Goal: Task Accomplishment & Management: Manage account settings

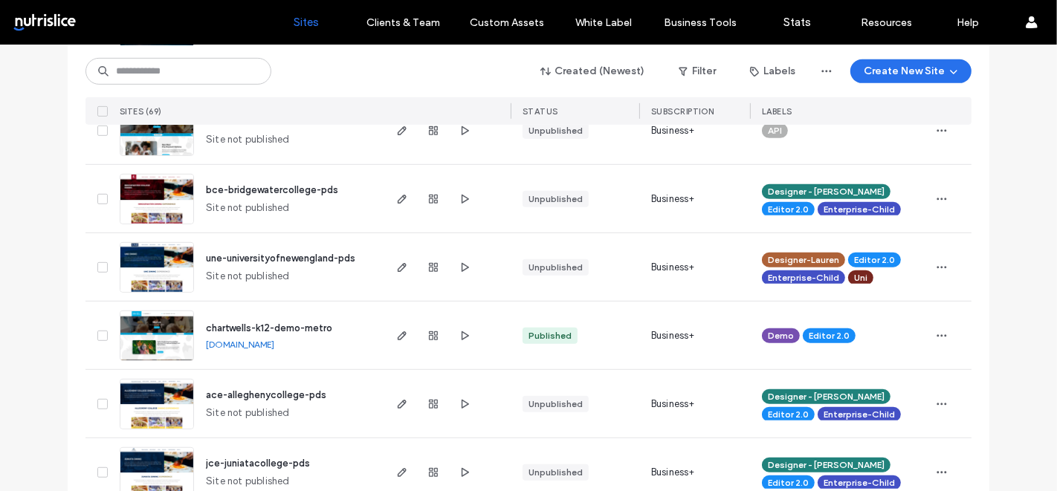
scroll to position [758, 0]
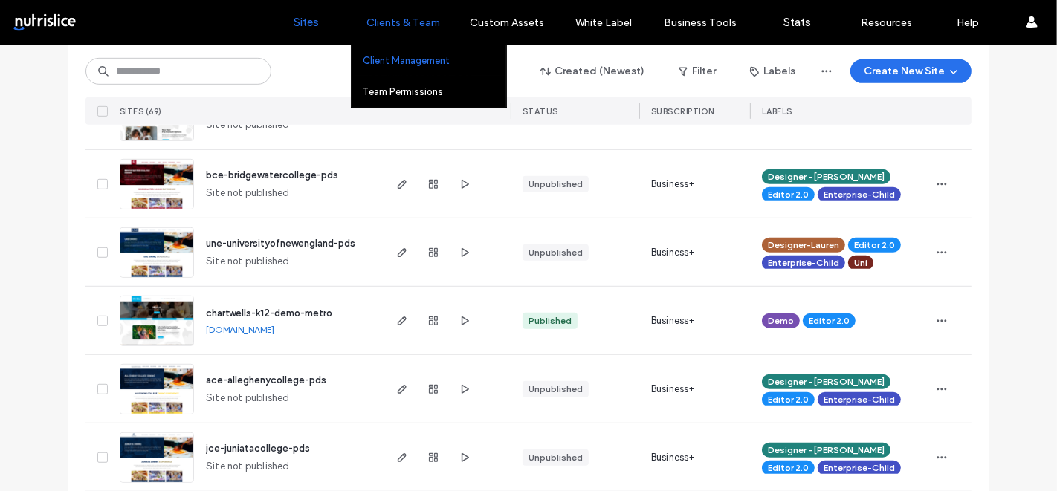
click at [396, 60] on label "Client Management" at bounding box center [406, 60] width 87 height 11
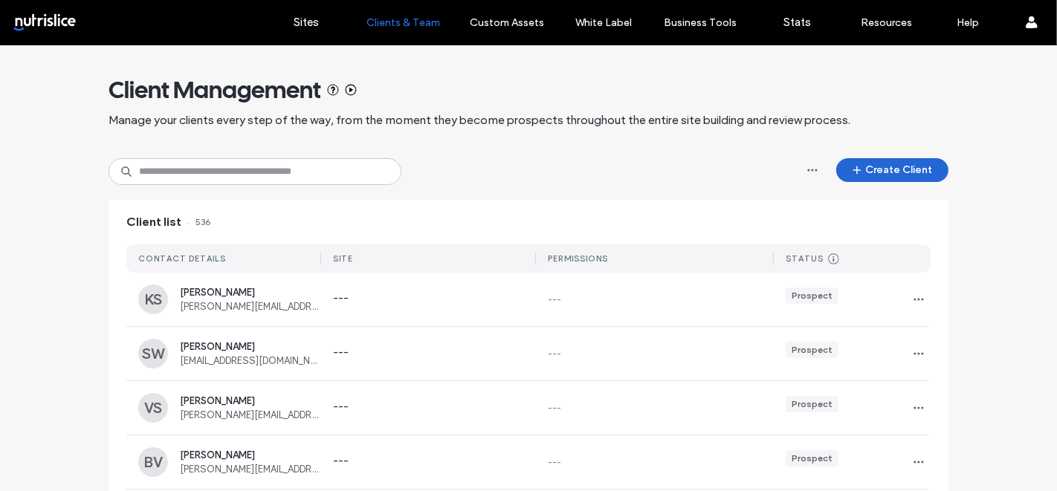
click at [865, 169] on button "Create Client" at bounding box center [892, 170] width 112 height 24
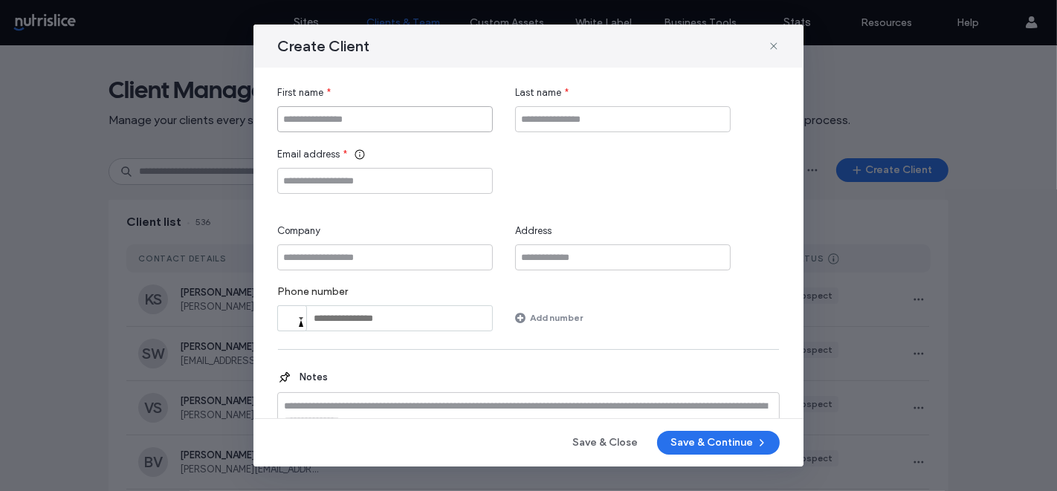
click at [362, 120] on input "First name" at bounding box center [385, 119] width 216 height 26
type input "*******"
type input "*****"
click at [388, 187] on input "Email address" at bounding box center [385, 181] width 216 height 26
paste input "**********"
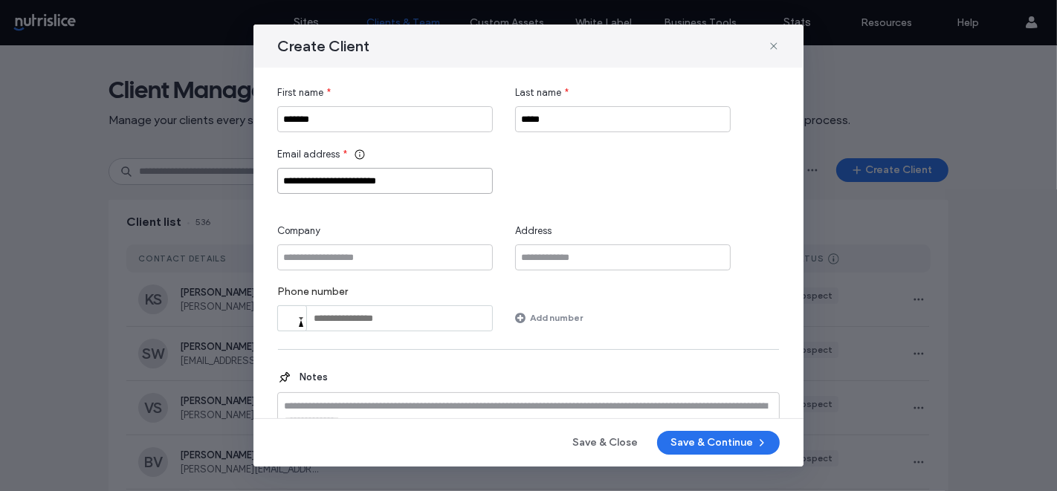
type input "**********"
click at [368, 267] on input "Company" at bounding box center [385, 258] width 216 height 26
type input "*********"
click at [335, 323] on input "tel" at bounding box center [385, 319] width 216 height 26
click at [380, 316] on input "tel" at bounding box center [385, 319] width 216 height 26
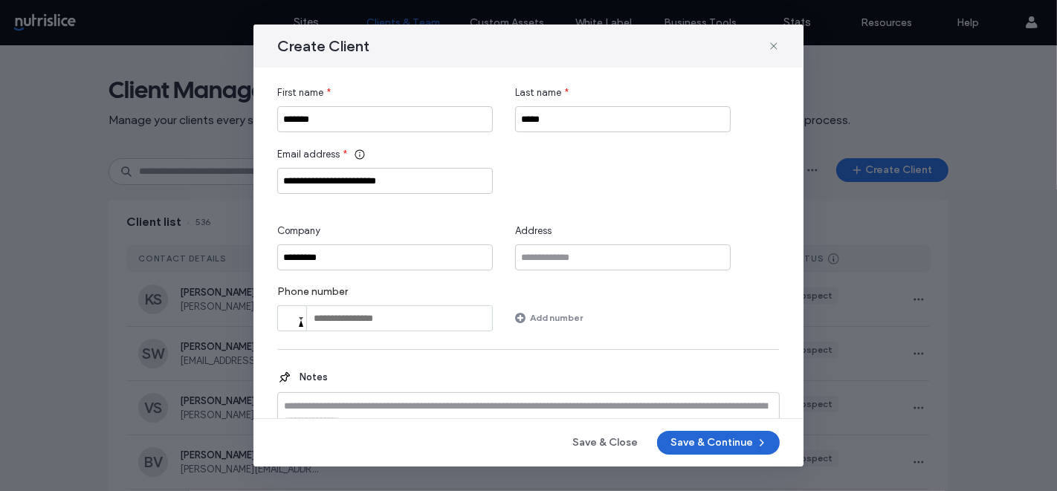
click at [703, 441] on button "Save & Continue" at bounding box center [718, 443] width 123 height 24
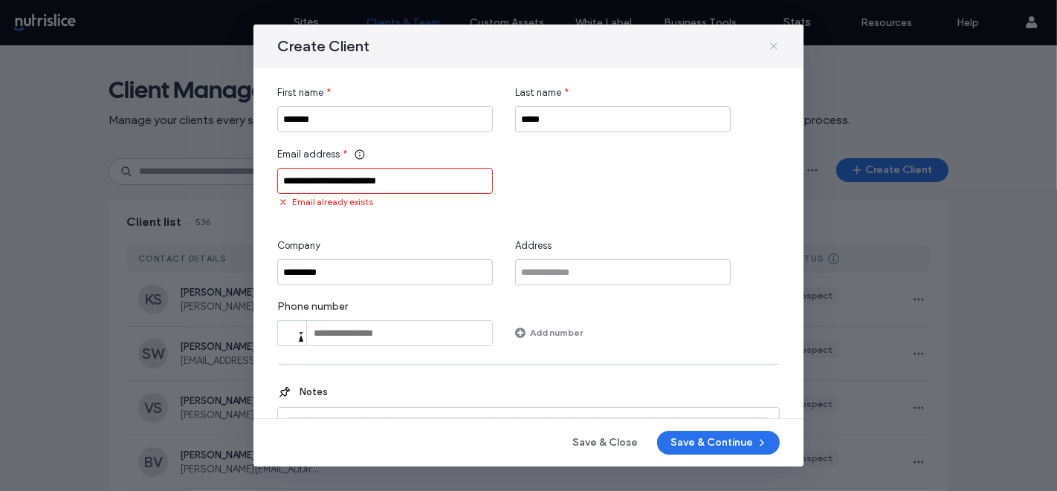
click at [774, 42] on icon at bounding box center [774, 46] width 12 height 12
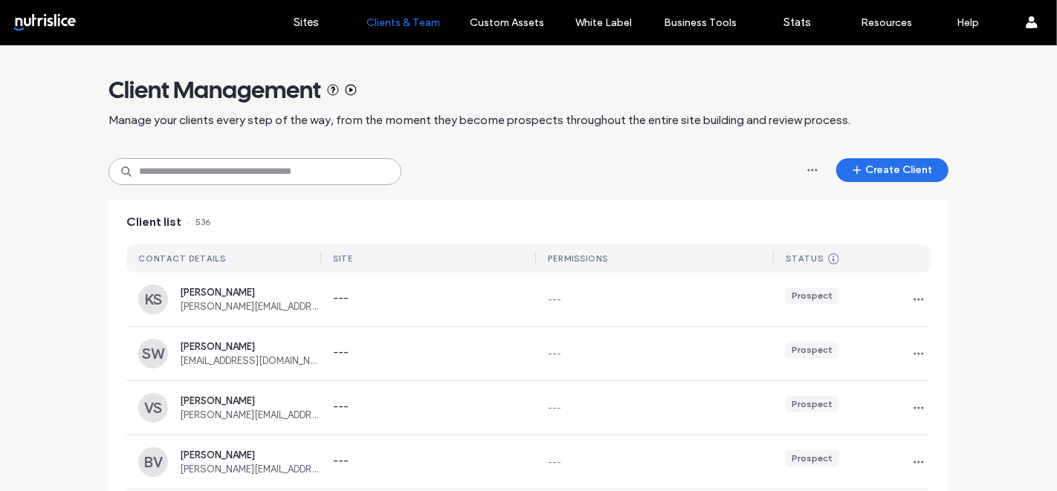
click at [206, 181] on input at bounding box center [255, 171] width 293 height 27
paste input "**********"
type input "**********"
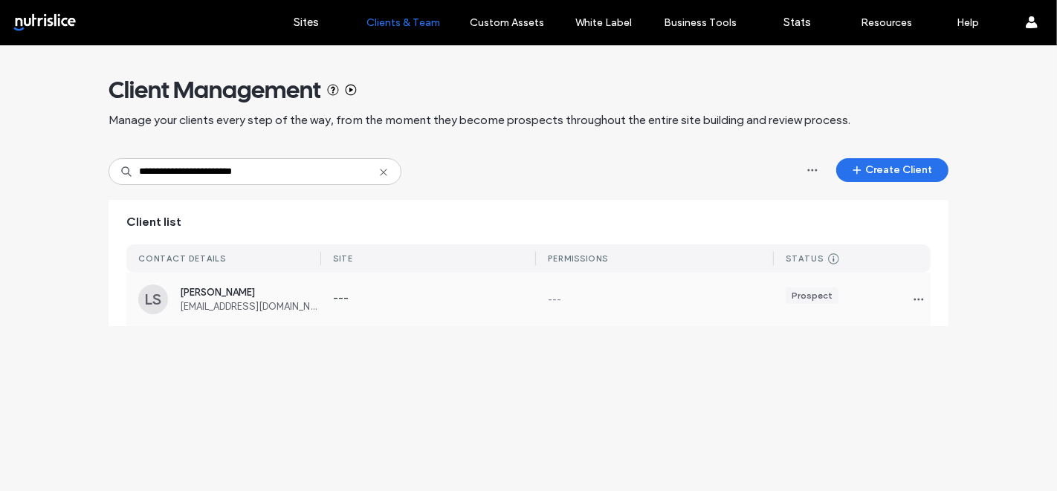
click at [247, 289] on span "Lindsay Scalf" at bounding box center [250, 292] width 141 height 11
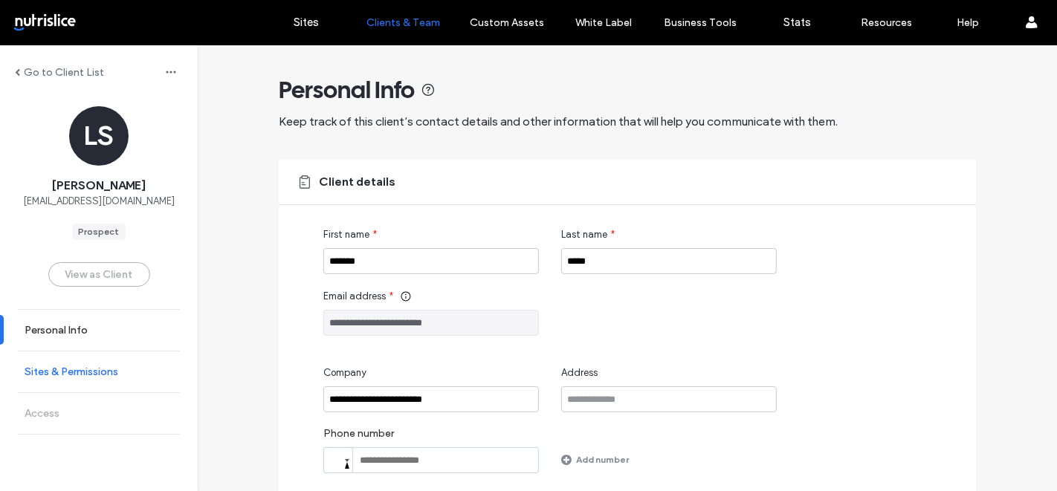
click at [97, 381] on link "Sites & Permissions" at bounding box center [99, 372] width 198 height 41
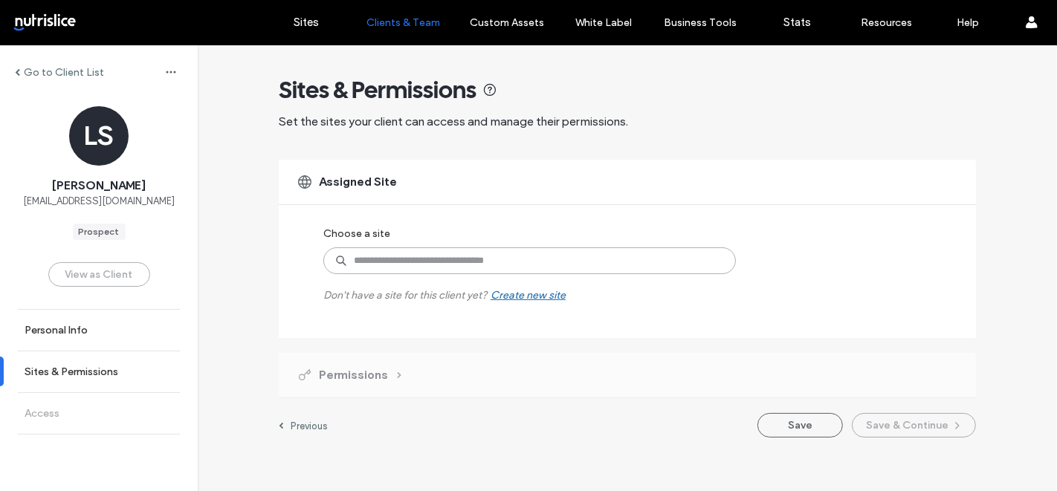
click at [436, 262] on input at bounding box center [529, 261] width 413 height 27
type input "*****"
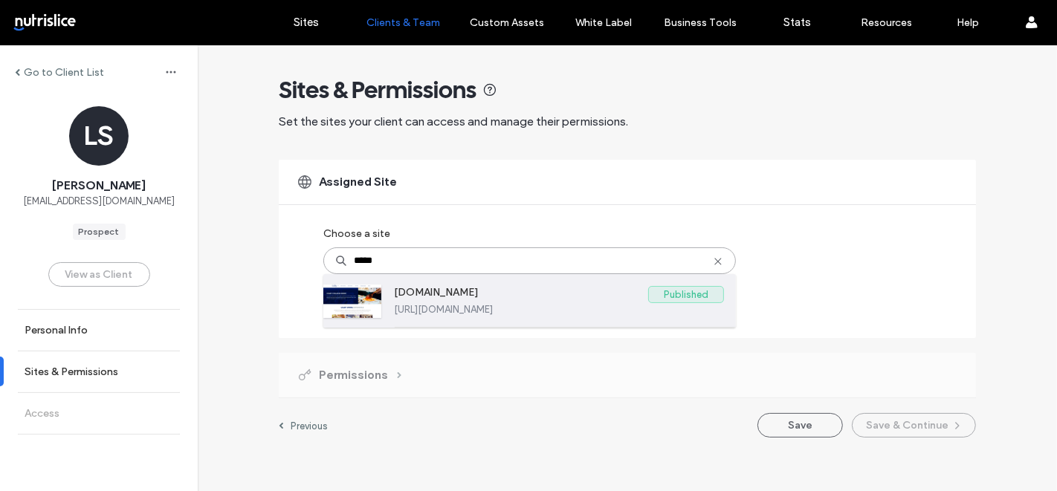
click at [490, 302] on label "[DOMAIN_NAME]" at bounding box center [521, 295] width 254 height 18
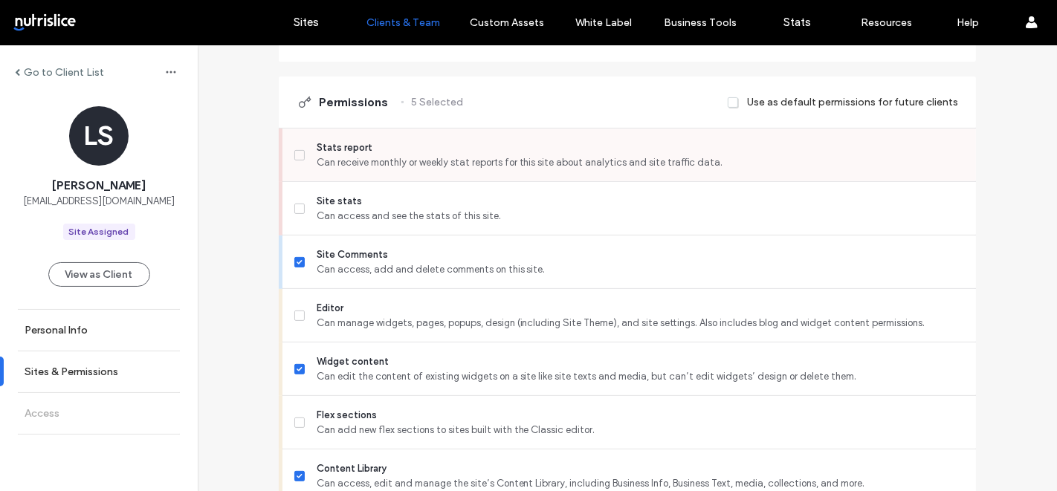
scroll to position [367, 0]
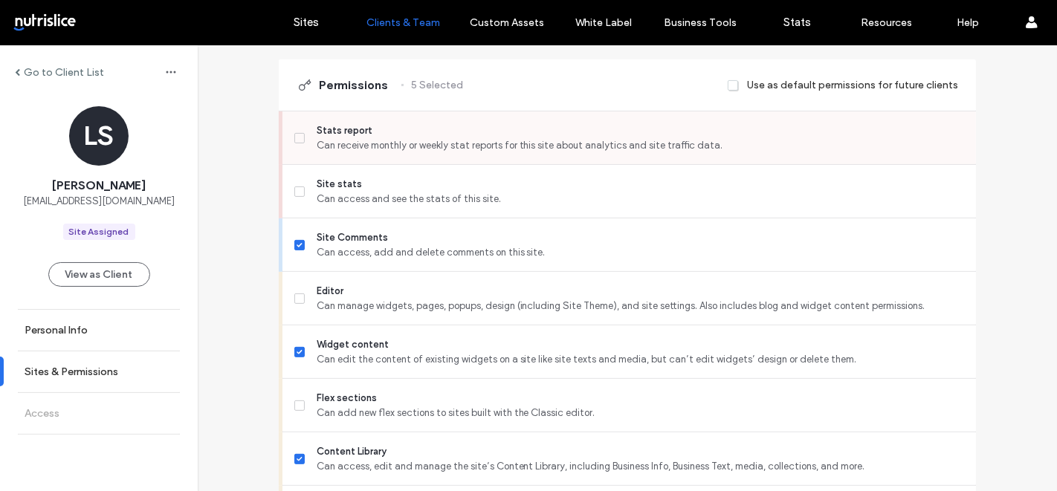
click at [297, 133] on span at bounding box center [299, 138] width 10 height 10
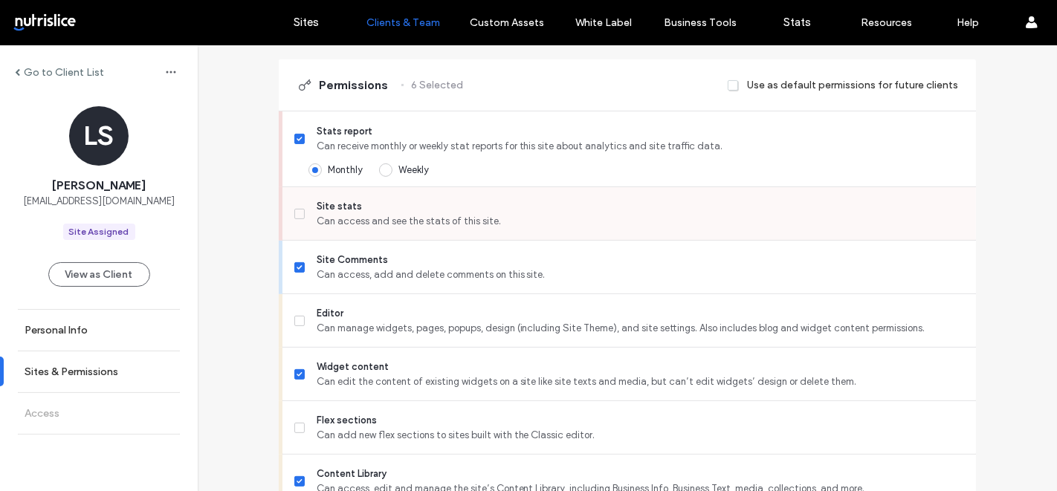
click at [297, 212] on icon at bounding box center [299, 214] width 5 height 4
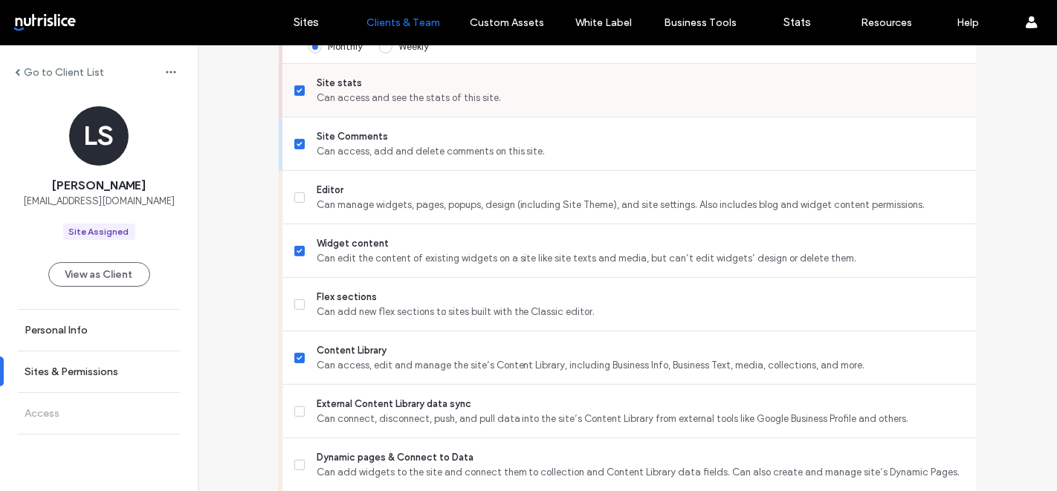
scroll to position [491, 0]
click at [317, 189] on span "Editor" at bounding box center [641, 189] width 648 height 15
click at [309, 291] on label "Flex sections Can add new flex sections to sites built with the Classic editor." at bounding box center [629, 304] width 670 height 30
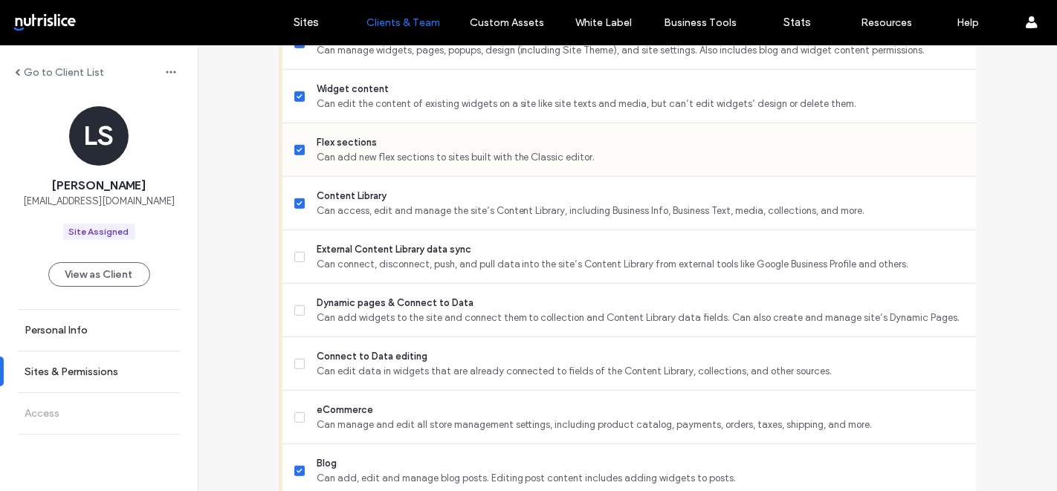
scroll to position [655, 0]
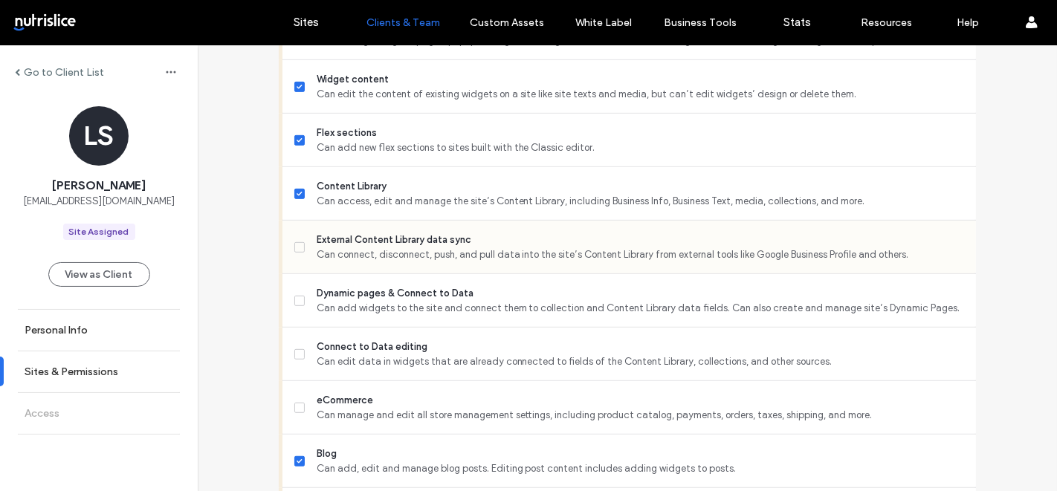
click at [337, 253] on span "Can connect, disconnect, push, and pull data into the site’s Content Library fr…" at bounding box center [641, 255] width 648 height 15
click at [331, 287] on span "Dynamic pages & Connect to Data" at bounding box center [641, 293] width 648 height 15
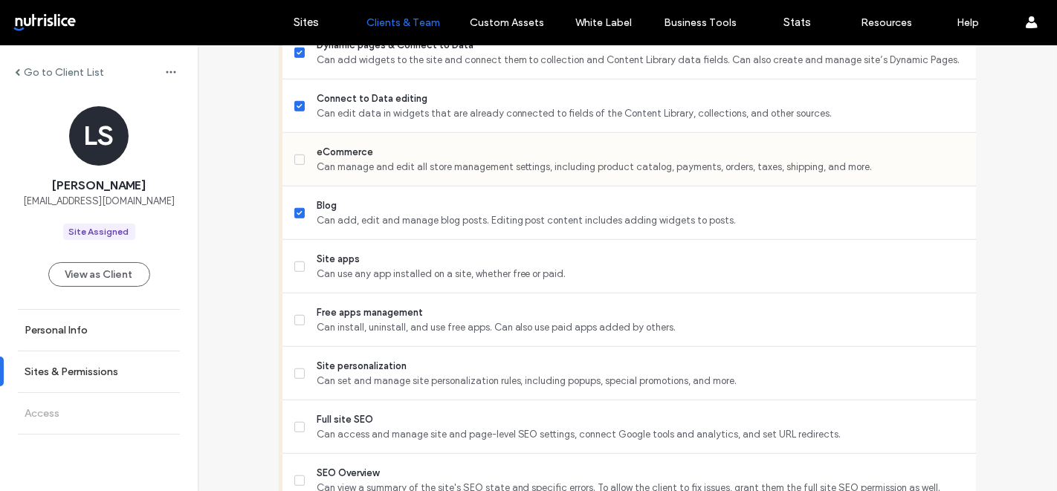
scroll to position [949, 0]
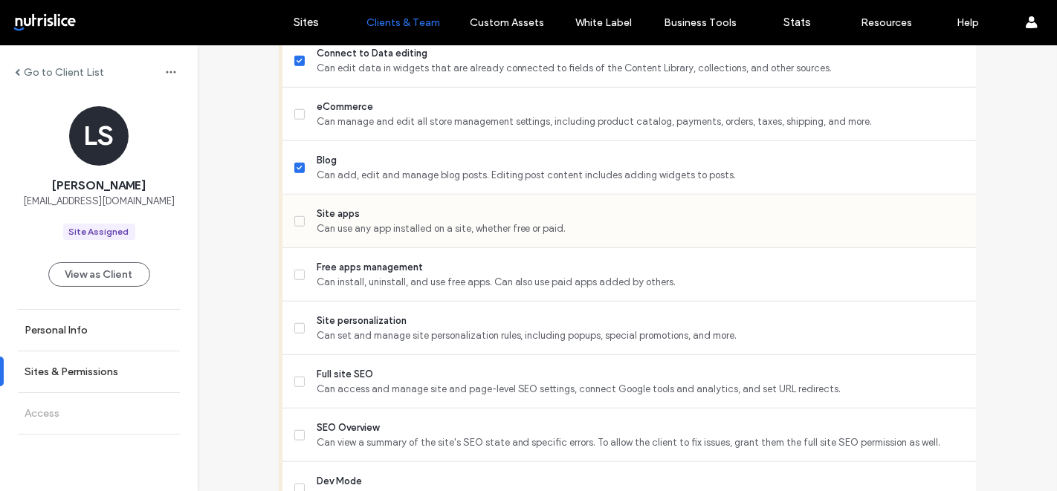
click at [372, 238] on div "Site apps Can use any app installed on a site, whether free or paid." at bounding box center [635, 221] width 682 height 53
click at [297, 220] on icon at bounding box center [299, 221] width 5 height 4
click at [294, 323] on span at bounding box center [299, 328] width 10 height 10
click at [294, 381] on span at bounding box center [299, 382] width 10 height 10
click at [294, 430] on span at bounding box center [299, 435] width 10 height 10
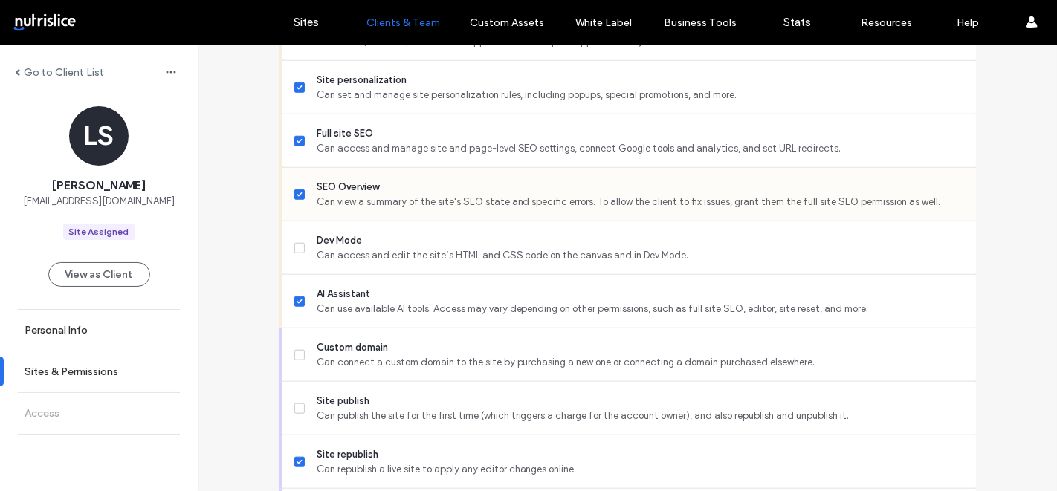
scroll to position [1198, 0]
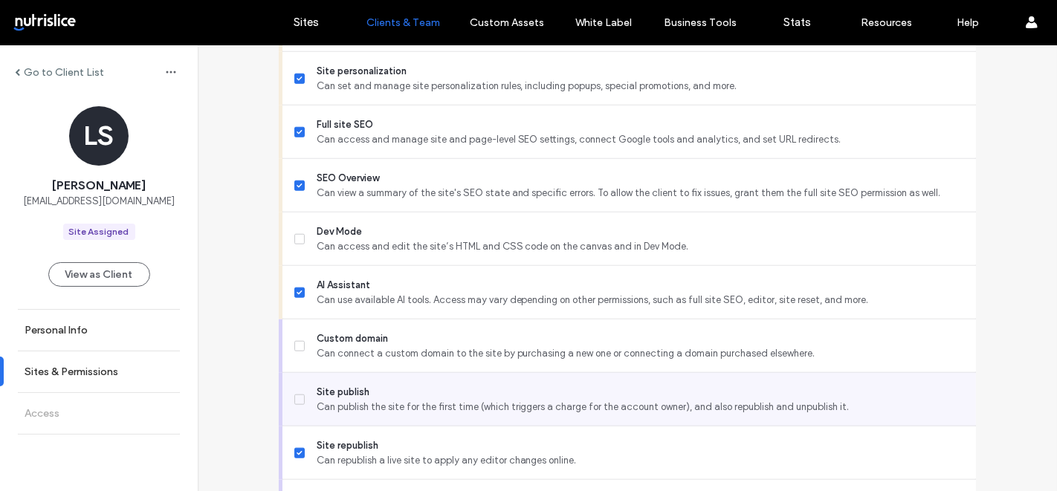
click at [300, 396] on label "Site publish Can publish the site for the first time (which triggers a charge f…" at bounding box center [629, 400] width 670 height 30
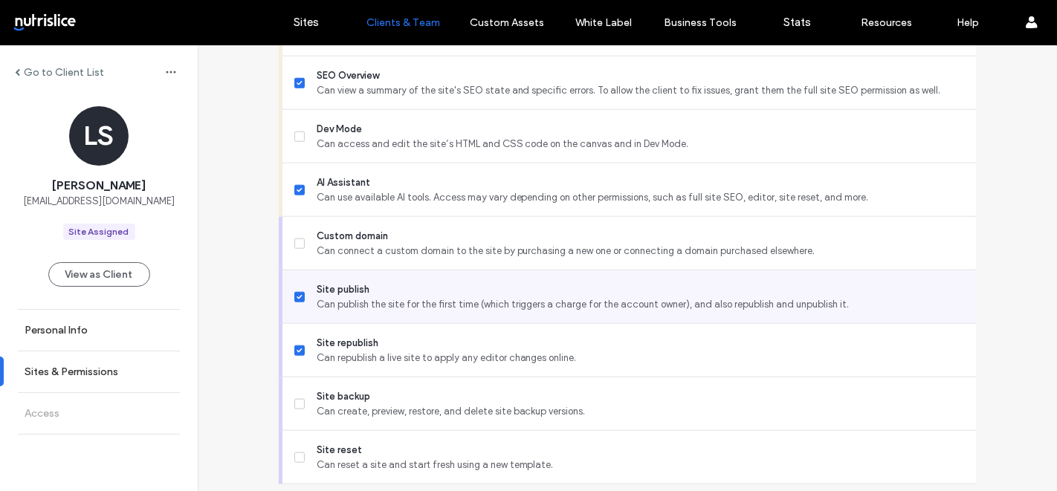
scroll to position [1328, 0]
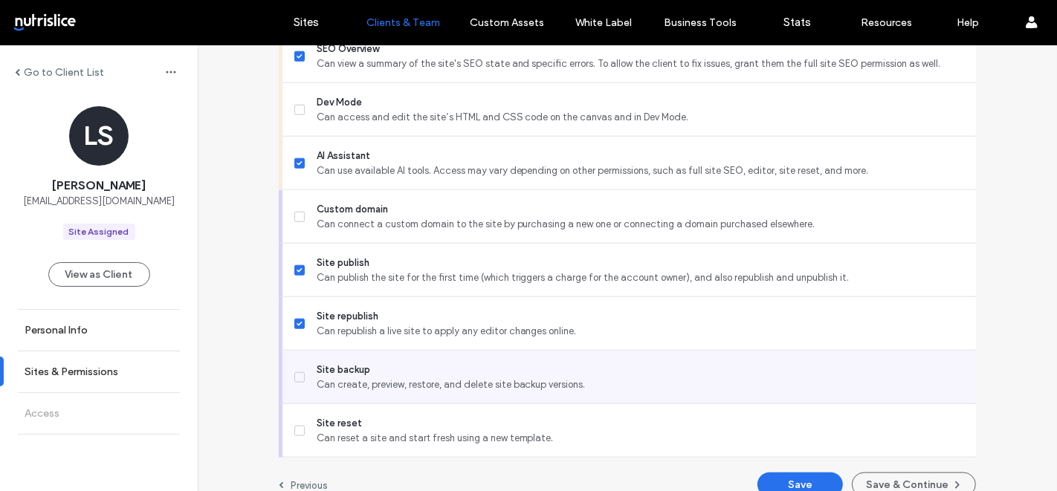
click at [294, 372] on span at bounding box center [299, 377] width 10 height 10
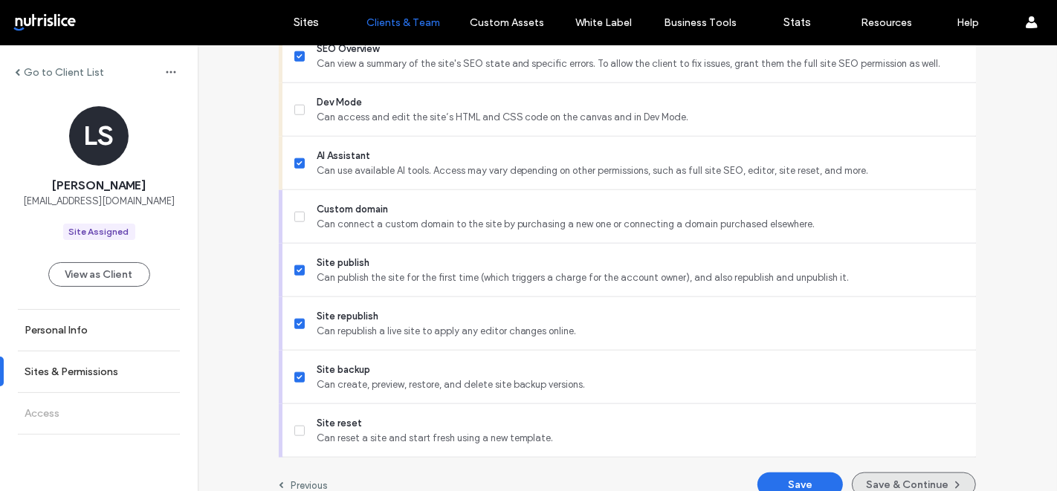
click at [883, 480] on button "Save & Continue" at bounding box center [914, 485] width 124 height 25
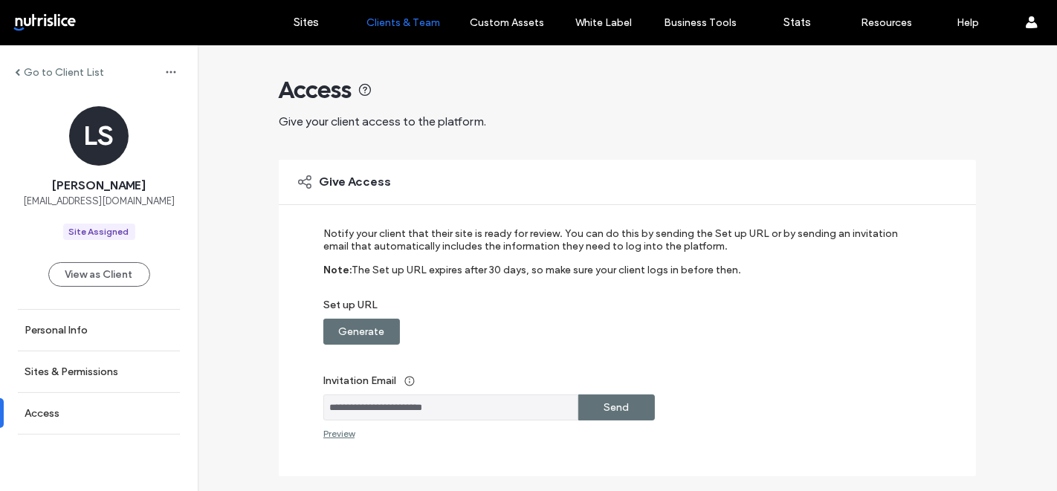
click at [374, 329] on label "Generate" at bounding box center [362, 332] width 46 height 28
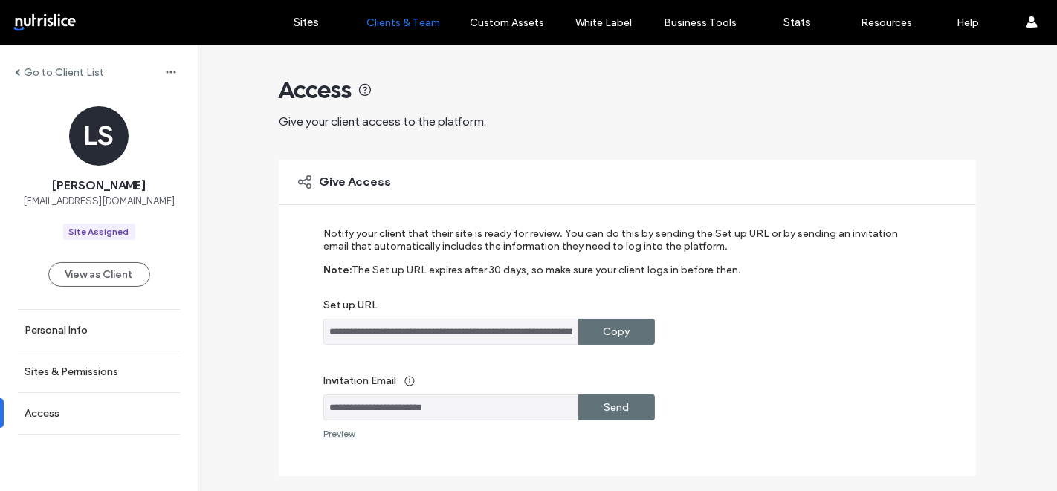
click at [614, 329] on label "Copy" at bounding box center [617, 332] width 27 height 28
click at [79, 368] on label "Sites & Permissions" at bounding box center [72, 372] width 94 height 13
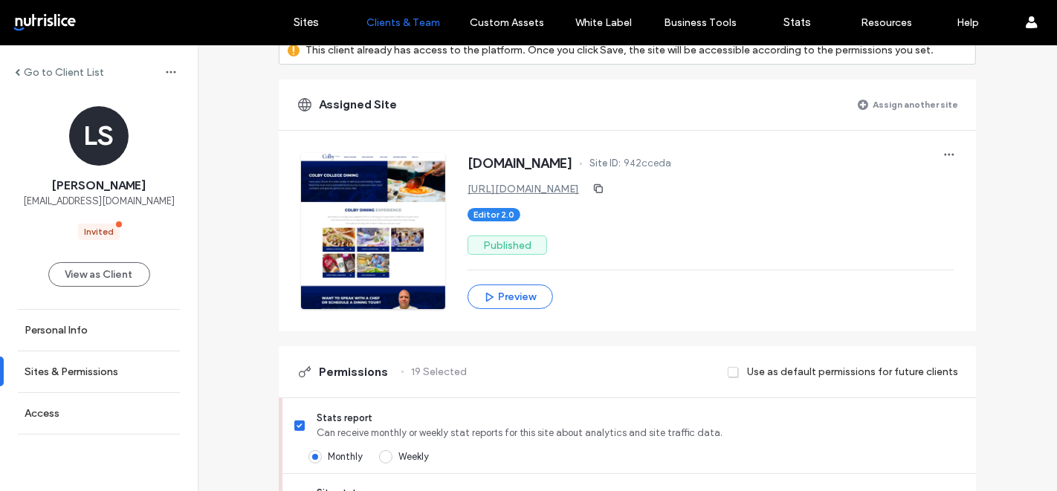
click at [877, 97] on label "Assign another site" at bounding box center [915, 104] width 85 height 26
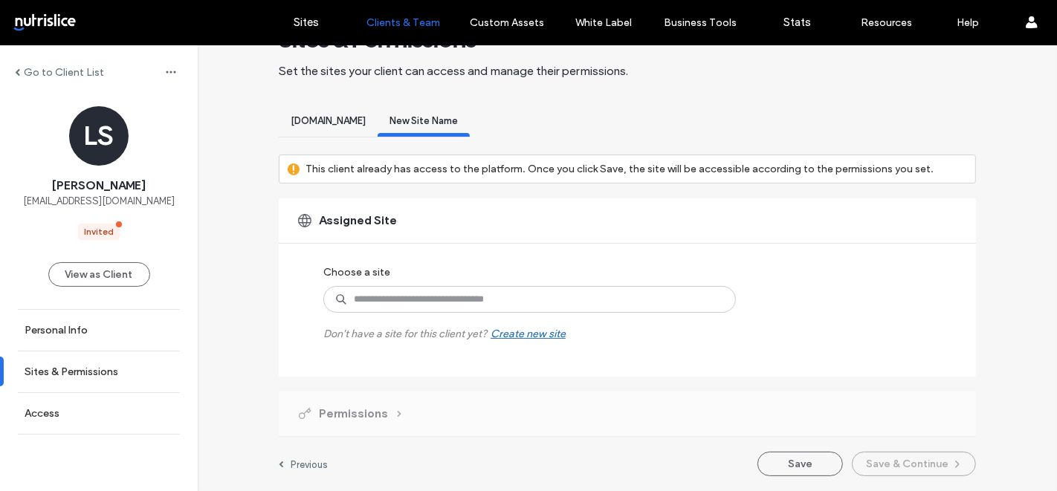
scroll to position [48, 0]
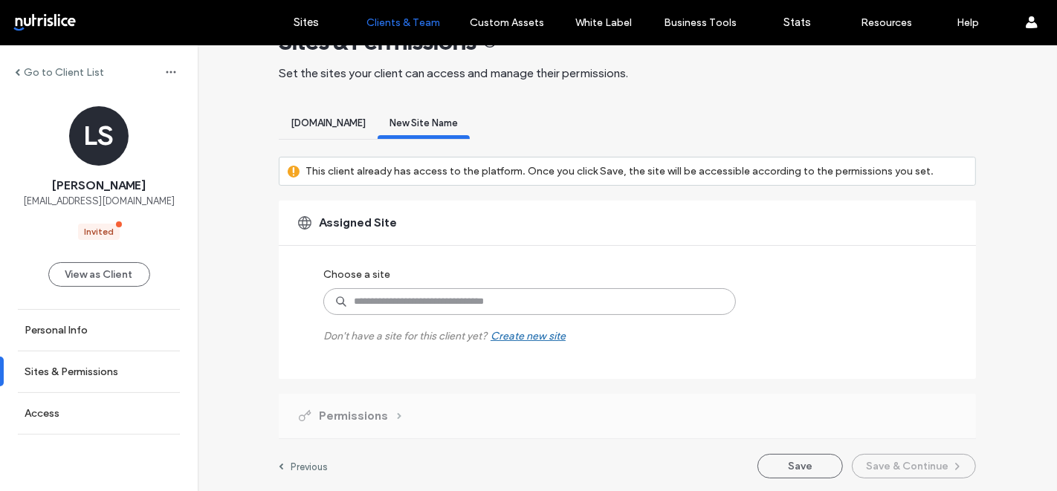
click at [387, 306] on input at bounding box center [529, 301] width 413 height 27
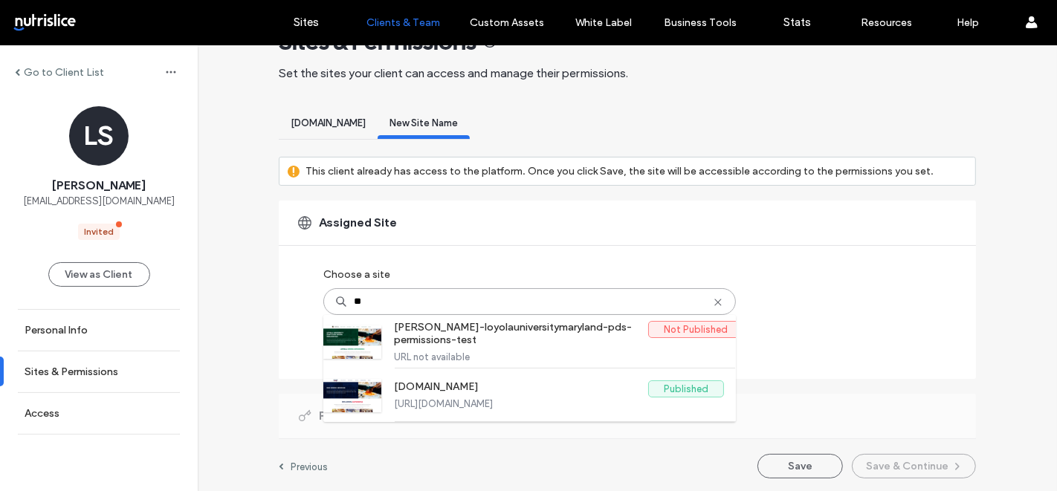
type input "***"
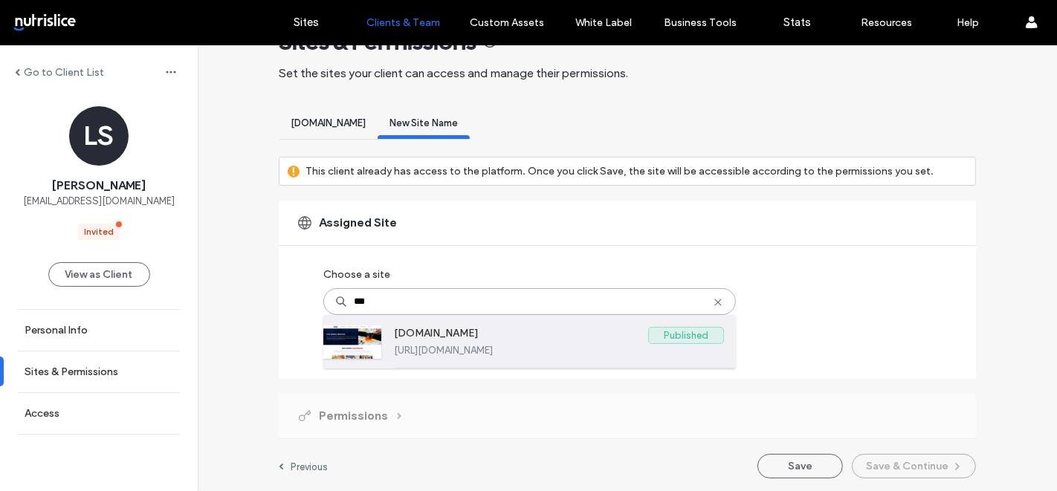
click at [442, 338] on label "[DOMAIN_NAME]" at bounding box center [521, 336] width 254 height 18
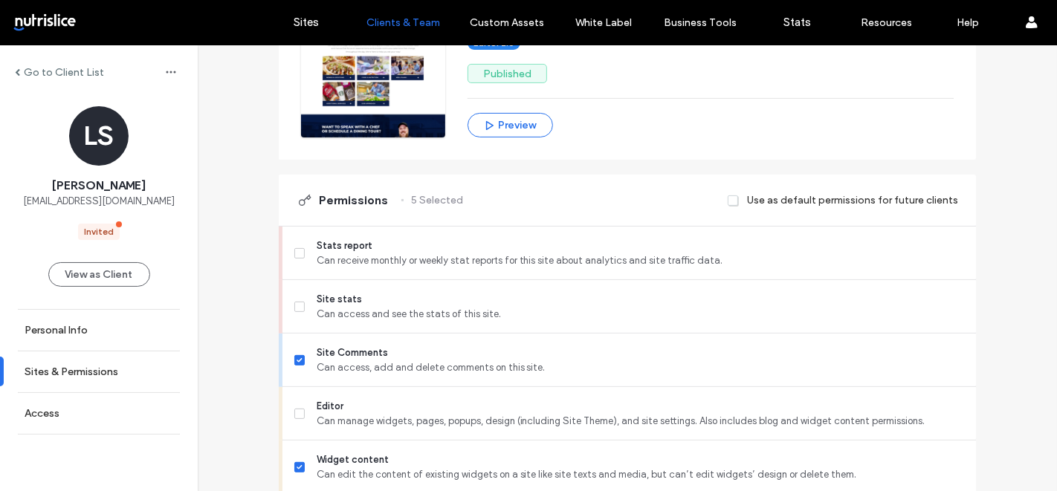
scroll to position [503, 0]
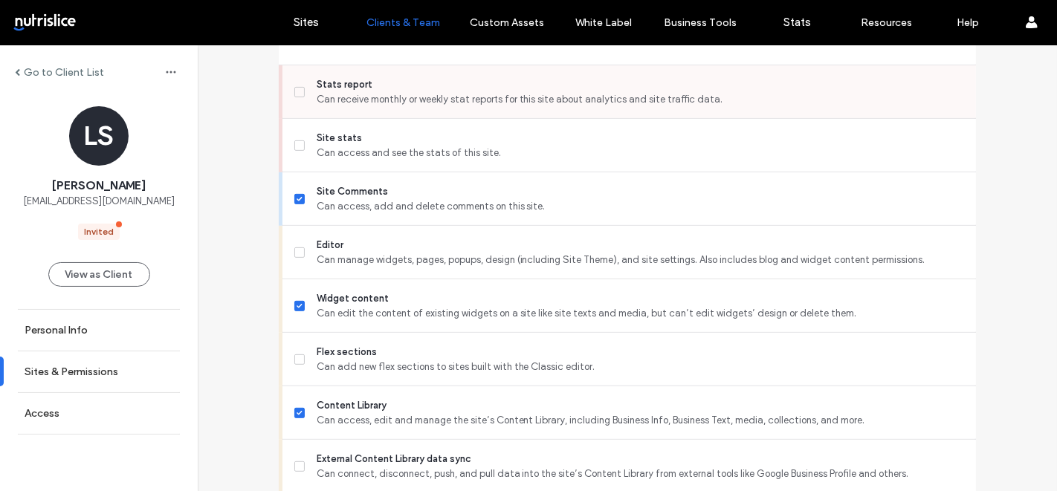
click at [300, 88] on label "Stats report Can receive monthly or weekly stat reports for this site about ana…" at bounding box center [629, 92] width 670 height 30
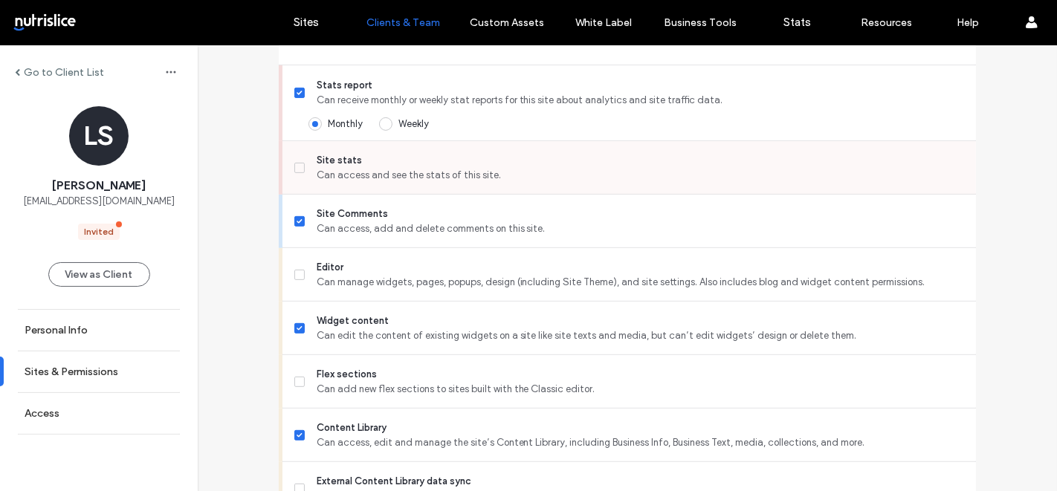
click at [297, 166] on icon at bounding box center [299, 168] width 5 height 4
click at [297, 273] on icon at bounding box center [299, 275] width 5 height 4
click at [294, 384] on label "Flex sections Can add new flex sections to sites built with the Classic editor." at bounding box center [629, 382] width 670 height 30
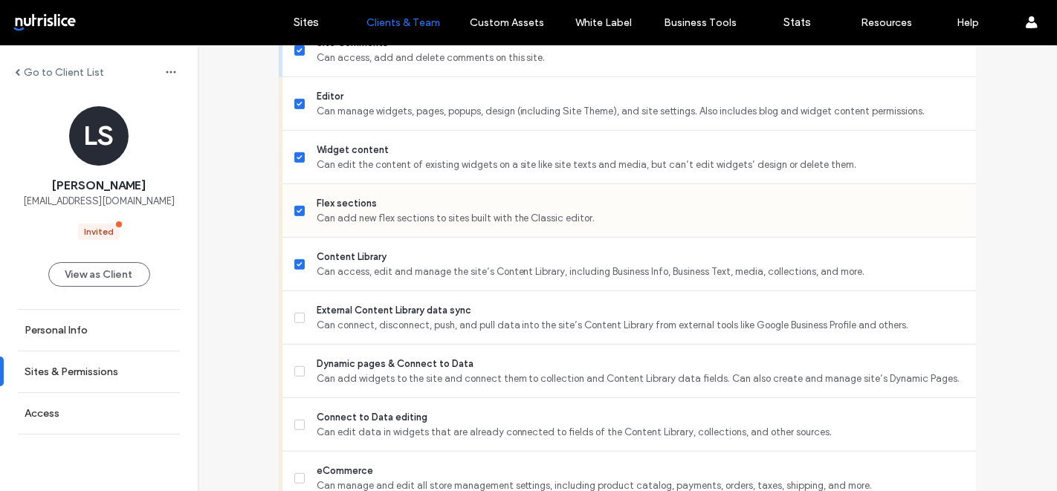
scroll to position [681, 0]
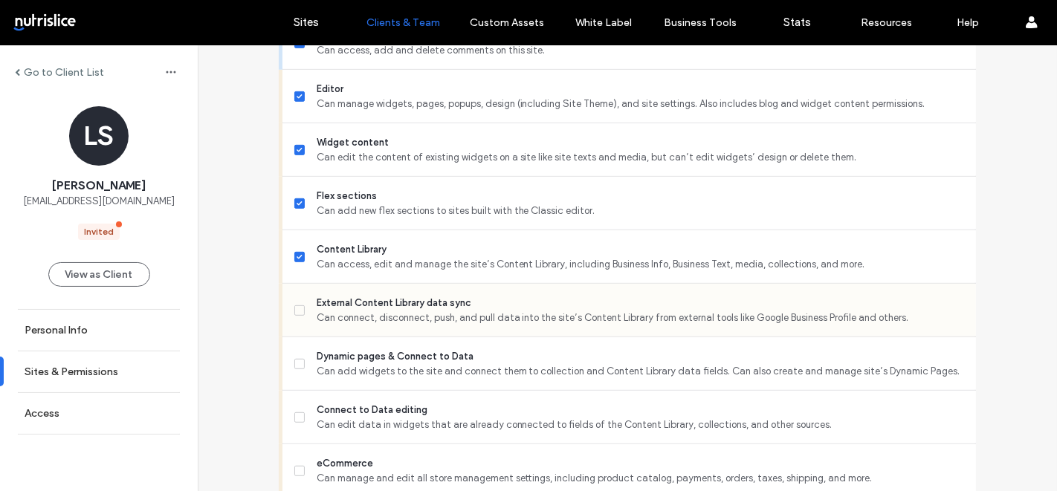
click at [294, 313] on label "External Content Library data sync Can connect, disconnect, push, and pull data…" at bounding box center [629, 311] width 670 height 30
click at [297, 362] on icon at bounding box center [299, 364] width 5 height 4
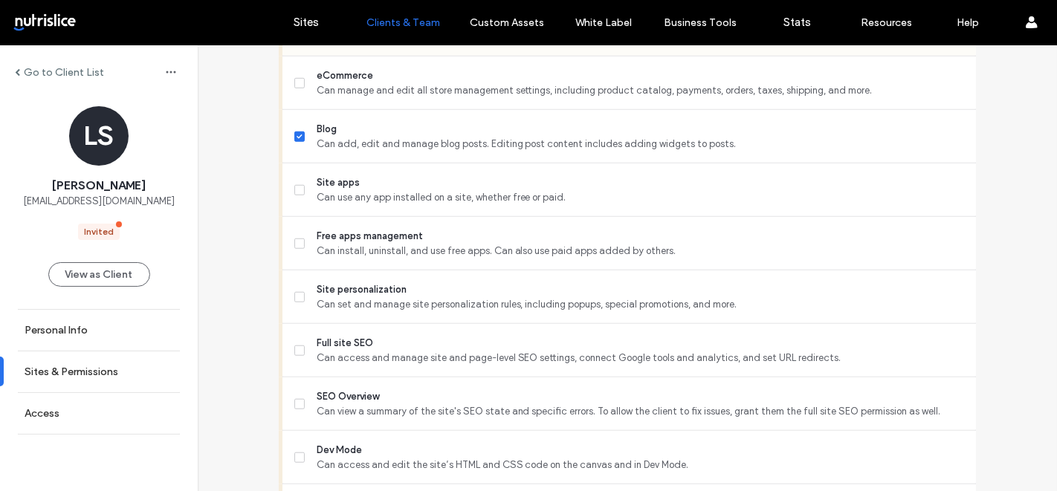
scroll to position [1076, 0]
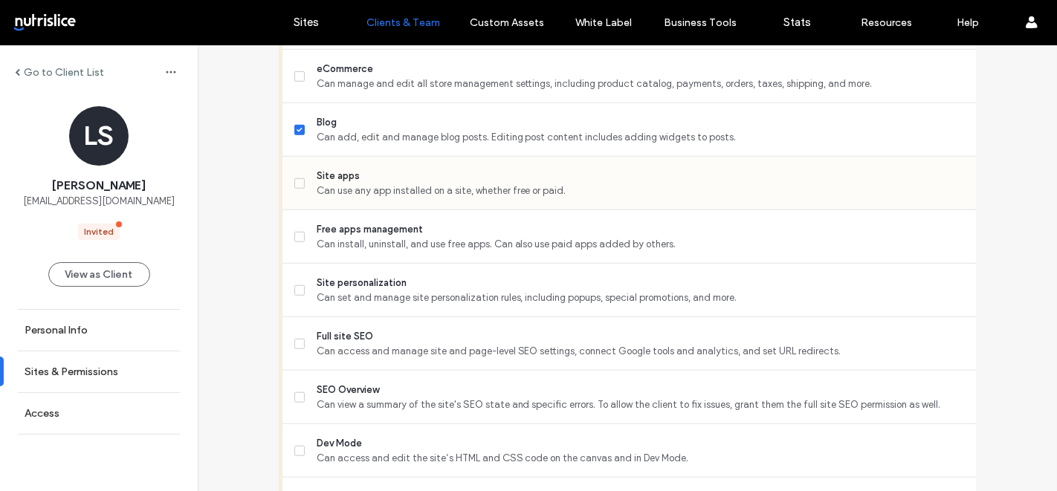
click at [297, 181] on icon at bounding box center [300, 183] width 6 height 4
click at [294, 285] on span at bounding box center [299, 290] width 10 height 10
click at [295, 331] on label "Full site SEO Can access and manage site and page-level SEO settings, connect G…" at bounding box center [629, 344] width 670 height 30
click at [294, 383] on label "SEO Overview Can view a summary of the site's SEO state and specific errors. To…" at bounding box center [629, 398] width 670 height 30
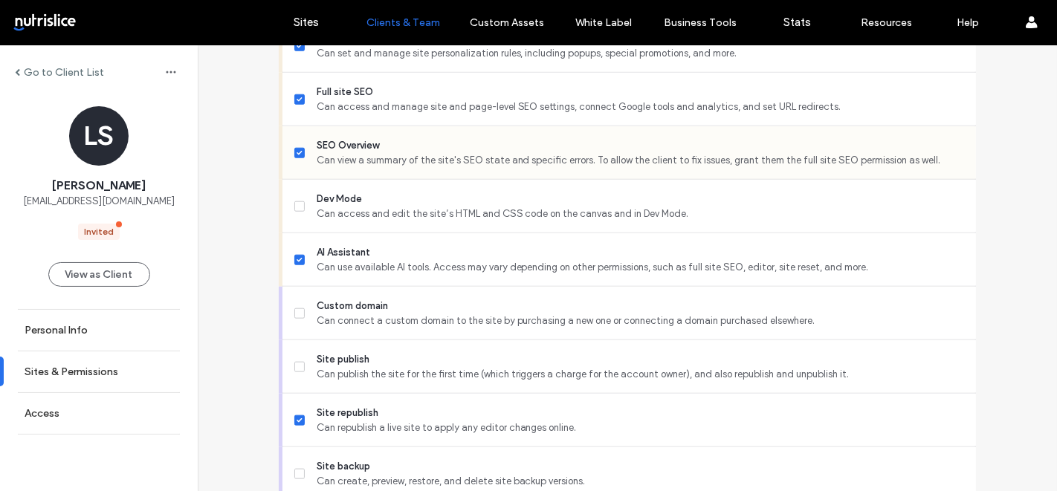
scroll to position [1322, 0]
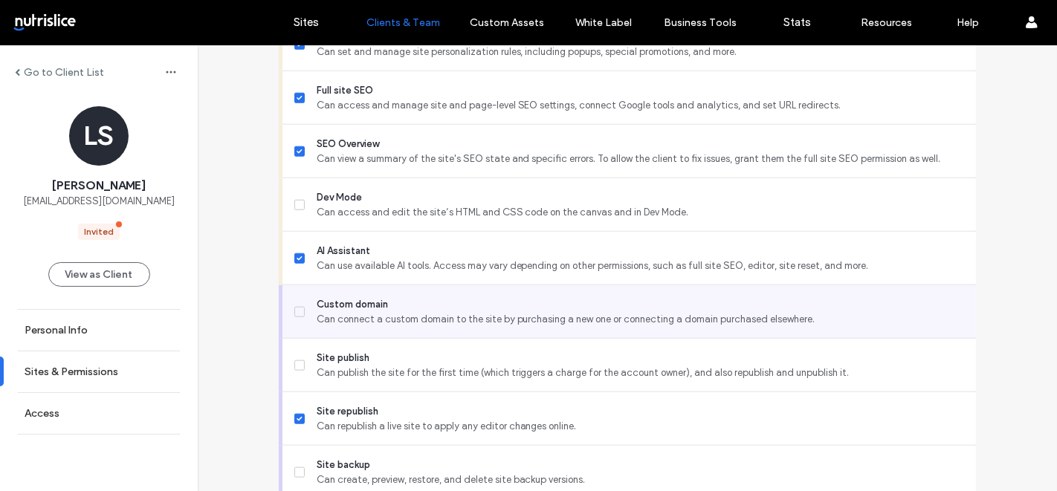
click at [294, 303] on label "Custom domain Can connect a custom domain to the site by purchasing a new one o…" at bounding box center [629, 312] width 670 height 30
click at [297, 310] on icon at bounding box center [300, 312] width 6 height 4
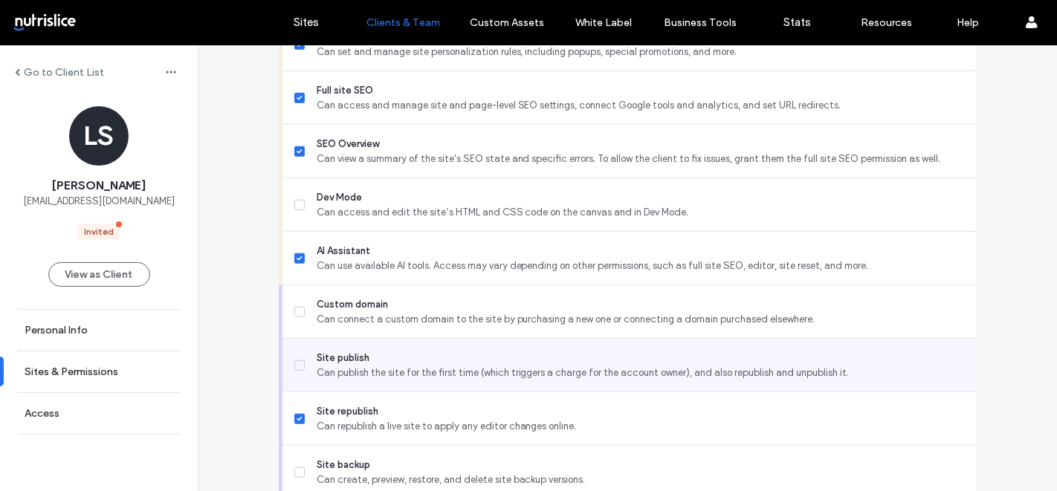
click at [294, 361] on span at bounding box center [299, 366] width 10 height 10
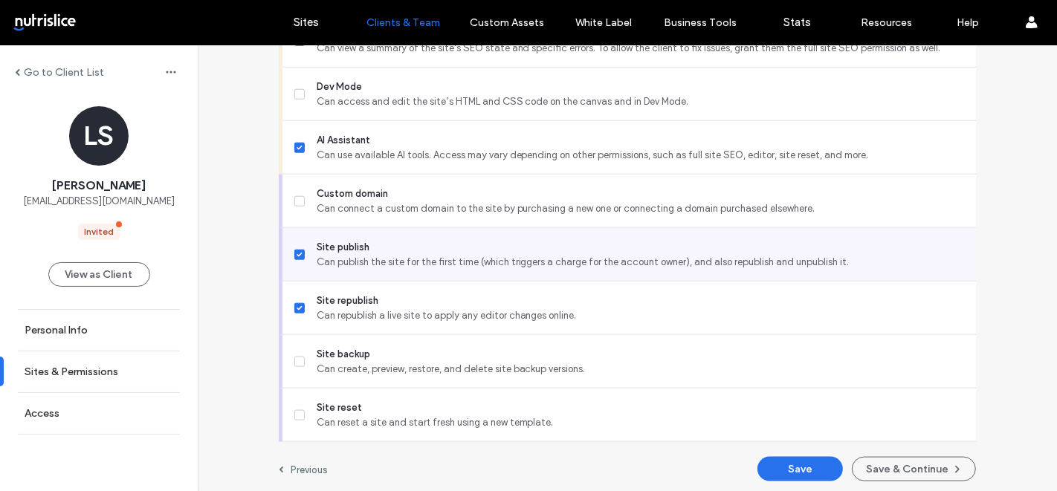
scroll to position [1435, 0]
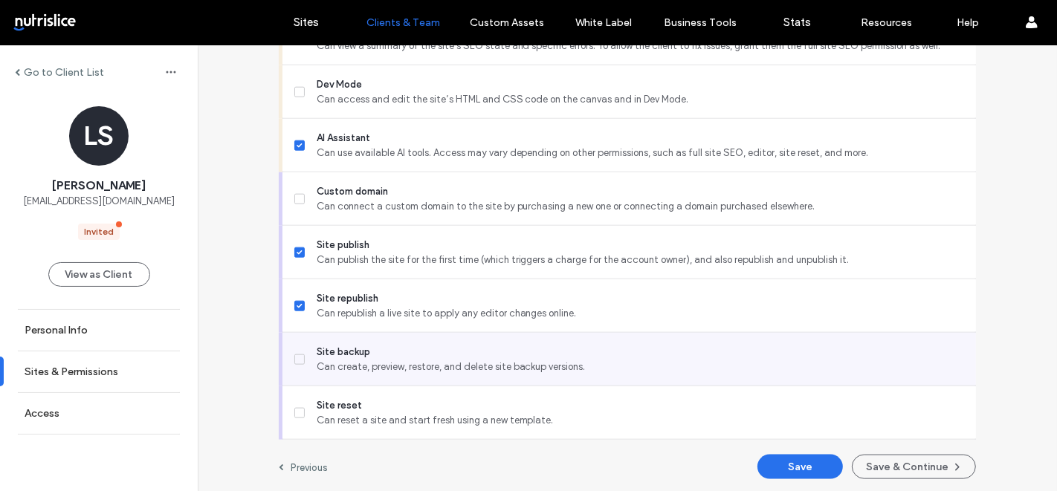
click at [294, 355] on span at bounding box center [299, 360] width 10 height 10
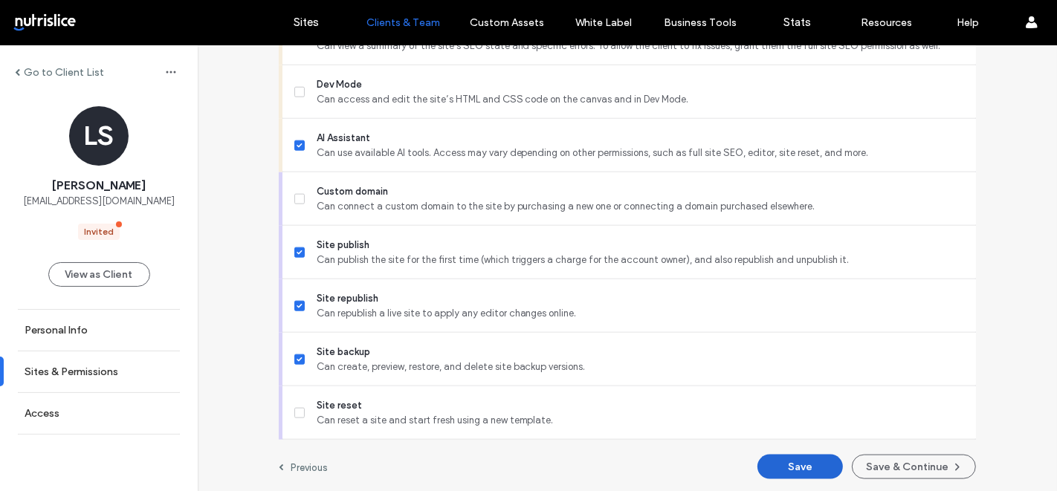
click at [776, 467] on button "Save" at bounding box center [800, 467] width 85 height 25
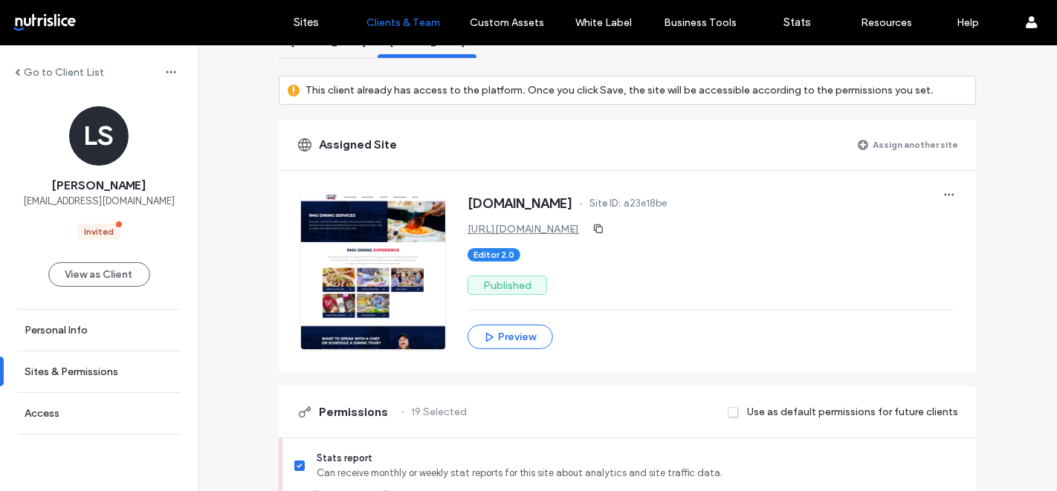
scroll to position [57, 0]
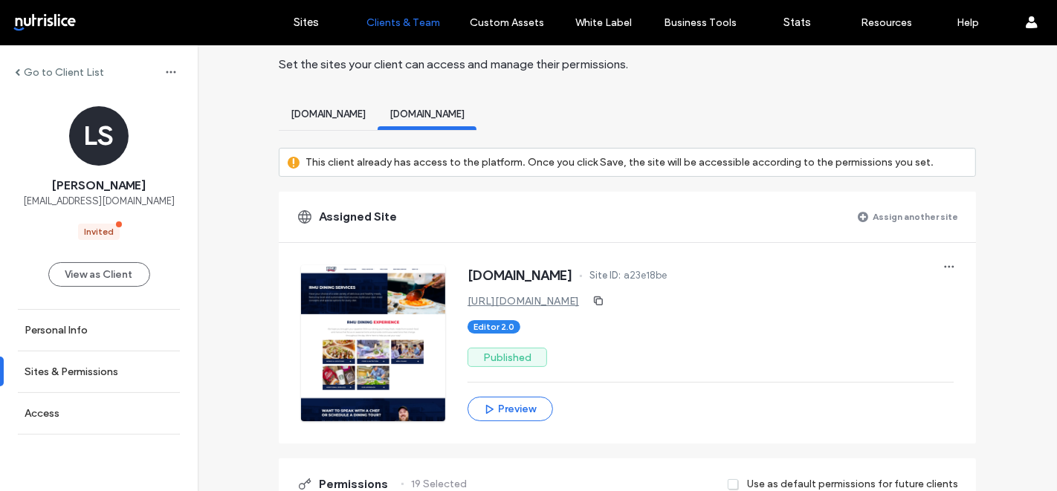
click at [889, 210] on label "Assign another site" at bounding box center [915, 217] width 85 height 26
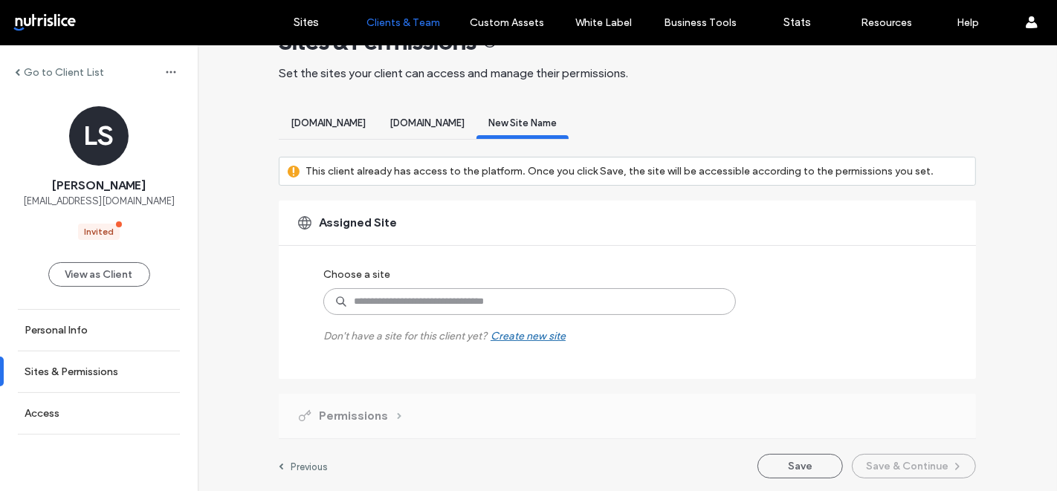
click at [396, 308] on input at bounding box center [529, 301] width 413 height 27
type input "***"
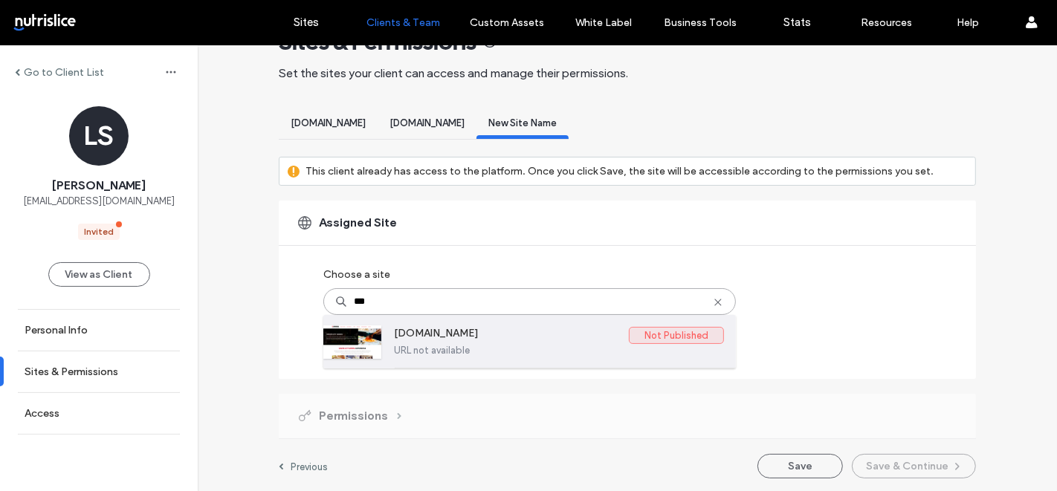
click at [434, 349] on label "URL not available" at bounding box center [559, 350] width 330 height 11
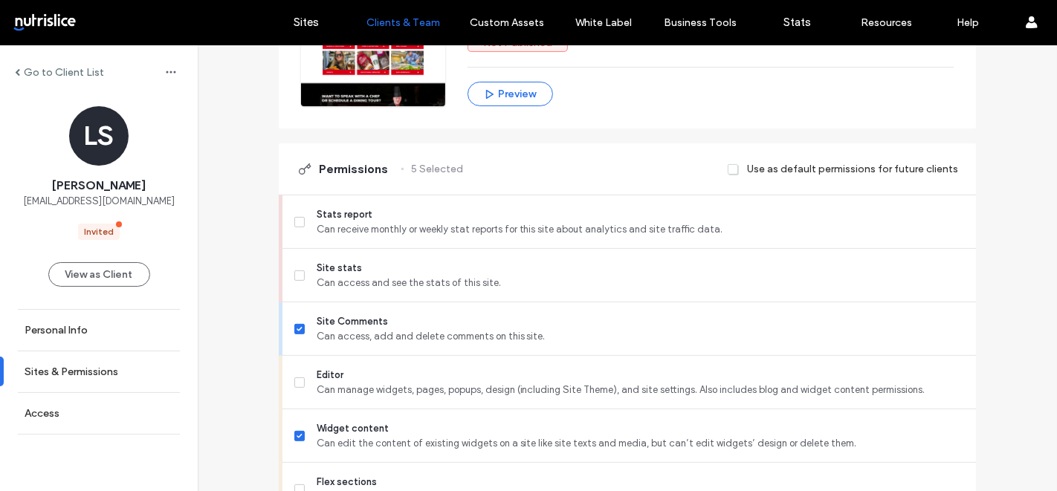
scroll to position [377, 0]
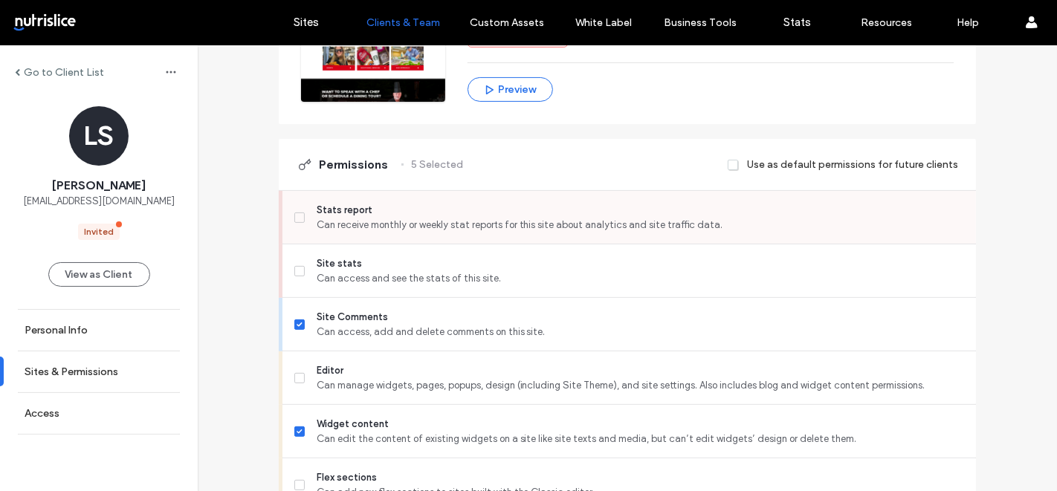
click at [294, 215] on span at bounding box center [299, 218] width 10 height 10
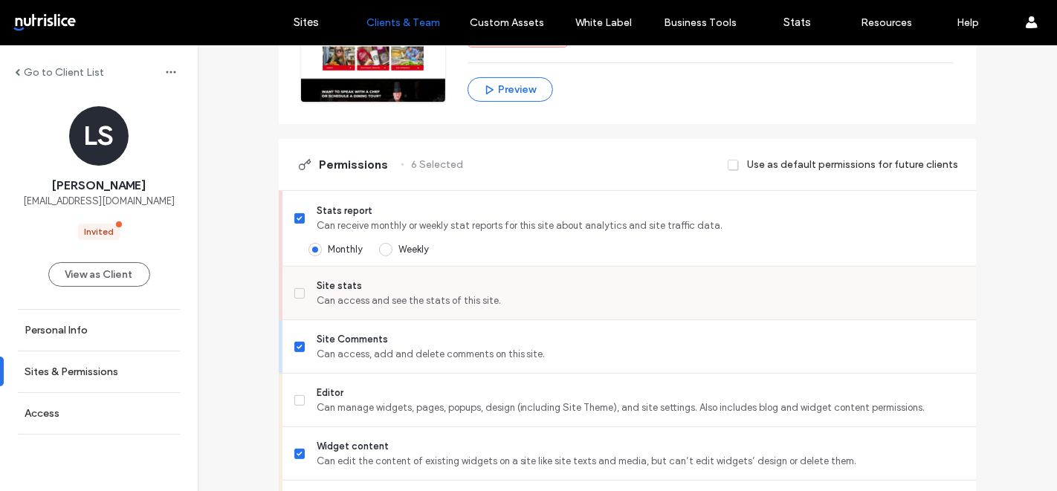
click at [297, 291] on icon at bounding box center [300, 293] width 6 height 4
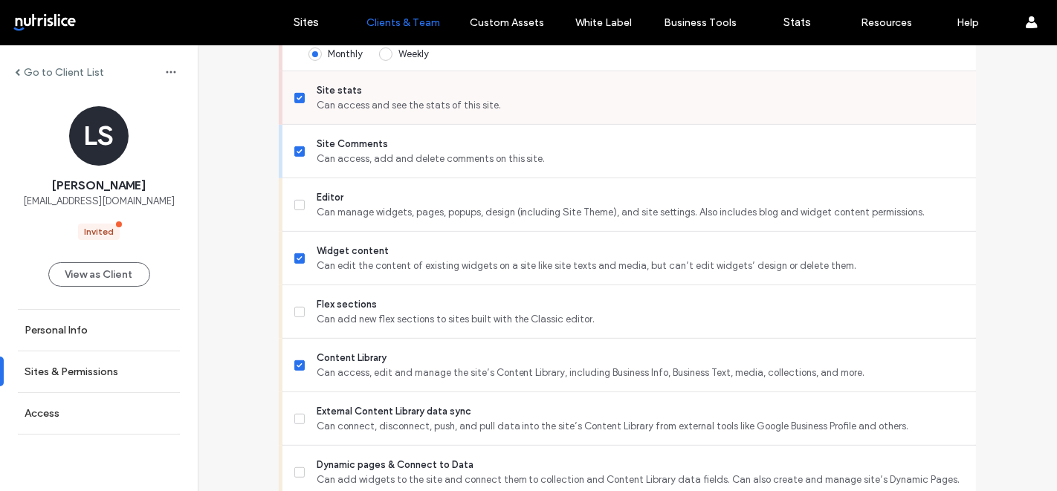
scroll to position [594, 0]
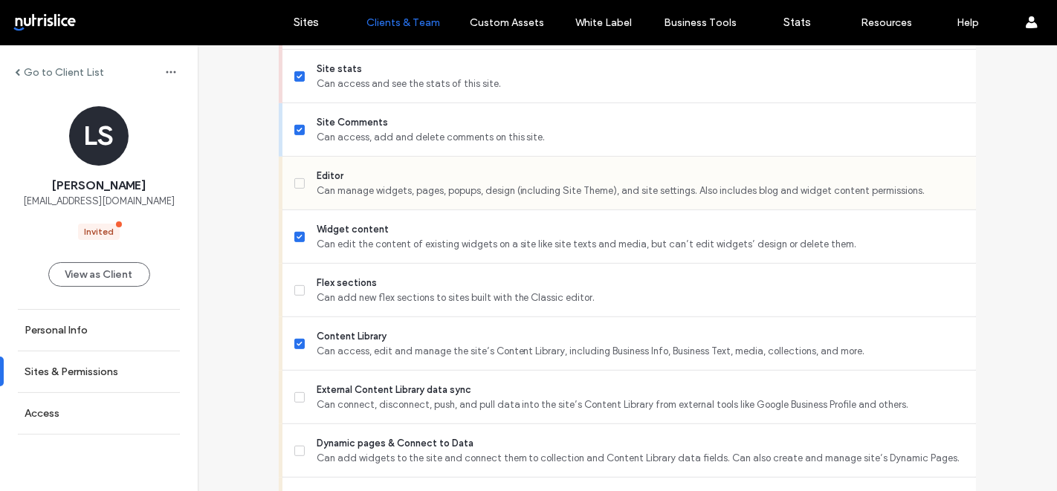
click at [296, 178] on span at bounding box center [299, 183] width 10 height 10
click at [297, 288] on icon at bounding box center [300, 290] width 6 height 4
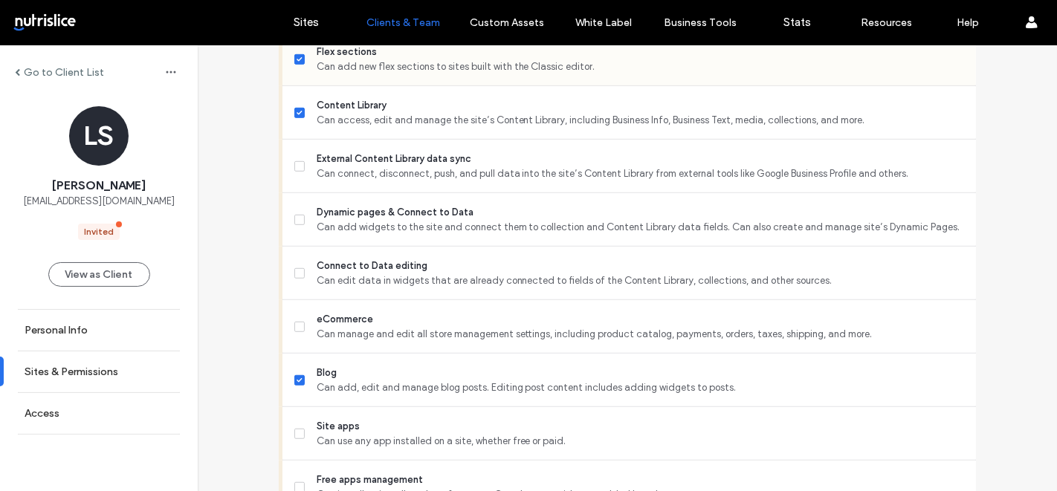
scroll to position [832, 0]
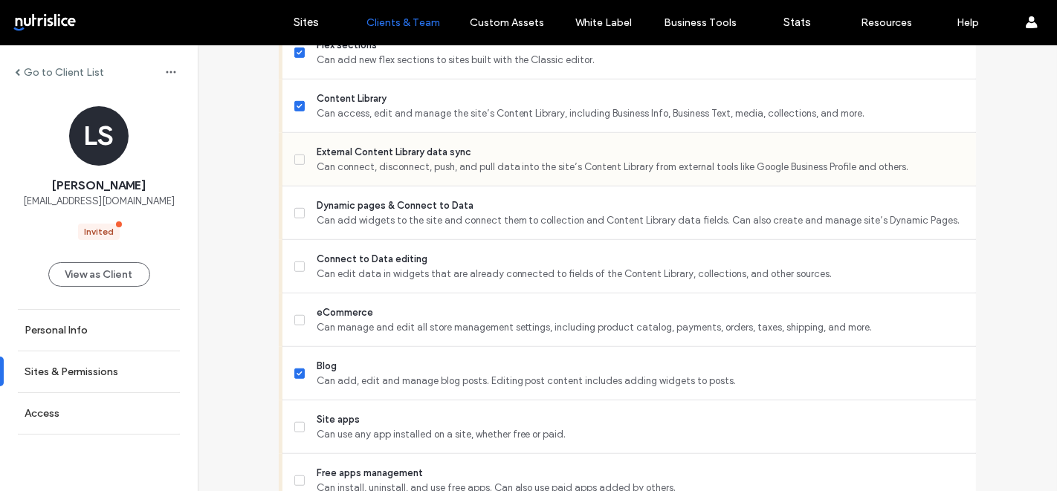
click at [295, 147] on label "External Content Library data sync Can connect, disconnect, push, and pull data…" at bounding box center [629, 160] width 670 height 30
click at [294, 199] on label "Dynamic pages & Connect to Data Can add widgets to the site and connect them to…" at bounding box center [629, 214] width 670 height 30
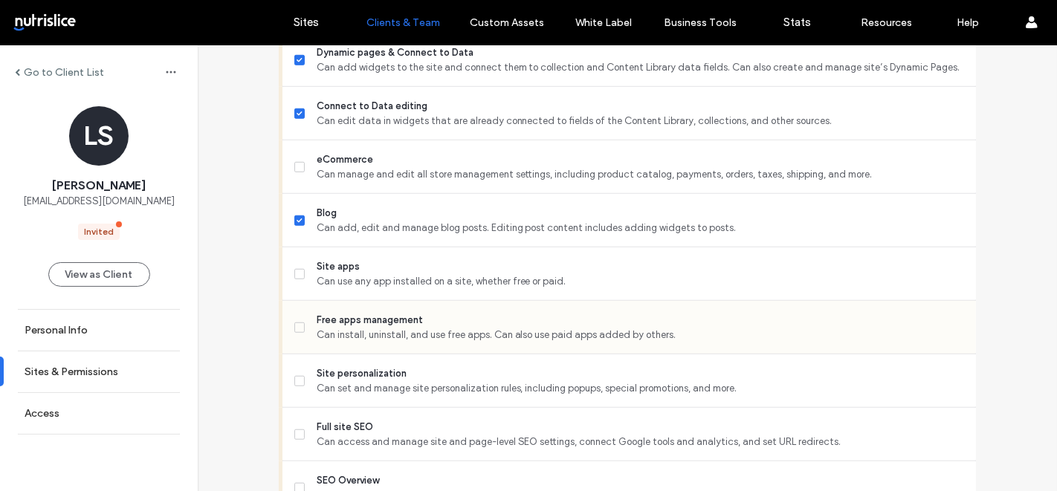
scroll to position [988, 0]
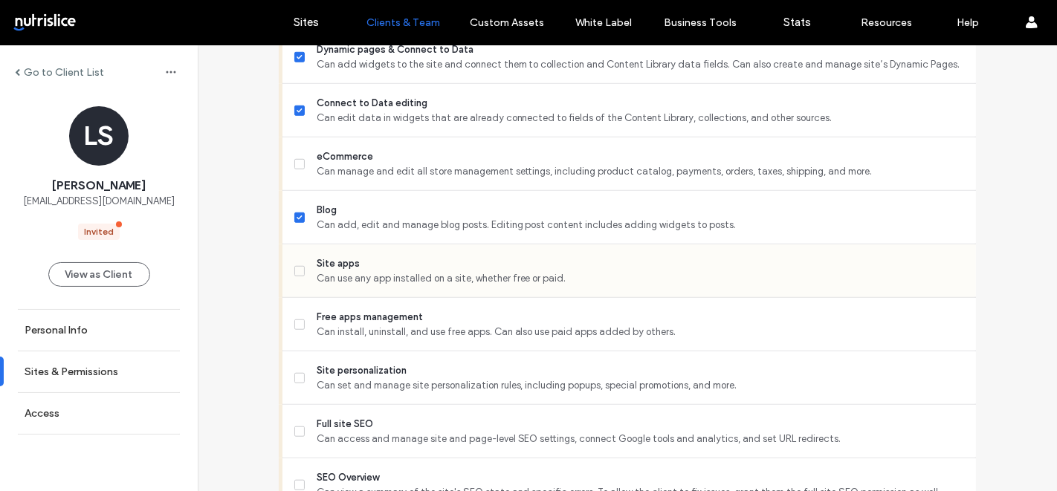
click at [299, 261] on label "Site apps Can use any app installed on a site, whether free or paid." at bounding box center [629, 271] width 670 height 30
click at [298, 324] on span at bounding box center [299, 325] width 10 height 10
click at [295, 320] on span at bounding box center [299, 325] width 10 height 10
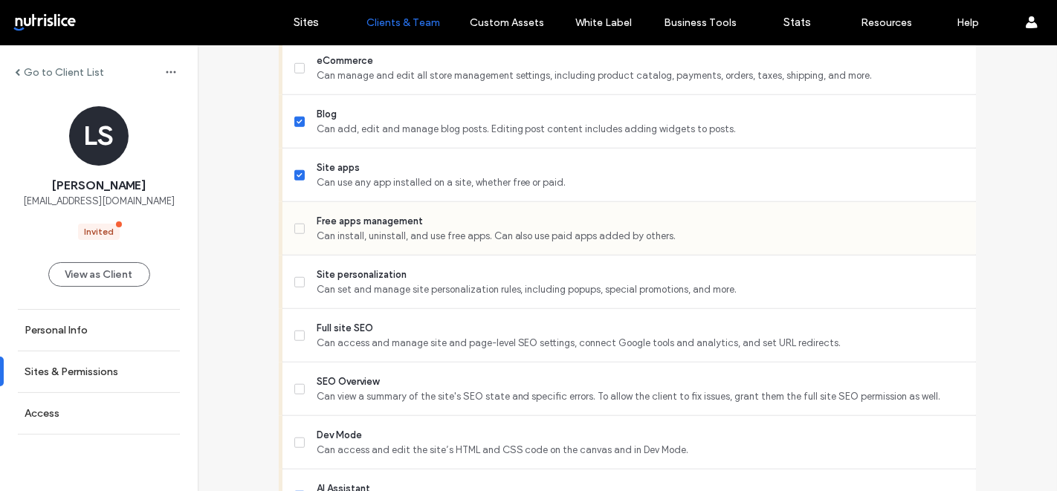
scroll to position [1091, 0]
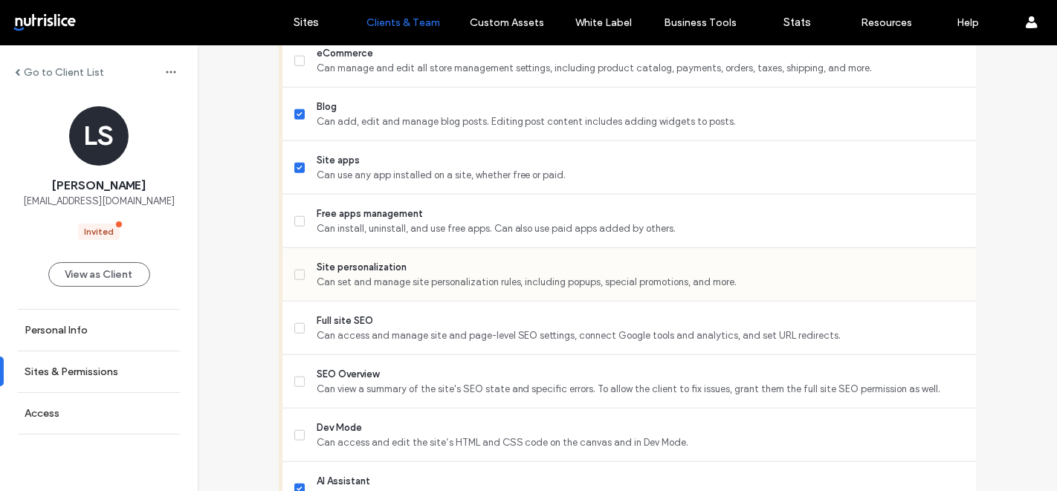
click at [294, 270] on span at bounding box center [299, 275] width 10 height 10
click at [297, 326] on icon at bounding box center [300, 328] width 6 height 4
click at [297, 369] on label "SEO Overview Can view a summary of the site's SEO state and specific errors. To…" at bounding box center [629, 382] width 670 height 30
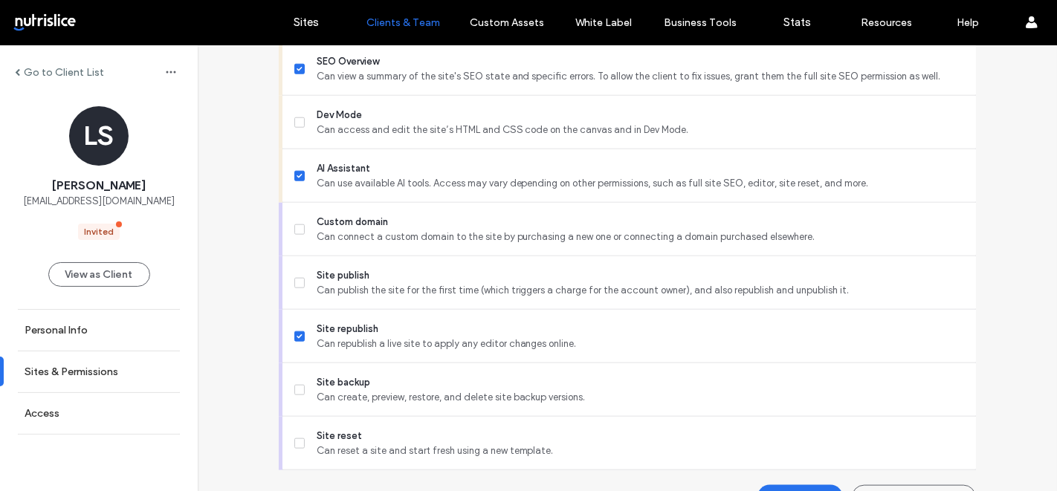
scroll to position [1415, 0]
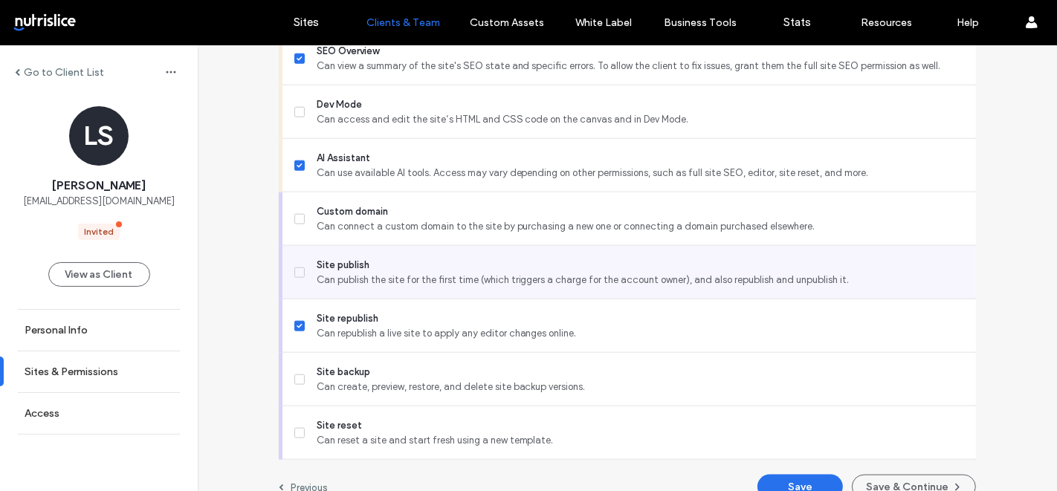
click at [369, 262] on span "Site publish" at bounding box center [641, 265] width 648 height 15
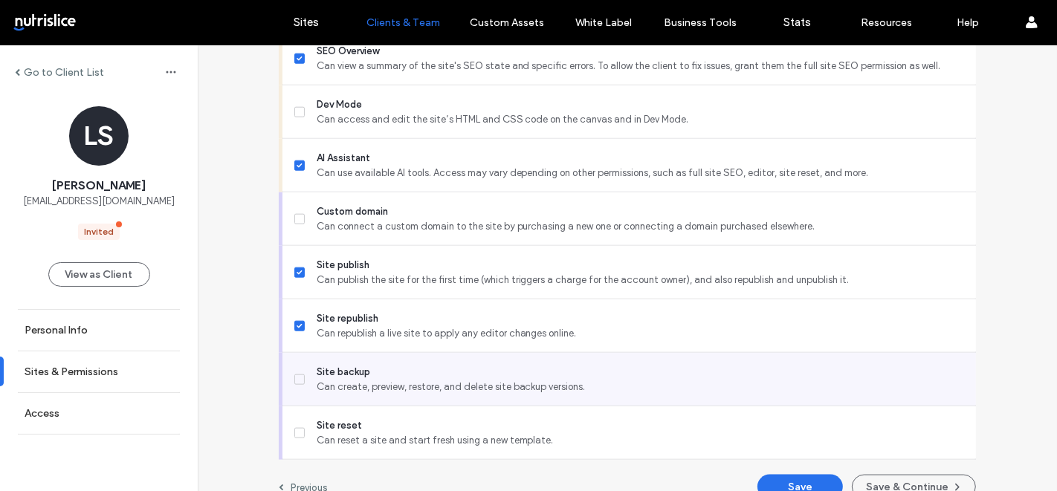
click at [339, 365] on span "Site backup" at bounding box center [641, 372] width 648 height 15
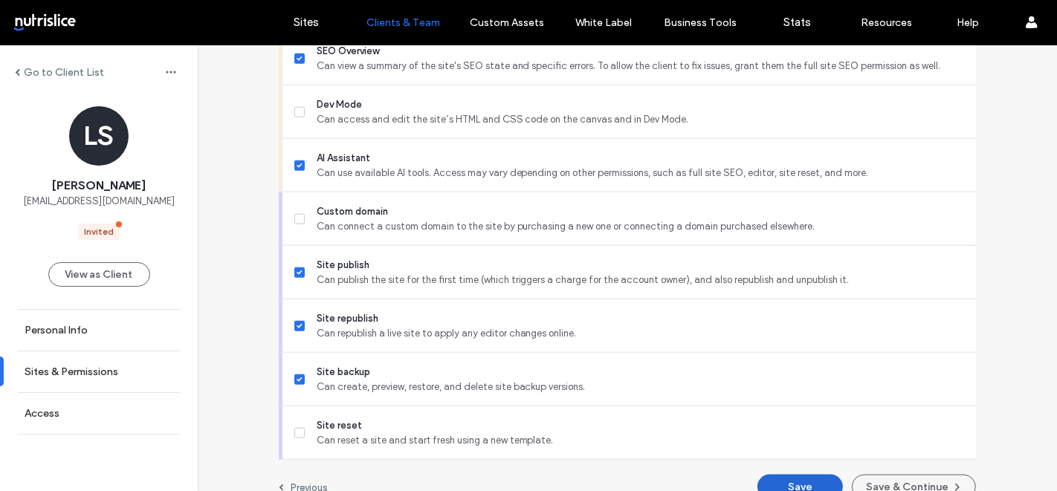
click at [787, 482] on button "Save" at bounding box center [800, 487] width 85 height 25
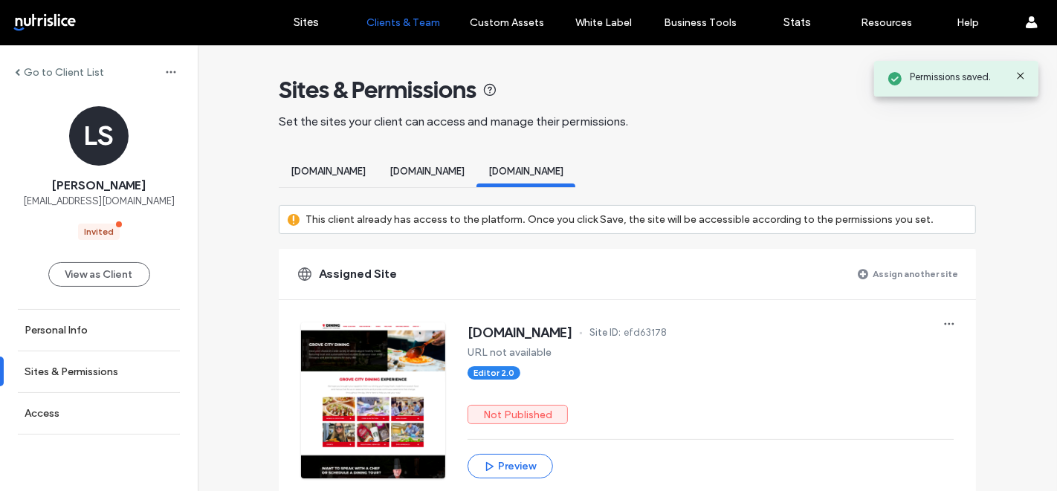
scroll to position [48, 0]
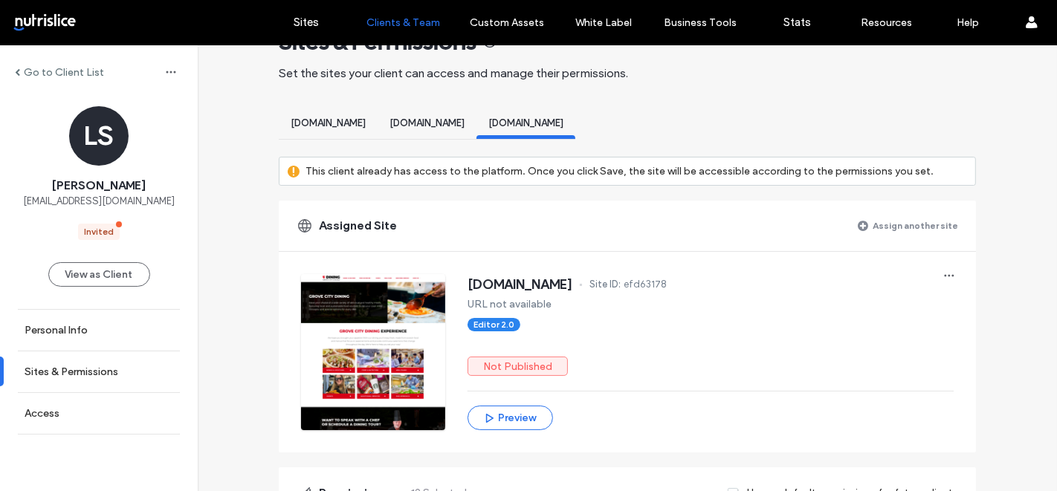
click at [897, 217] on label "Assign another site" at bounding box center [915, 226] width 85 height 26
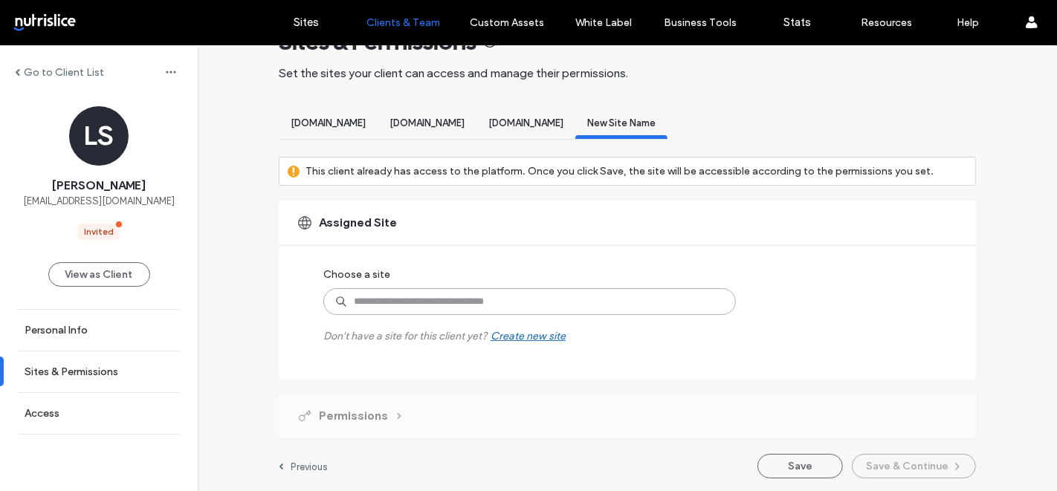
click at [363, 294] on input at bounding box center [529, 301] width 413 height 27
type input "***"
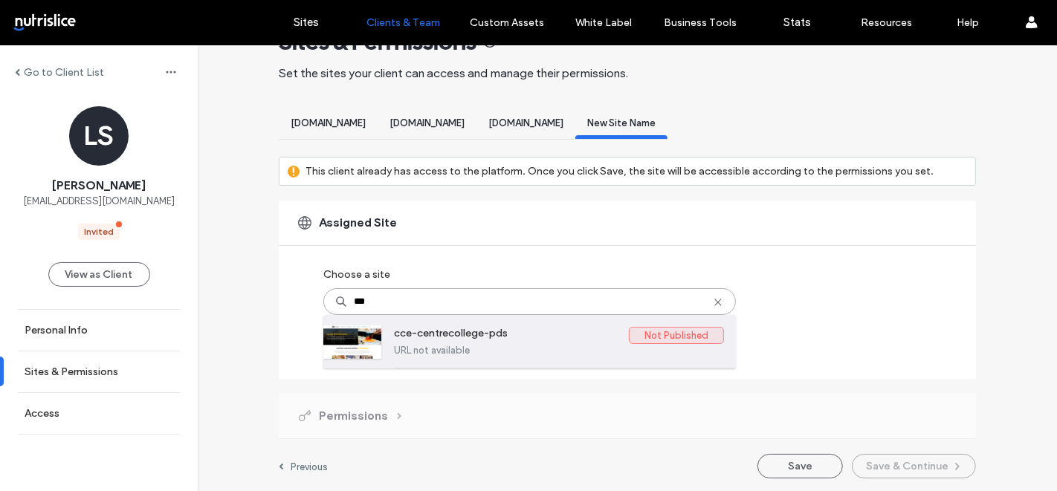
click at [458, 350] on label "URL not available" at bounding box center [559, 350] width 330 height 11
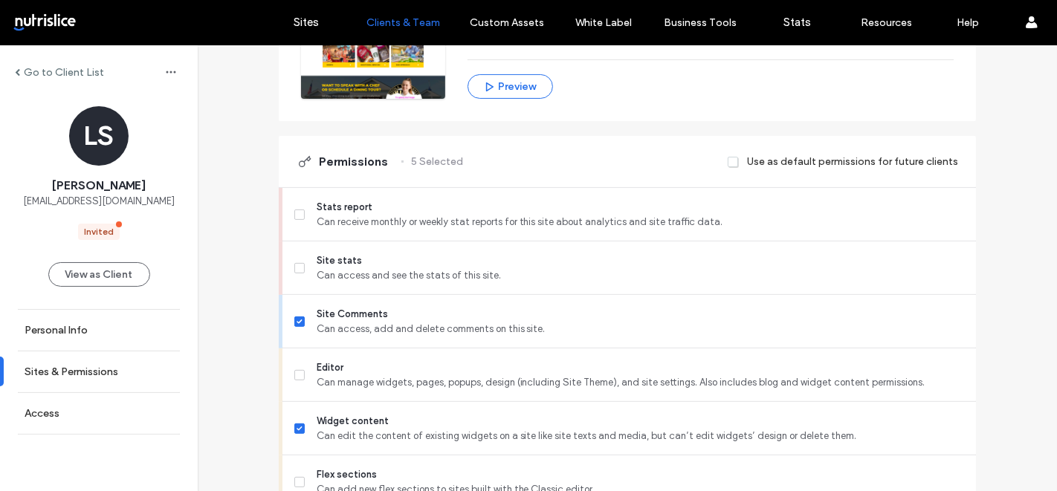
scroll to position [404, 0]
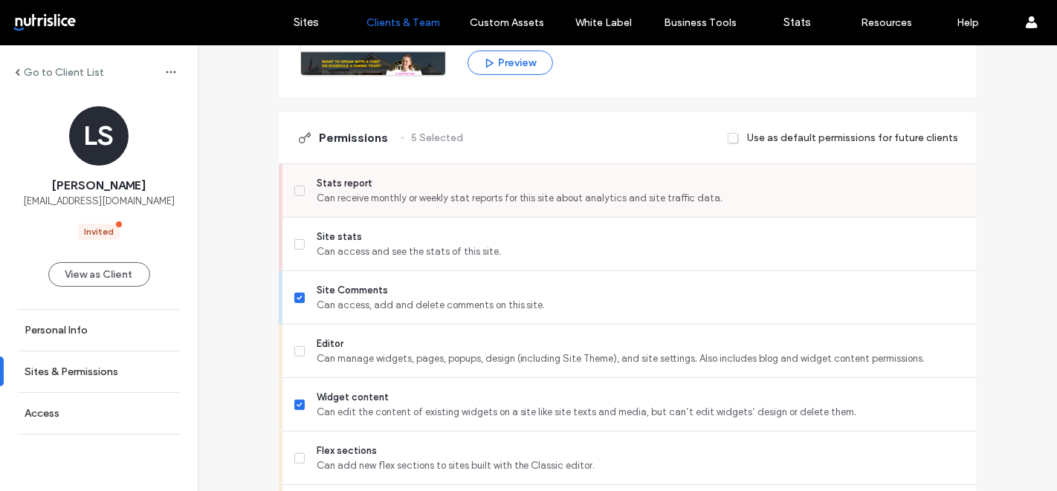
click at [404, 197] on span "Can receive monthly or weekly stat reports for this site about analytics and si…" at bounding box center [641, 198] width 648 height 15
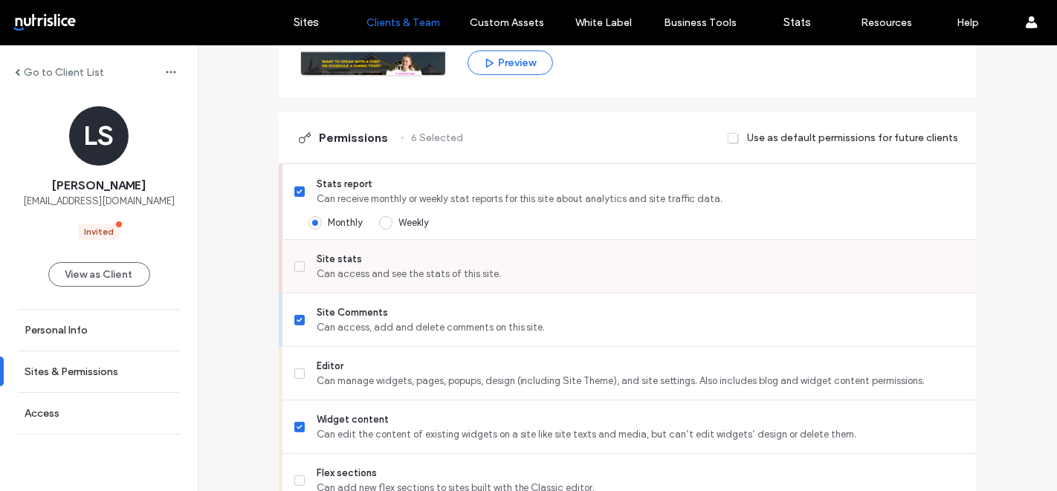
click at [381, 267] on span "Can access and see the stats of this site." at bounding box center [641, 274] width 648 height 15
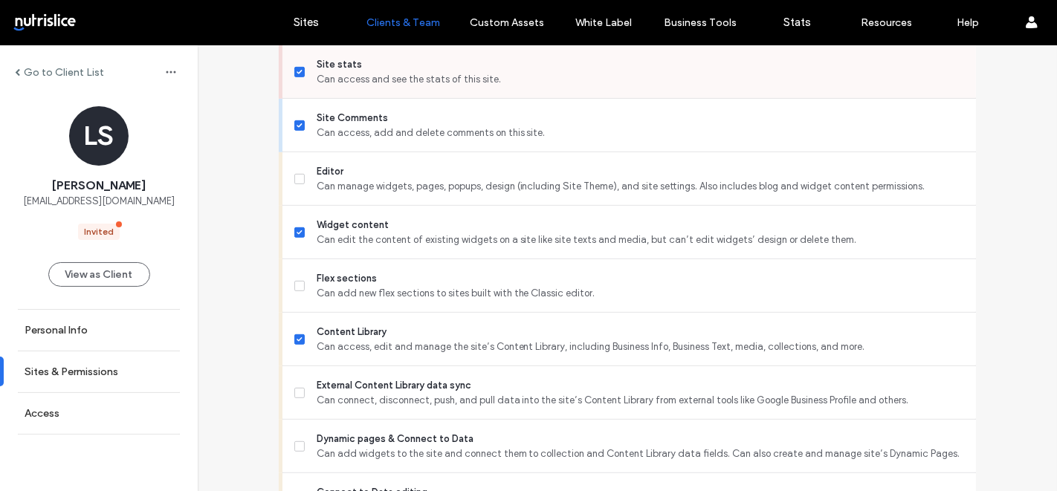
scroll to position [690, 0]
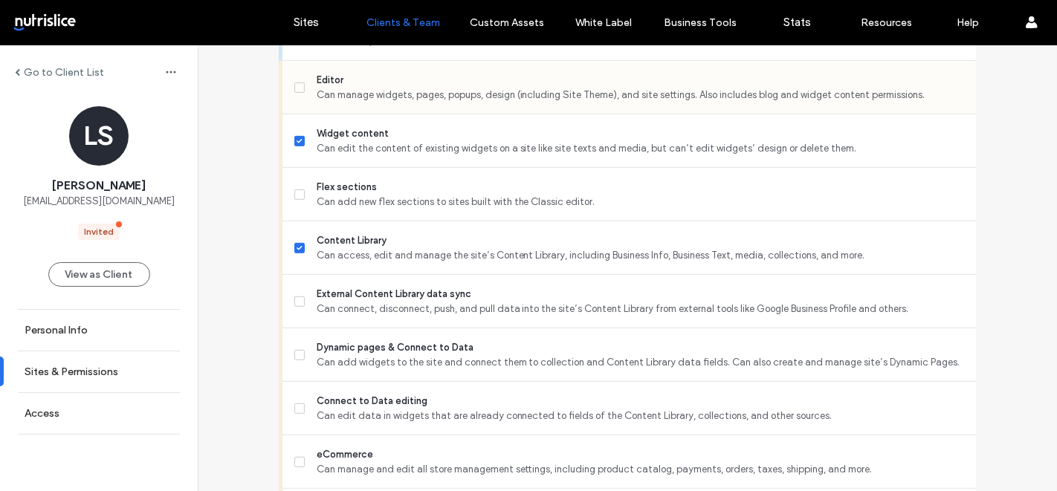
click at [385, 88] on span "Can manage widgets, pages, popups, design (including Site Theme), and site sett…" at bounding box center [641, 95] width 648 height 15
click at [372, 181] on span "Flex sections" at bounding box center [641, 187] width 648 height 15
click at [367, 289] on span "External Content Library data sync" at bounding box center [641, 294] width 648 height 15
click at [365, 340] on span "Dynamic pages & Connect to Data" at bounding box center [641, 347] width 648 height 15
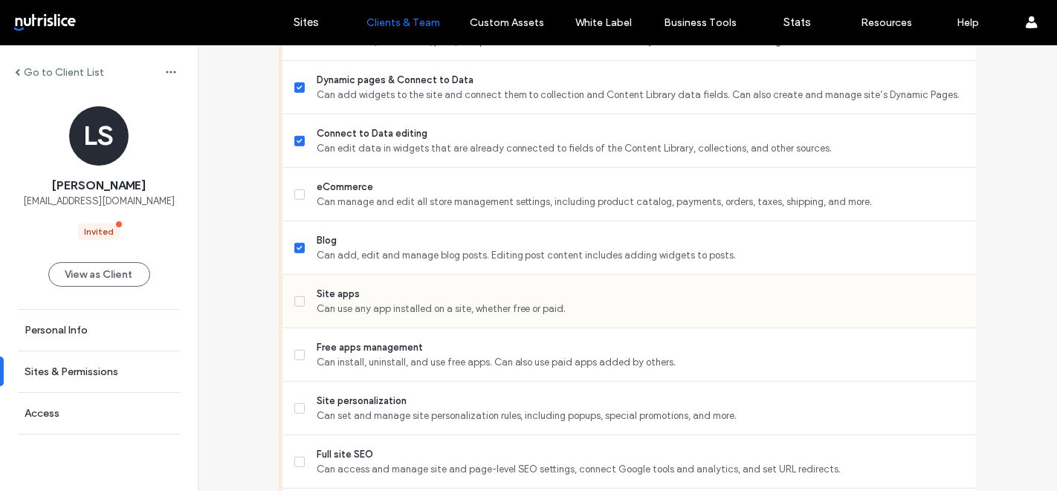
scroll to position [958, 0]
click at [365, 309] on span "Can use any app installed on a site, whether free or paid." at bounding box center [641, 308] width 648 height 15
click at [380, 395] on span "Site personalization" at bounding box center [641, 400] width 648 height 15
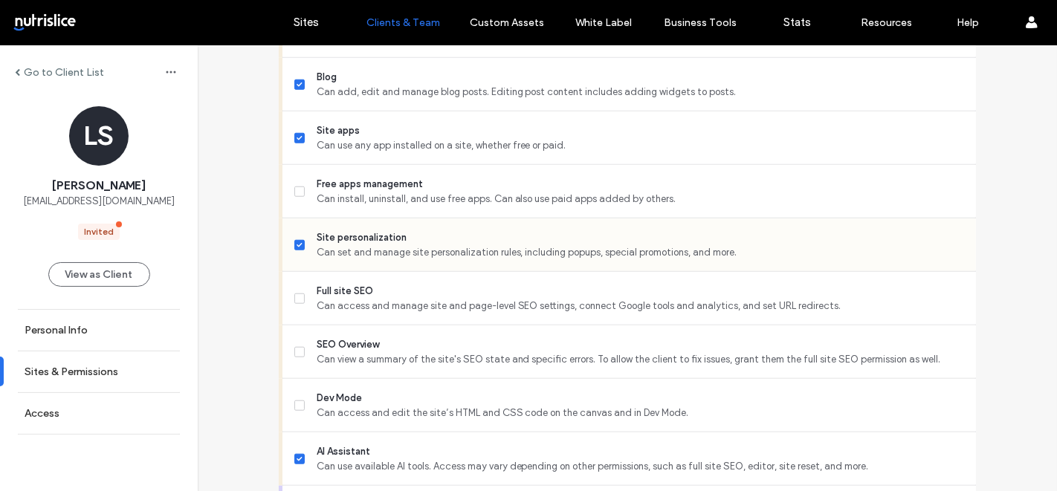
scroll to position [1124, 0]
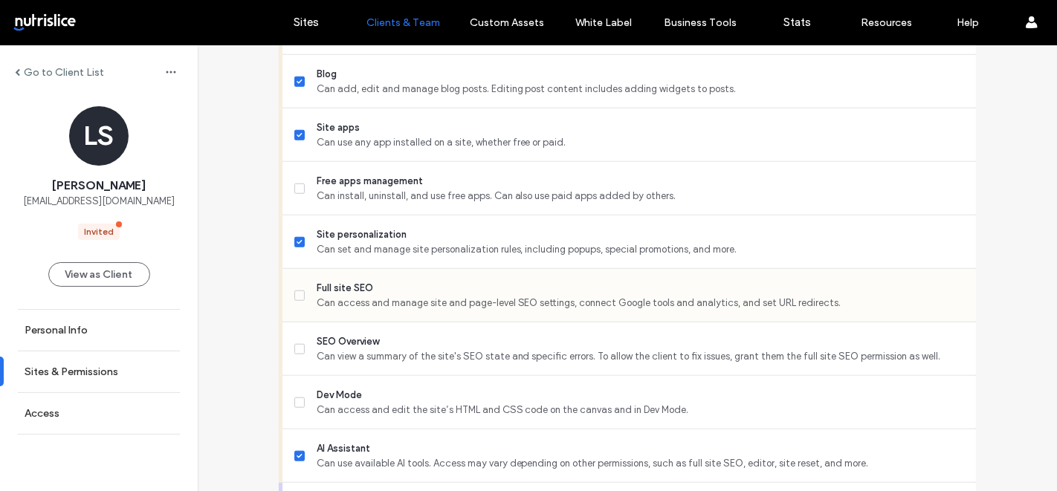
click at [367, 296] on span "Can access and manage site and page-level SEO settings, connect Google tools an…" at bounding box center [641, 303] width 648 height 15
click at [391, 338] on span "SEO Overview" at bounding box center [641, 342] width 648 height 15
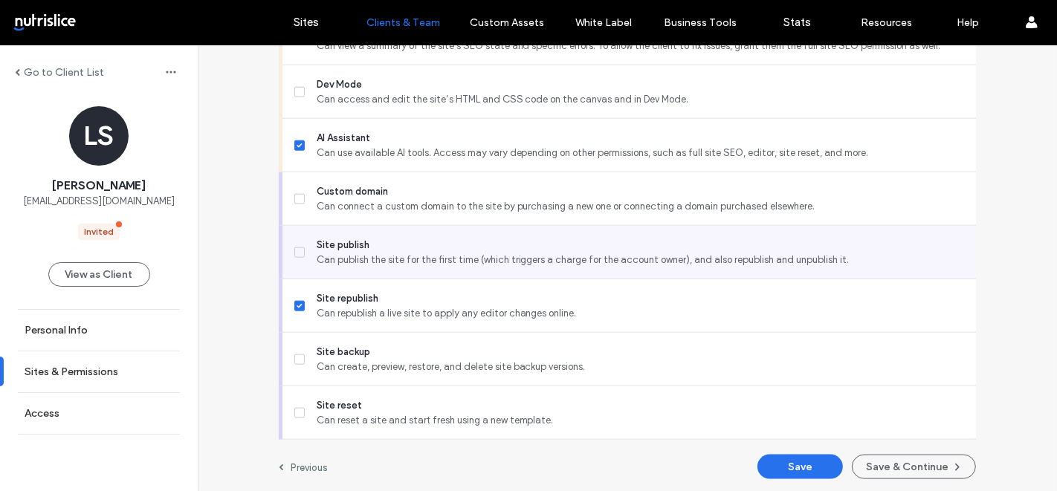
click at [377, 248] on span "Site publish" at bounding box center [641, 245] width 648 height 15
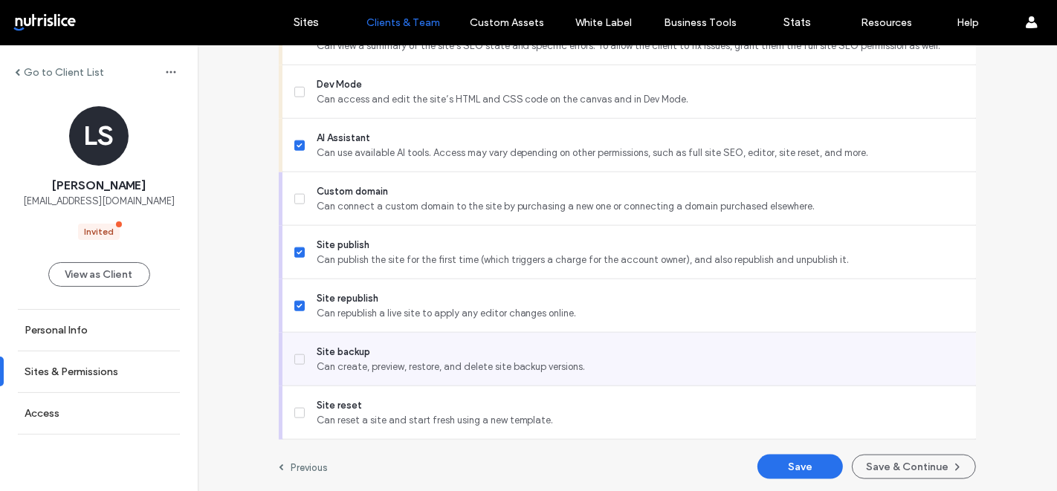
click at [355, 355] on span "Site backup" at bounding box center [641, 352] width 648 height 15
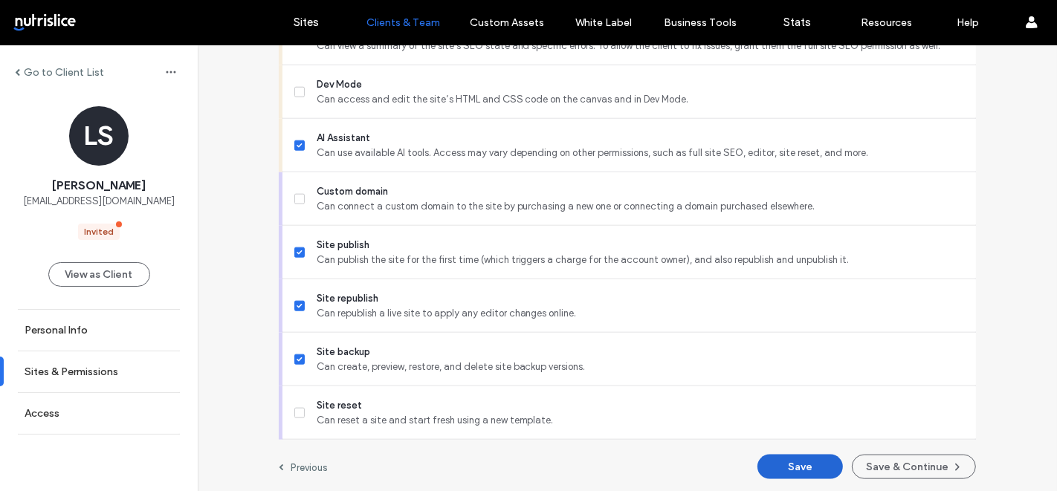
click at [774, 456] on button "Save" at bounding box center [800, 467] width 85 height 25
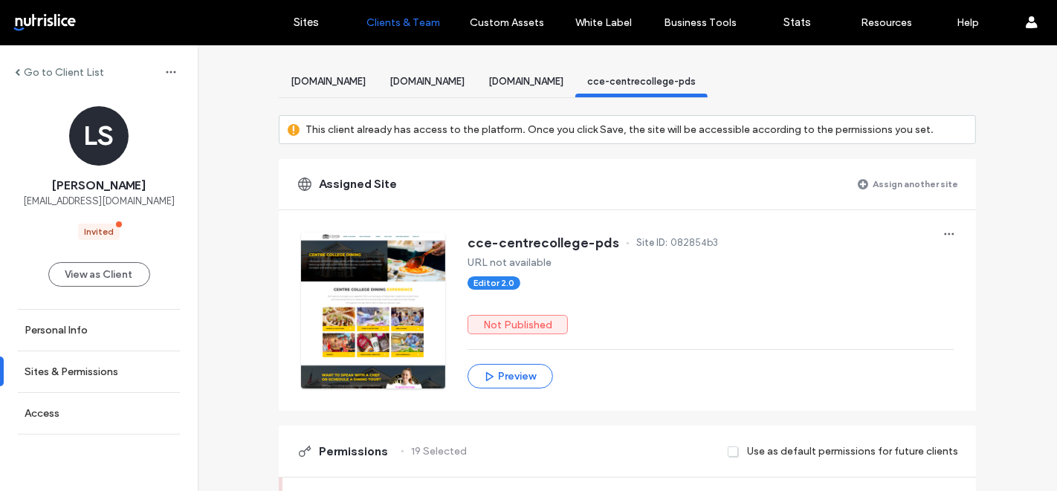
scroll to position [104, 0]
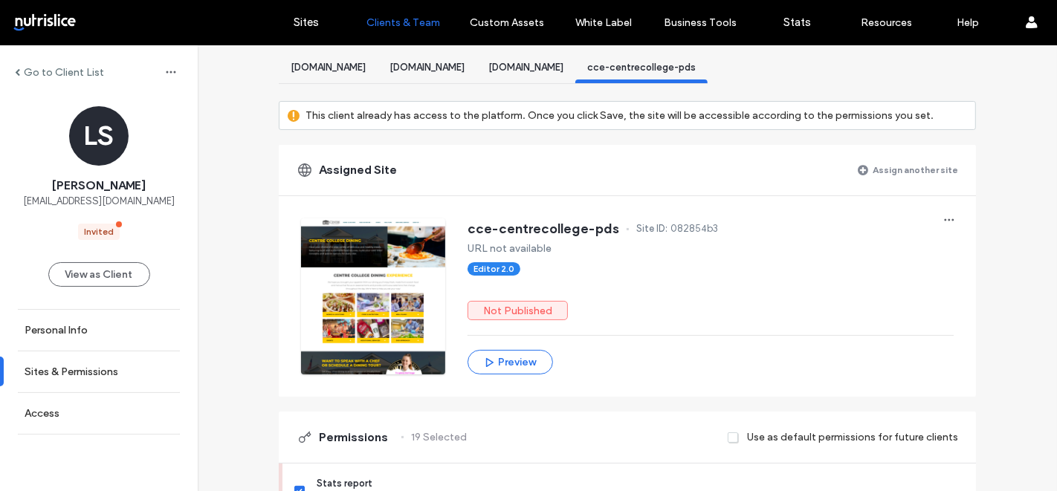
click at [902, 161] on label "Assign another site" at bounding box center [915, 170] width 85 height 26
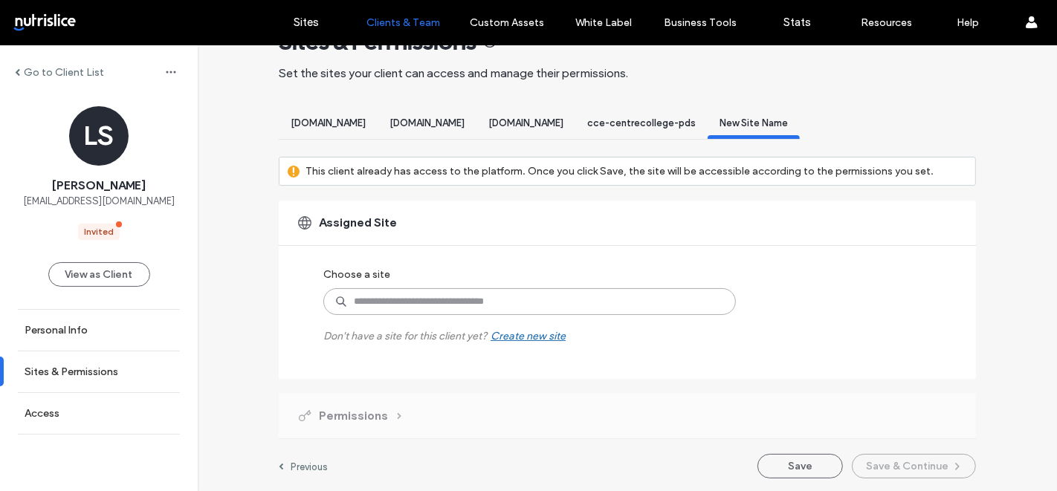
click at [359, 292] on input at bounding box center [529, 301] width 413 height 27
type input "***"
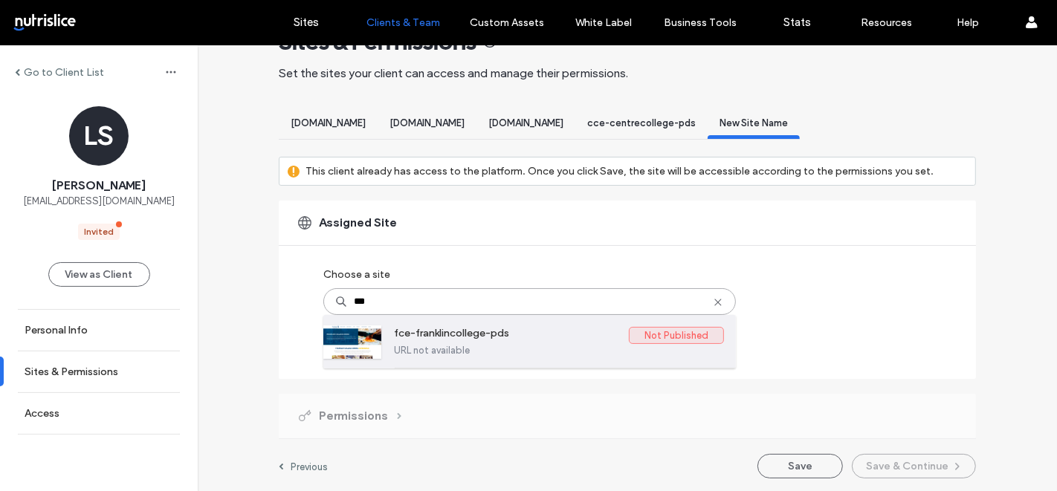
click at [401, 355] on div "fce-franklincollege-pds Not Published URL not available" at bounding box center [559, 341] width 330 height 53
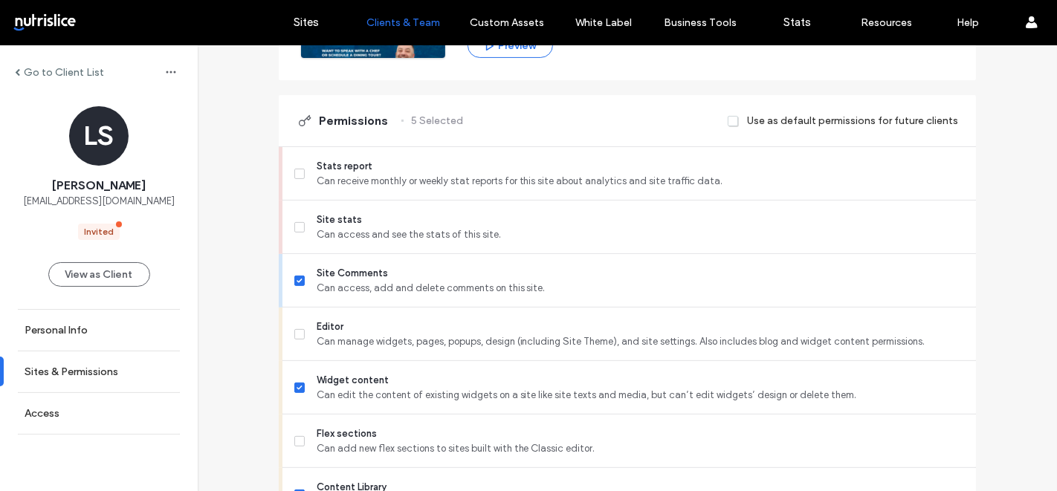
scroll to position [442, 0]
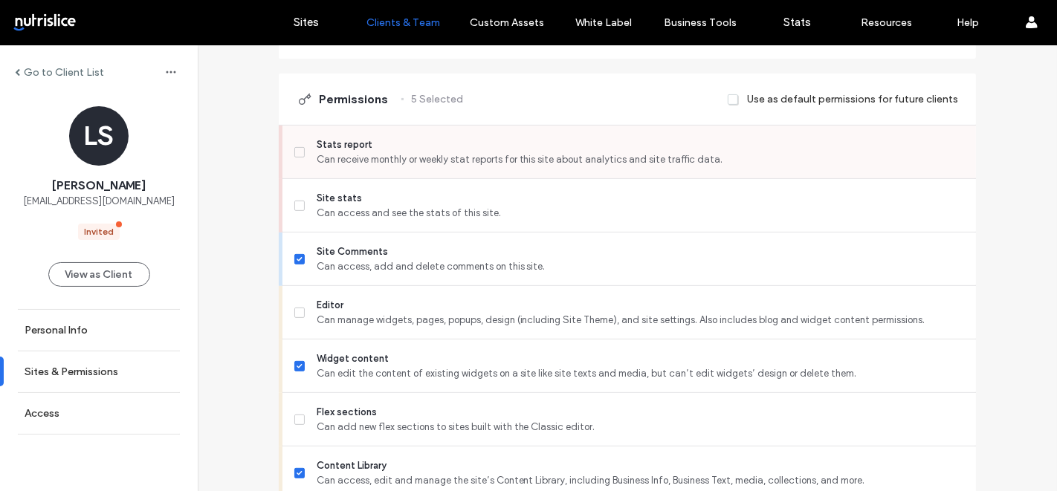
click at [377, 139] on span "Stats report" at bounding box center [641, 145] width 648 height 15
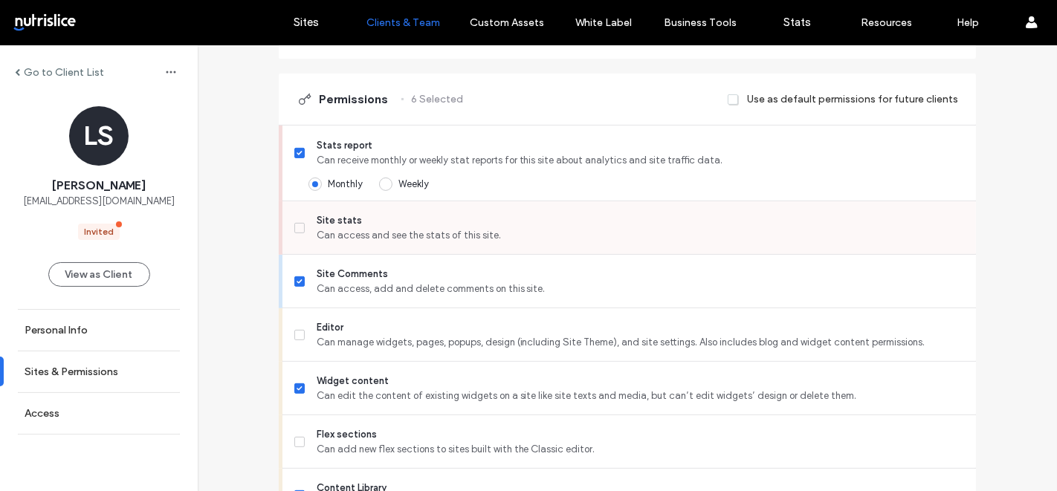
click at [353, 236] on span "Can access and see the stats of this site." at bounding box center [641, 235] width 648 height 15
click at [364, 328] on span "Editor" at bounding box center [641, 327] width 648 height 15
click at [361, 433] on span "Flex sections" at bounding box center [641, 434] width 648 height 15
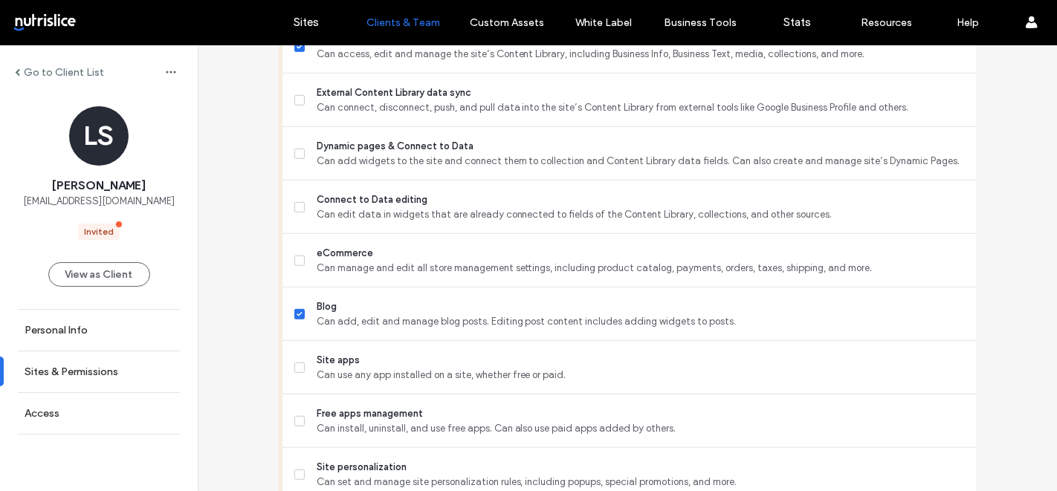
scroll to position [871, 0]
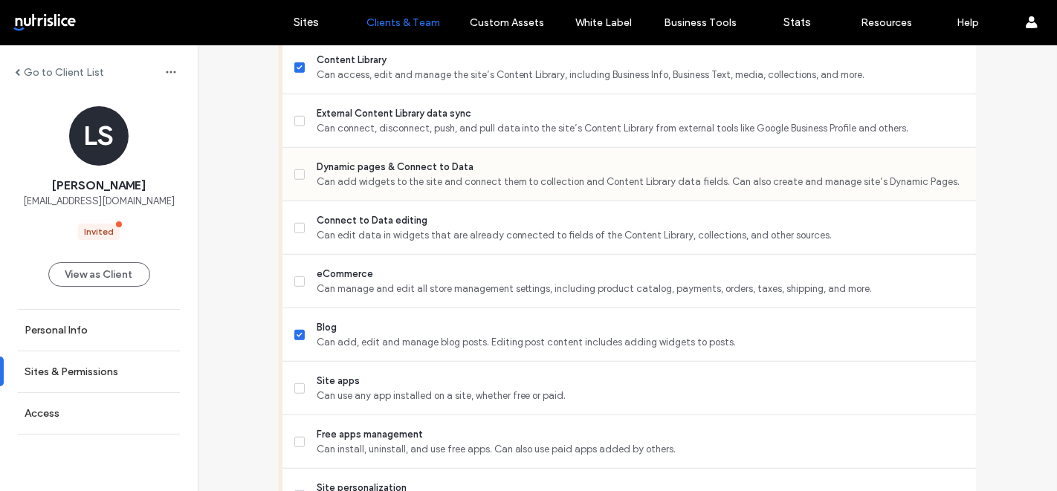
click at [363, 178] on span "Can add widgets to the site and connect them to collection and Content Library …" at bounding box center [641, 182] width 648 height 15
click at [360, 213] on span "Connect to Data editing" at bounding box center [641, 220] width 648 height 15
click at [362, 170] on span "Dynamic pages & Connect to Data" at bounding box center [641, 167] width 648 height 15
click at [375, 121] on span "Can connect, disconnect, push, and pull data into the site’s Content Library fr…" at bounding box center [641, 128] width 648 height 15
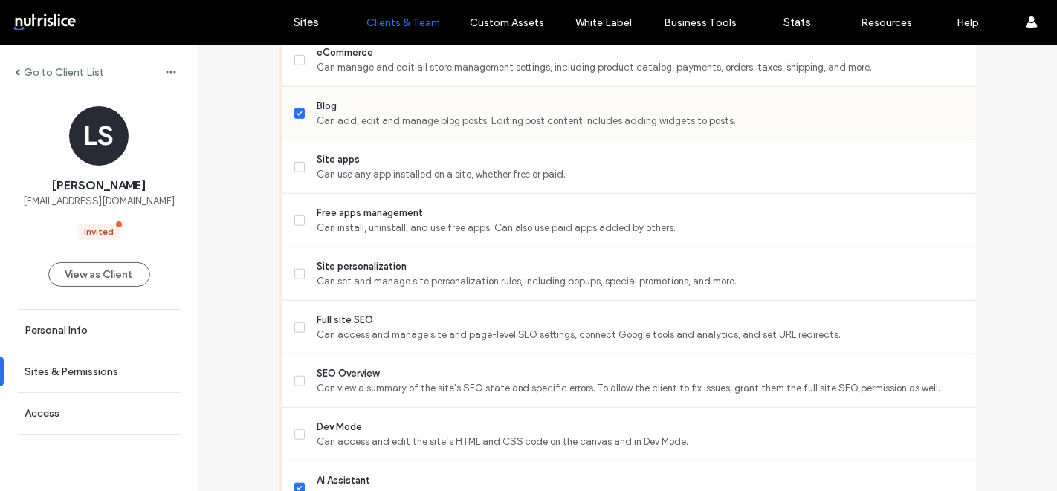
scroll to position [1097, 0]
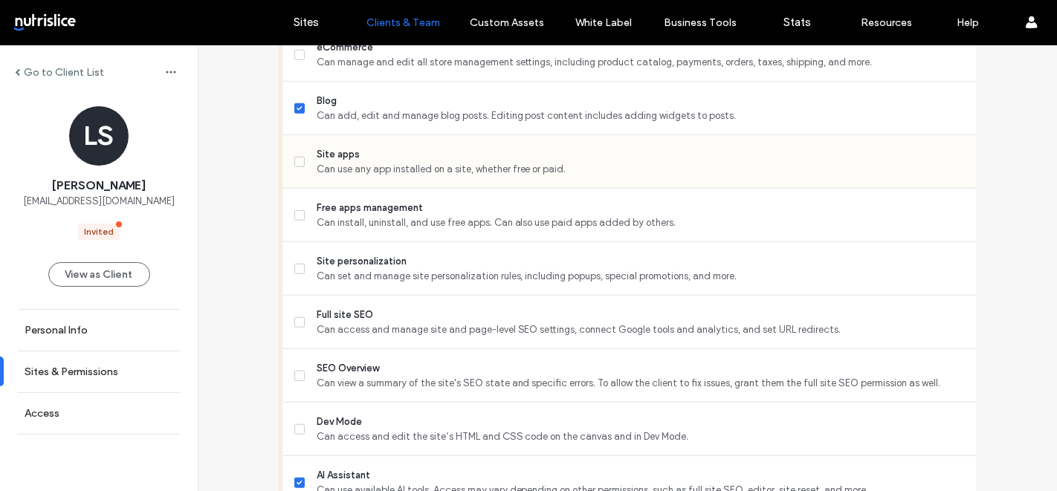
click at [408, 169] on span "Can use any app installed on a site, whether free or paid." at bounding box center [641, 169] width 648 height 15
click at [388, 254] on span "Site personalization" at bounding box center [641, 261] width 648 height 15
click at [371, 316] on span "Full site SEO" at bounding box center [641, 315] width 648 height 15
click at [359, 358] on div "SEO Overview Can view a summary of the site's SEO state and specific errors. To…" at bounding box center [635, 375] width 682 height 53
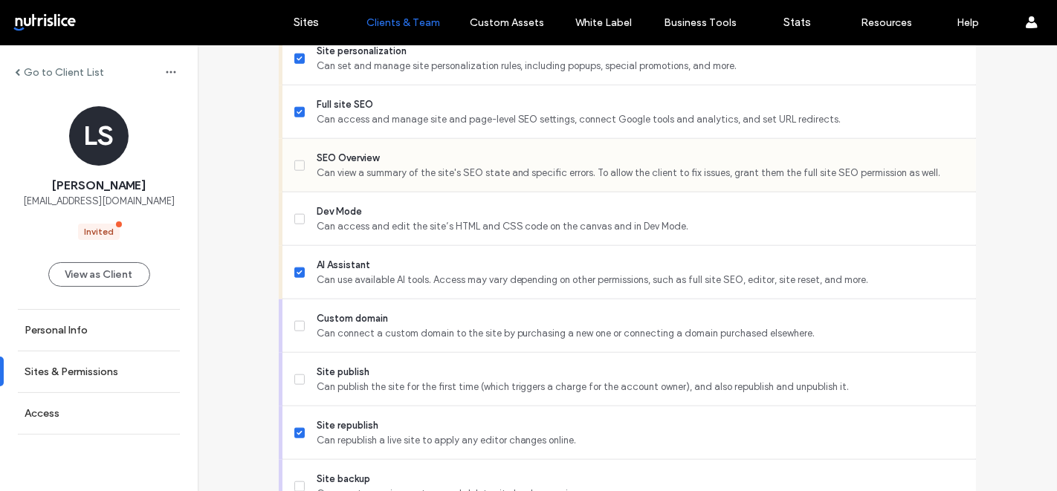
scroll to position [1280, 0]
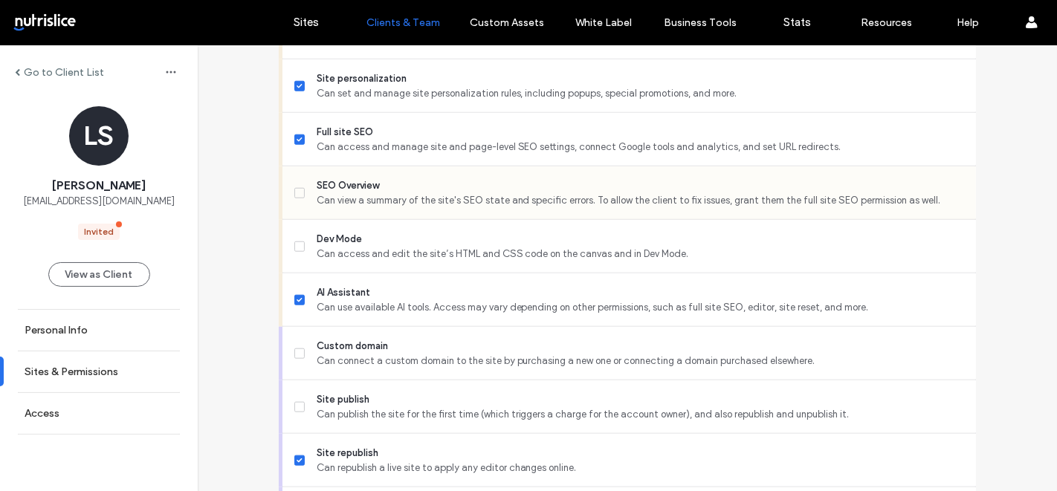
click at [361, 178] on span "SEO Overview" at bounding box center [641, 185] width 648 height 15
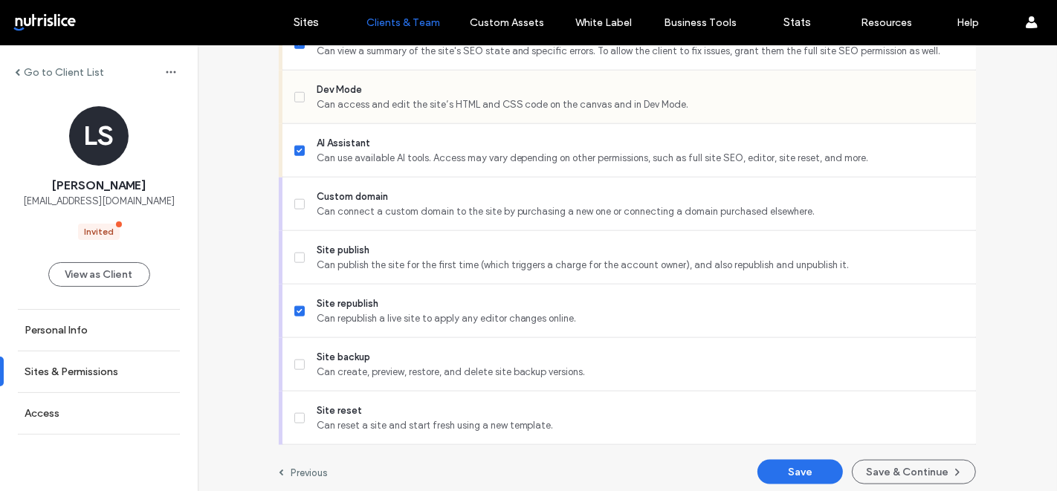
scroll to position [1435, 0]
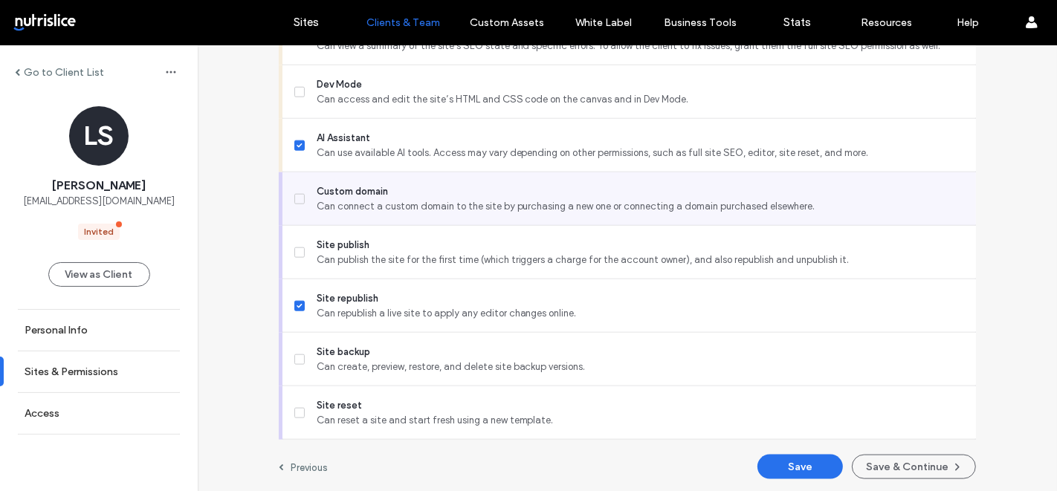
click at [364, 204] on span "Can connect a custom domain to the site by purchasing a new one or connecting a…" at bounding box center [641, 206] width 648 height 15
click at [355, 201] on span "Can connect a custom domain to the site by purchasing a new one or connecting a…" at bounding box center [641, 206] width 648 height 15
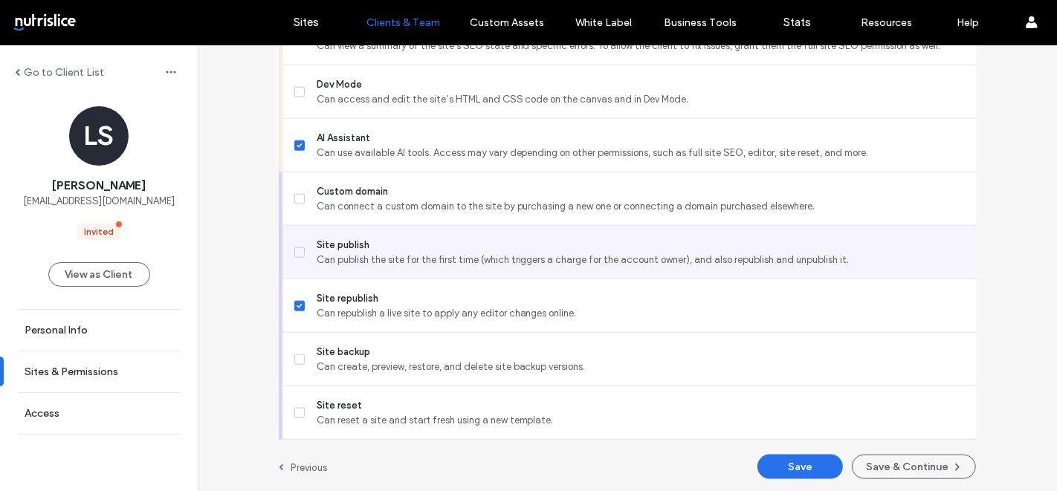
click at [353, 238] on span "Site publish" at bounding box center [641, 245] width 648 height 15
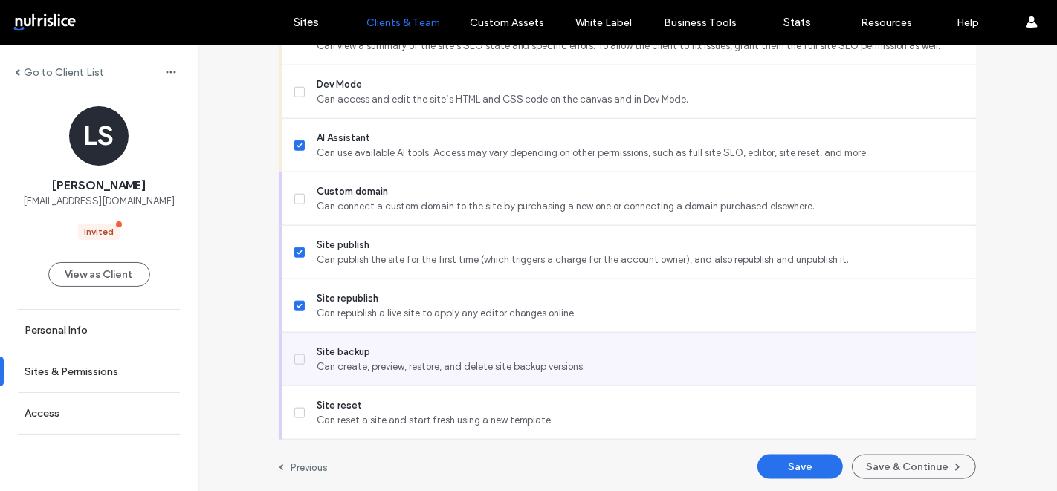
click at [349, 345] on span "Site backup" at bounding box center [641, 352] width 648 height 15
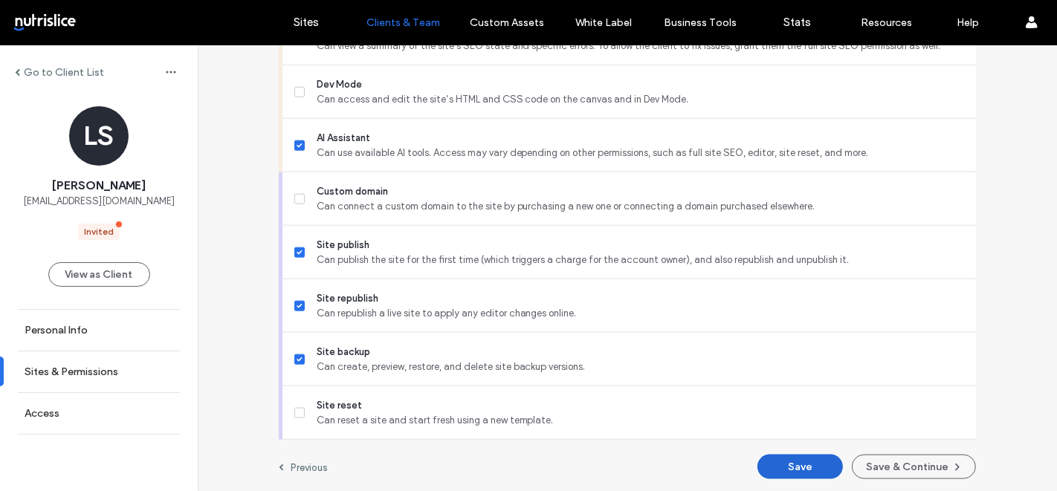
click at [775, 464] on button "Save" at bounding box center [800, 467] width 85 height 25
click at [704, 456] on div "Previous Save Save & Continue" at bounding box center [627, 467] width 697 height 25
click at [805, 462] on button "Save" at bounding box center [800, 467] width 85 height 25
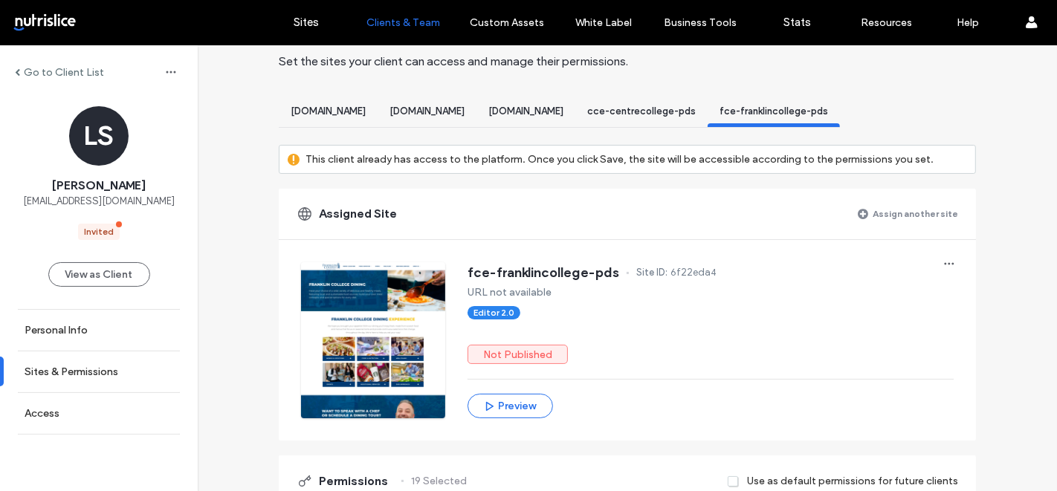
scroll to position [64, 0]
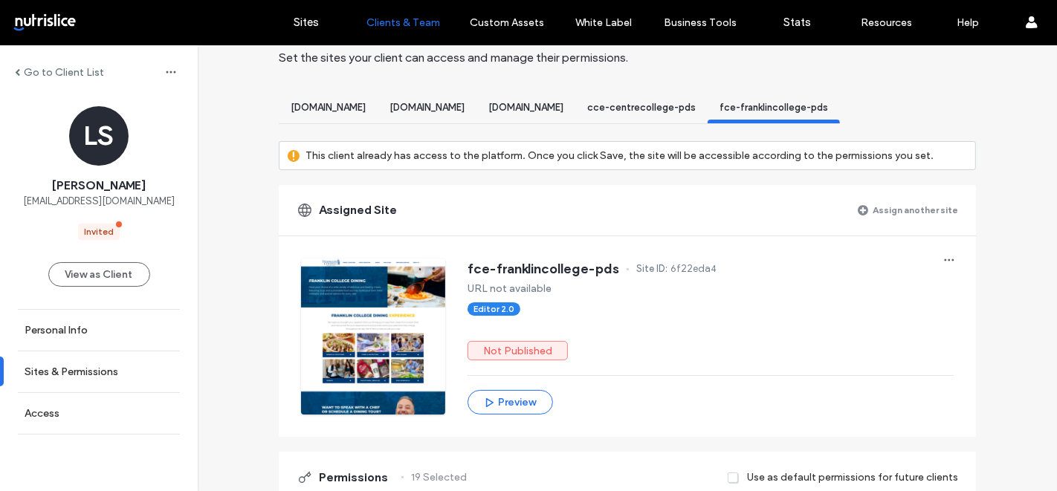
click at [894, 203] on label "Assign another site" at bounding box center [915, 210] width 85 height 26
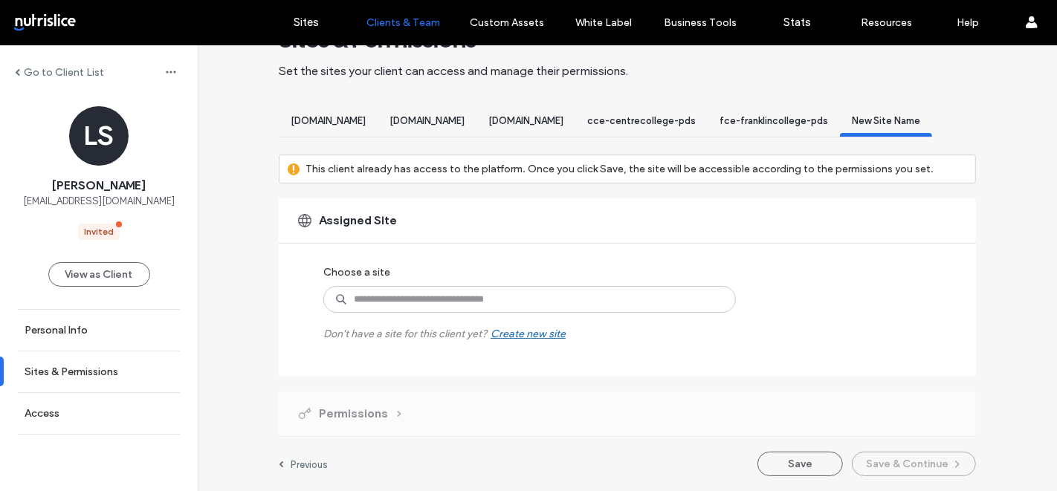
scroll to position [61, 0]
click at [361, 299] on input at bounding box center [529, 299] width 413 height 27
type input "***"
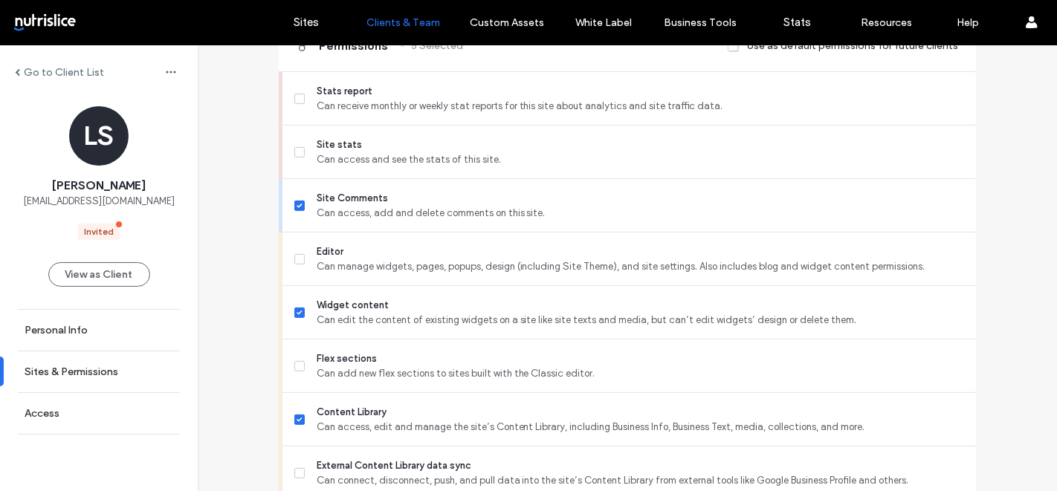
scroll to position [503, 0]
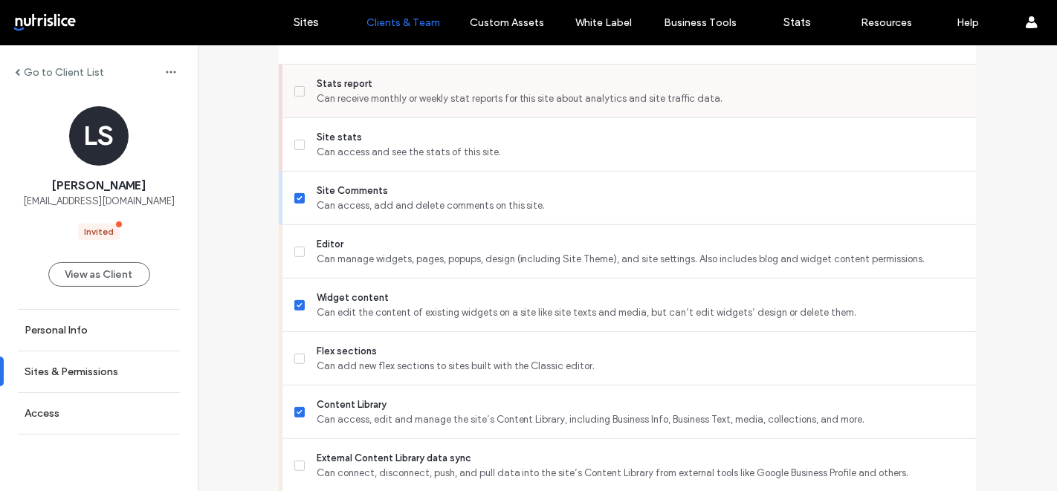
click at [420, 106] on span "Can receive monthly or weekly stat reports for this site about analytics and si…" at bounding box center [641, 98] width 648 height 15
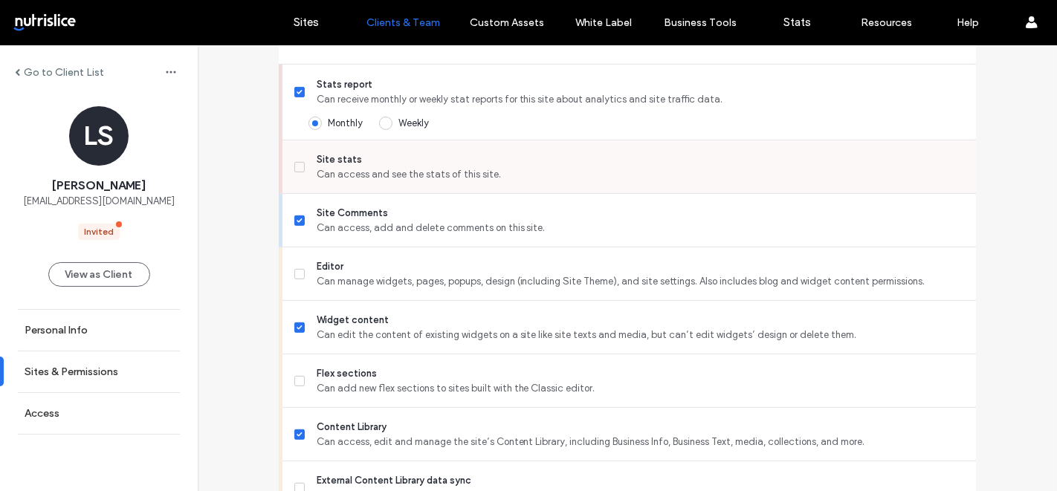
click at [388, 182] on span "Can access and see the stats of this site." at bounding box center [641, 174] width 648 height 15
click at [377, 289] on span "Can manage widgets, pages, popups, design (including Site Theme), and site sett…" at bounding box center [641, 281] width 648 height 15
click at [361, 381] on span "Flex sections" at bounding box center [641, 374] width 648 height 15
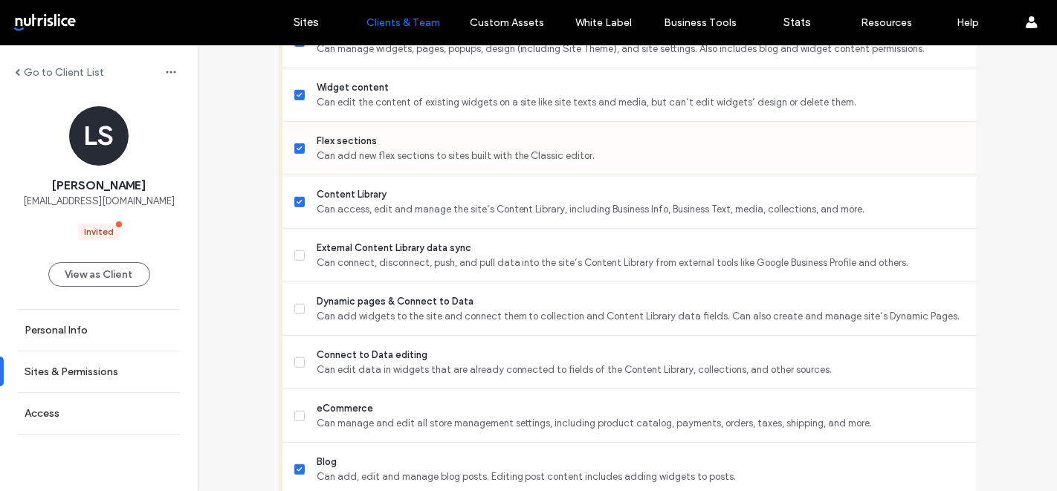
scroll to position [758, 0]
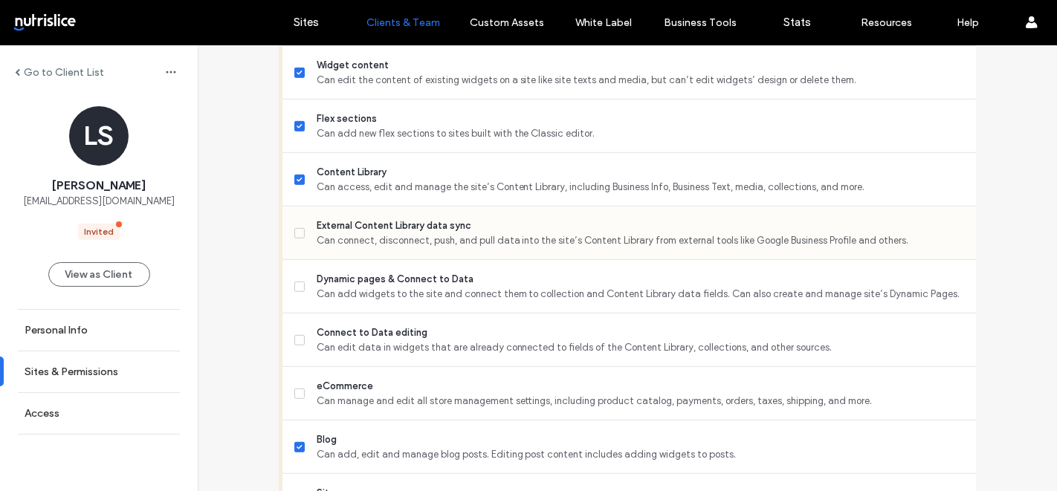
click at [384, 243] on span "Can connect, disconnect, push, and pull data into the site’s Content Library fr…" at bounding box center [641, 240] width 648 height 15
click at [372, 287] on span "Dynamic pages & Connect to Data" at bounding box center [641, 279] width 648 height 15
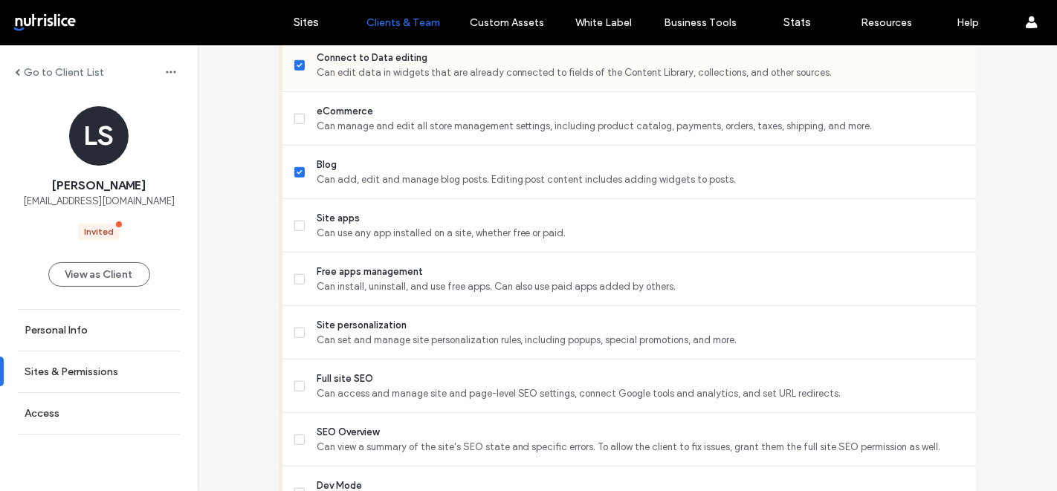
scroll to position [1056, 0]
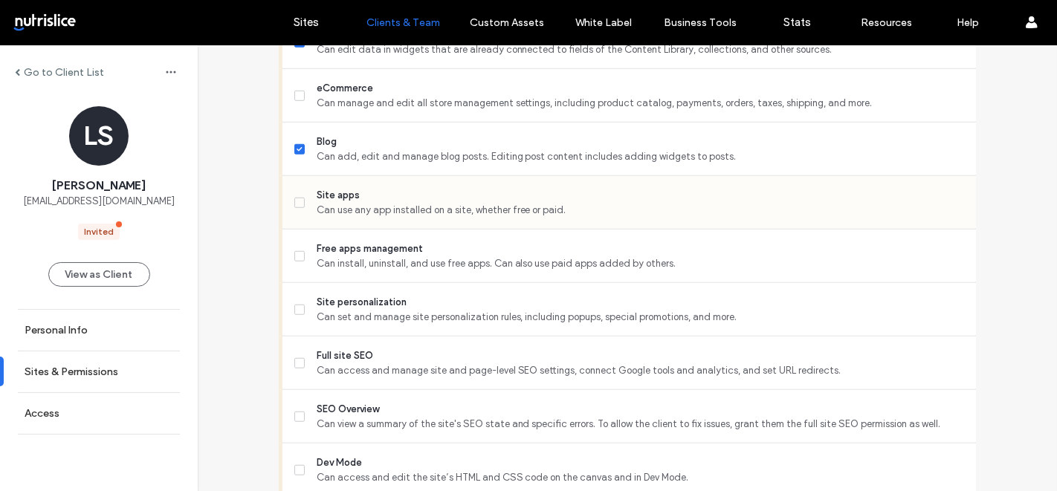
click at [376, 218] on span "Can use any app installed on a site, whether free or paid." at bounding box center [641, 210] width 648 height 15
click at [355, 325] on span "Can set and manage site personalization rules, including popups, special promot…" at bounding box center [641, 317] width 648 height 15
click at [346, 364] on span "Full site SEO" at bounding box center [641, 356] width 648 height 15
click at [342, 413] on span "SEO Overview" at bounding box center [641, 409] width 648 height 15
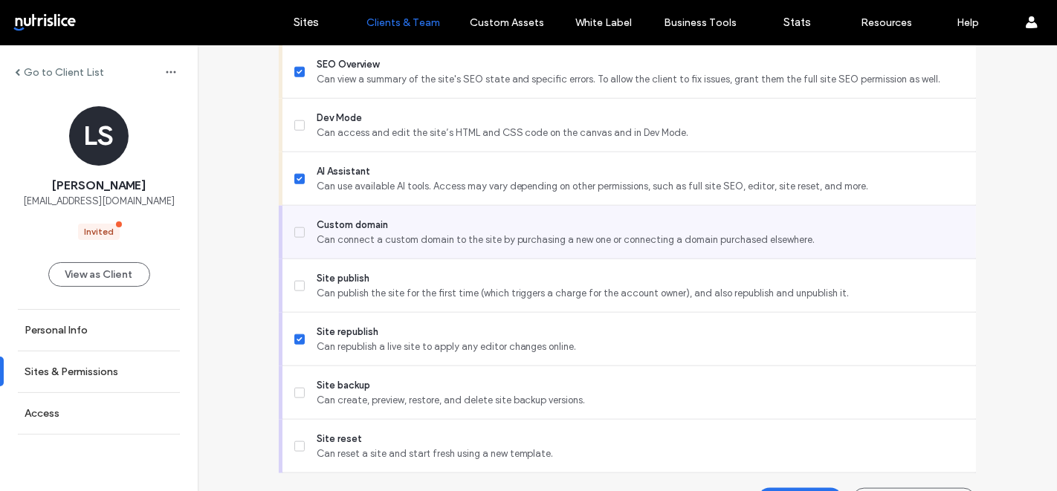
scroll to position [1393, 0]
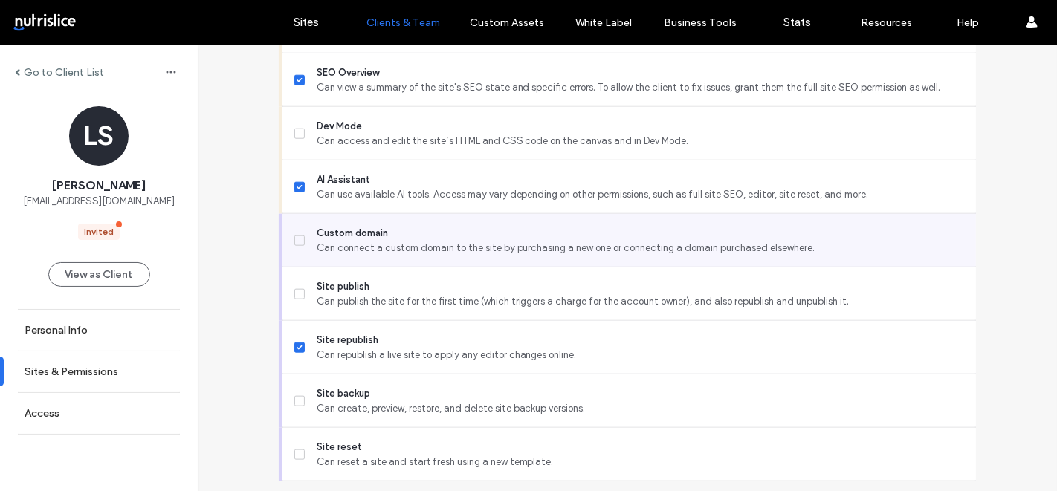
click at [361, 256] on span "Can connect a custom domain to the site by purchasing a new one or connecting a…" at bounding box center [641, 248] width 648 height 15
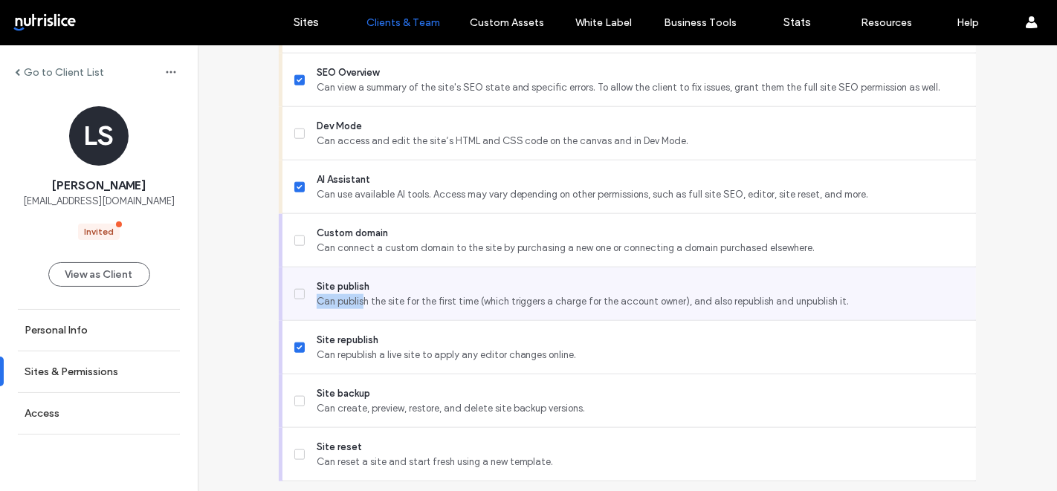
click at [357, 304] on span "Can publish the site for the first time (which triggers a charge for the accoun…" at bounding box center [641, 301] width 648 height 15
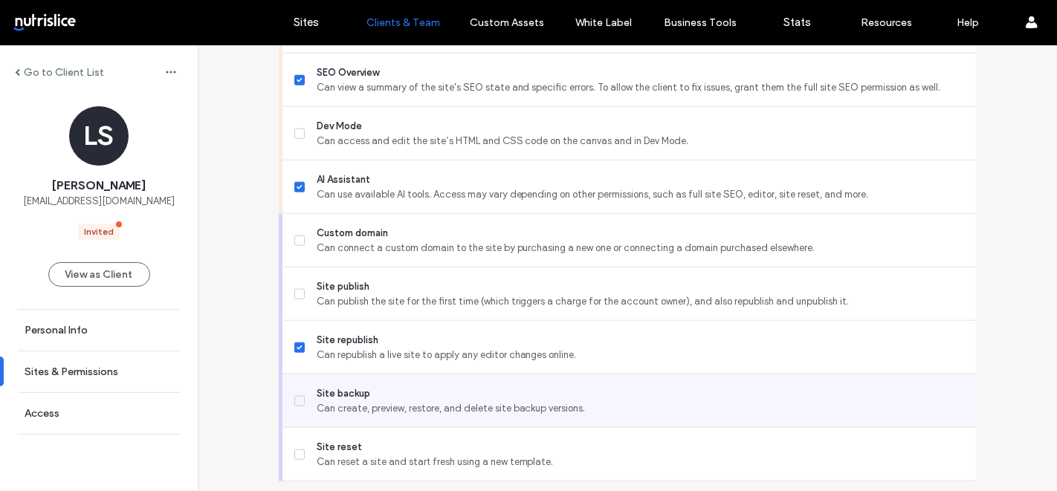
click at [341, 411] on span "Can create, preview, restore, and delete site backup versions." at bounding box center [641, 408] width 648 height 15
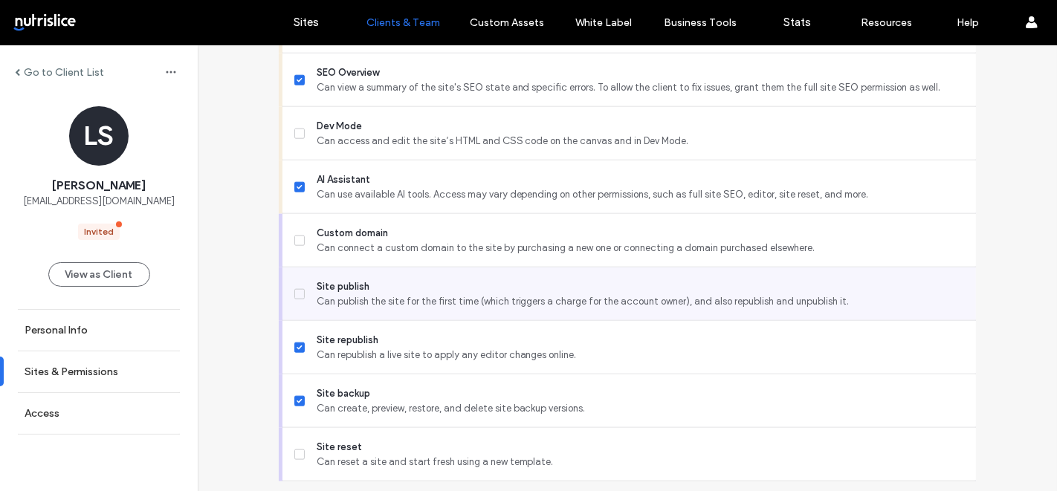
click at [370, 309] on span "Can publish the site for the first time (which triggers a charge for the accoun…" at bounding box center [641, 301] width 648 height 15
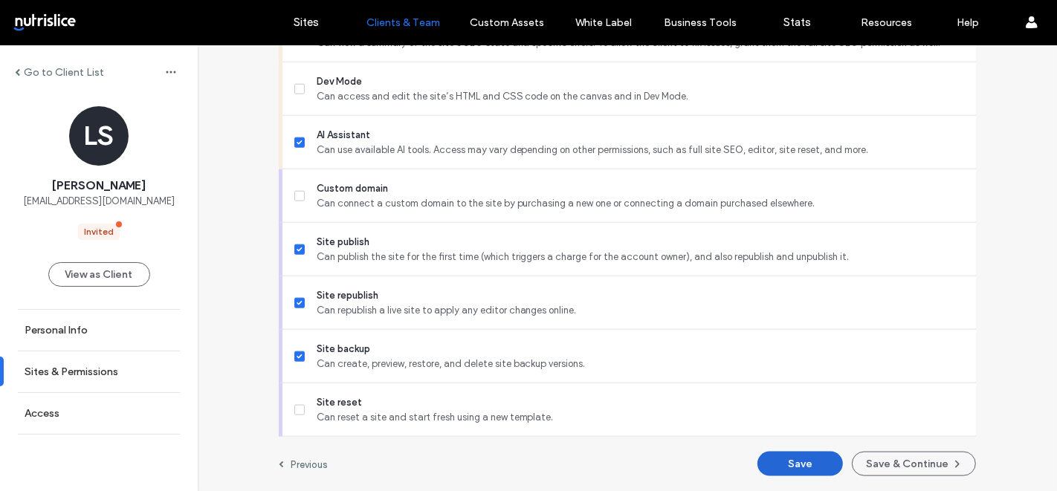
click at [766, 462] on button "Save" at bounding box center [800, 464] width 85 height 25
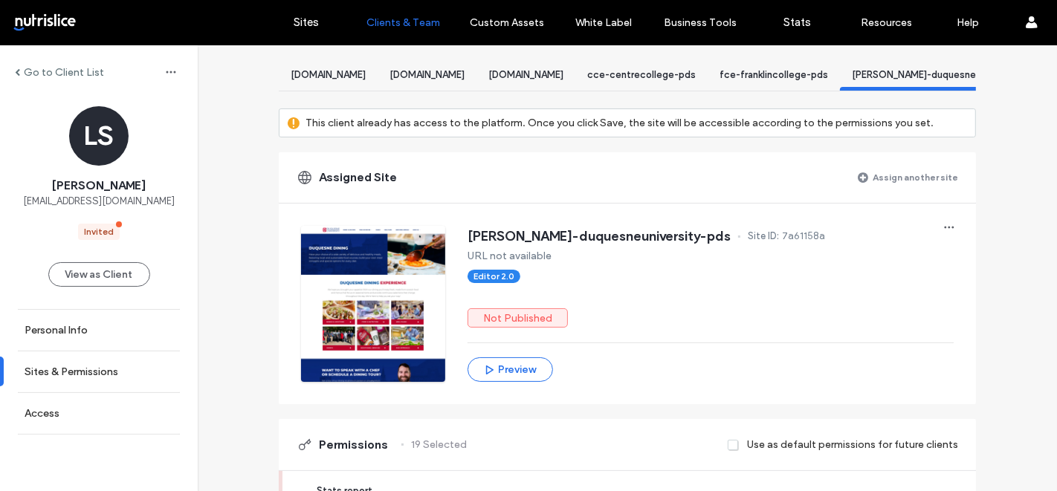
scroll to position [127, 0]
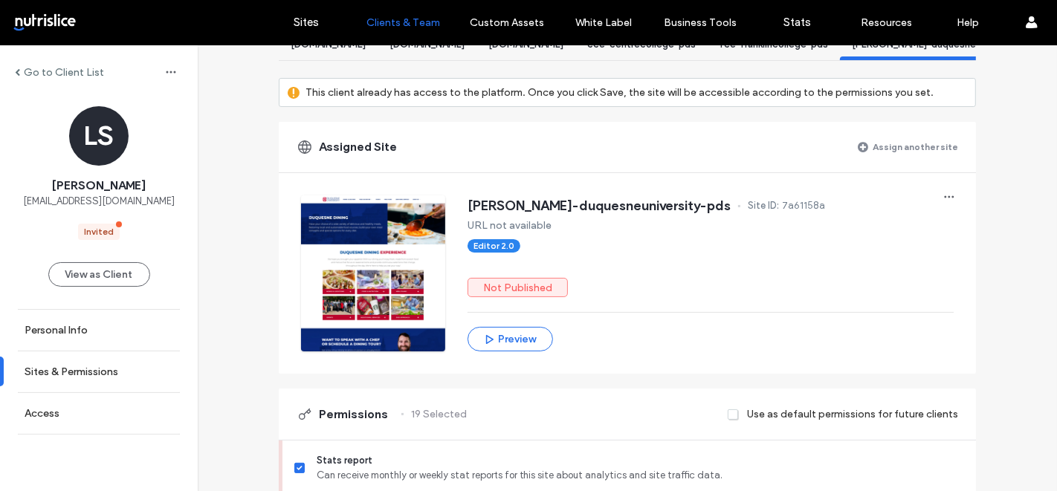
click at [885, 149] on label "Assign another site" at bounding box center [915, 147] width 85 height 26
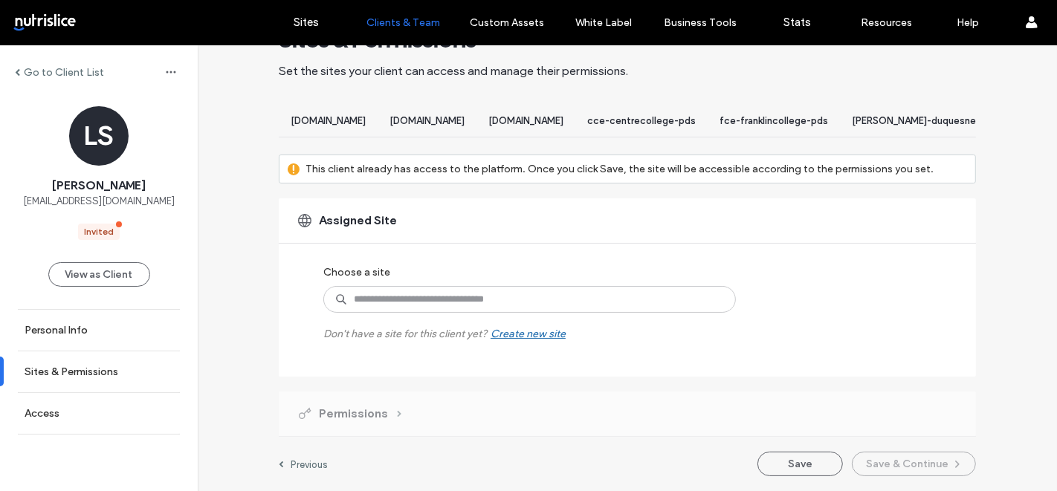
scroll to position [61, 0]
click at [361, 303] on input at bounding box center [529, 299] width 413 height 27
type input "***"
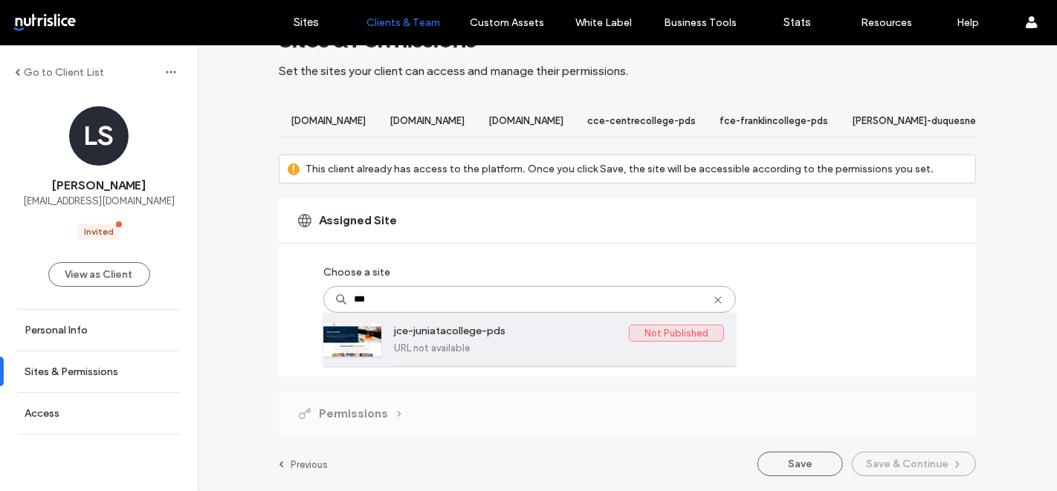
click at [394, 351] on label "URL not available" at bounding box center [559, 348] width 330 height 11
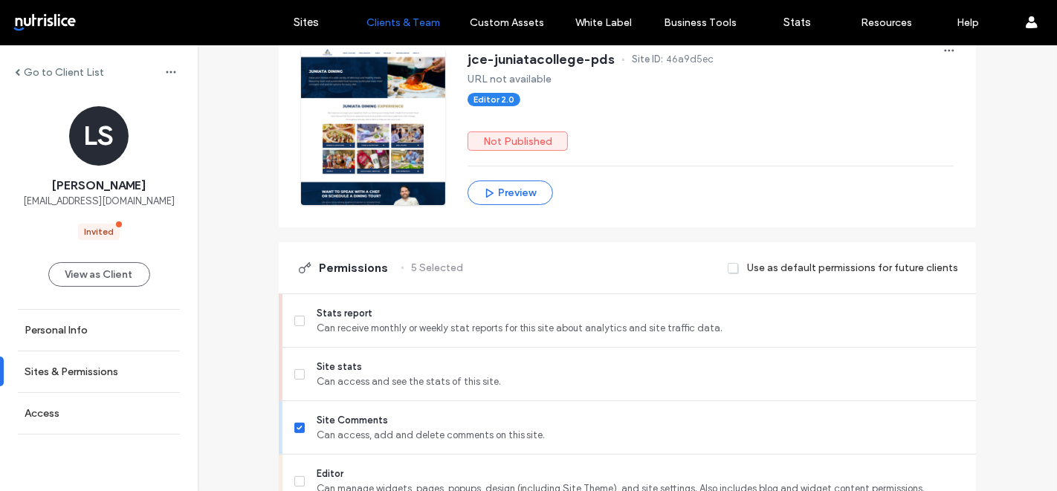
scroll to position [343, 0]
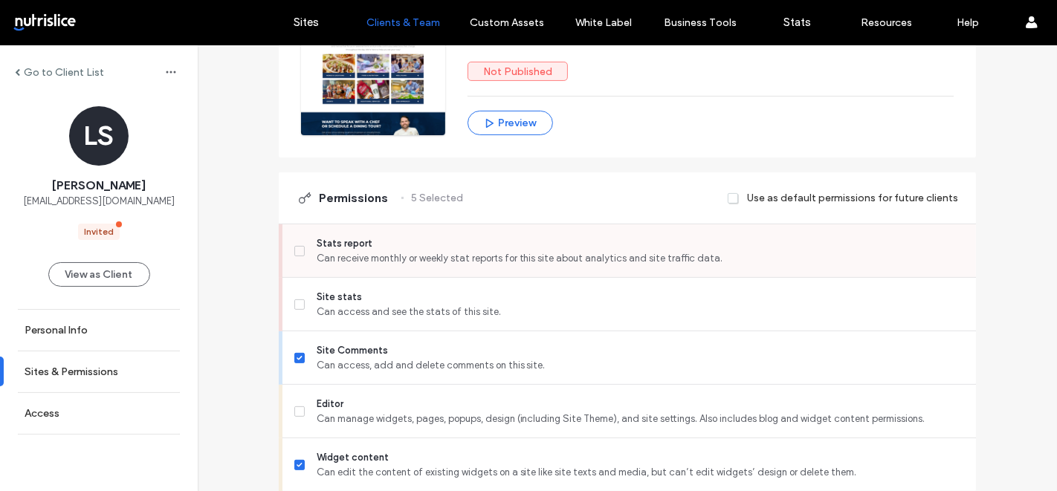
click at [530, 251] on span "Stats report" at bounding box center [641, 243] width 648 height 15
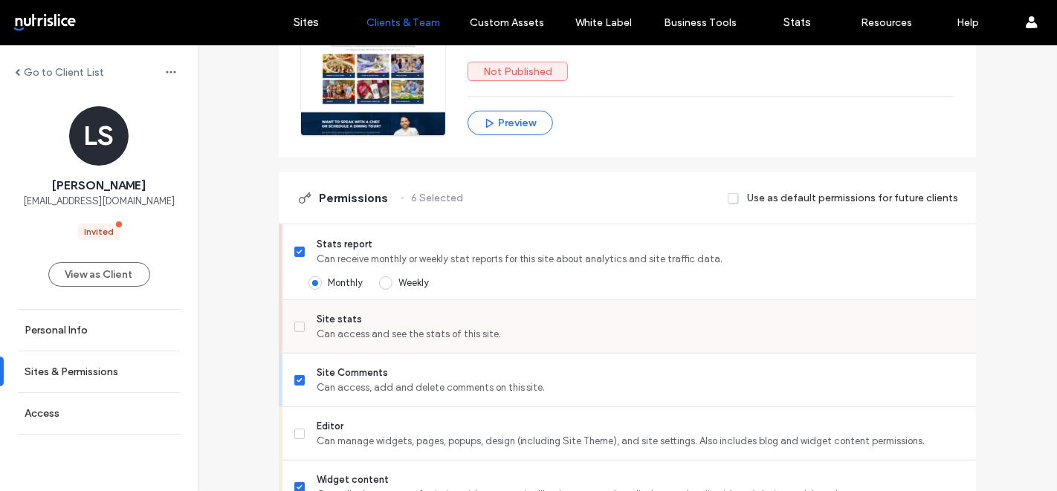
click at [503, 340] on span "Can access and see the stats of this site." at bounding box center [641, 334] width 648 height 15
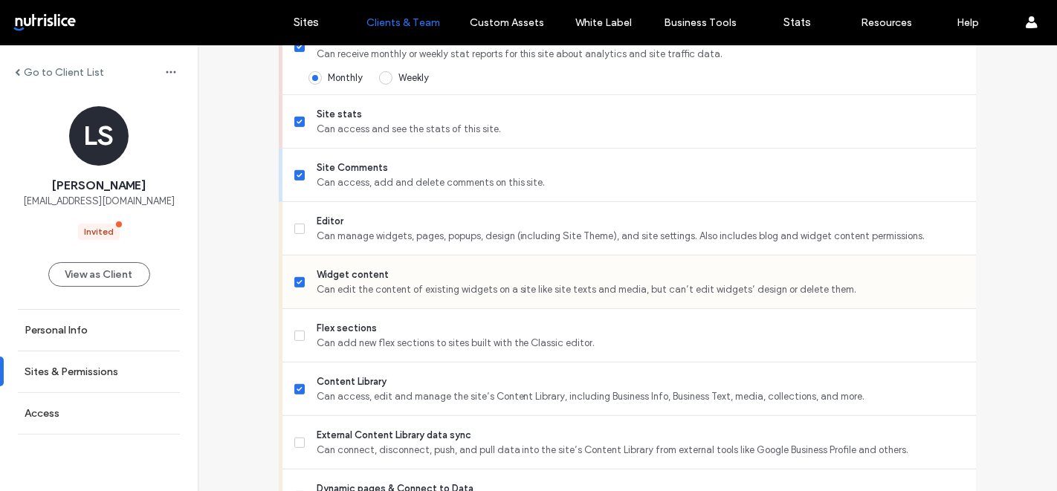
scroll to position [558, 0]
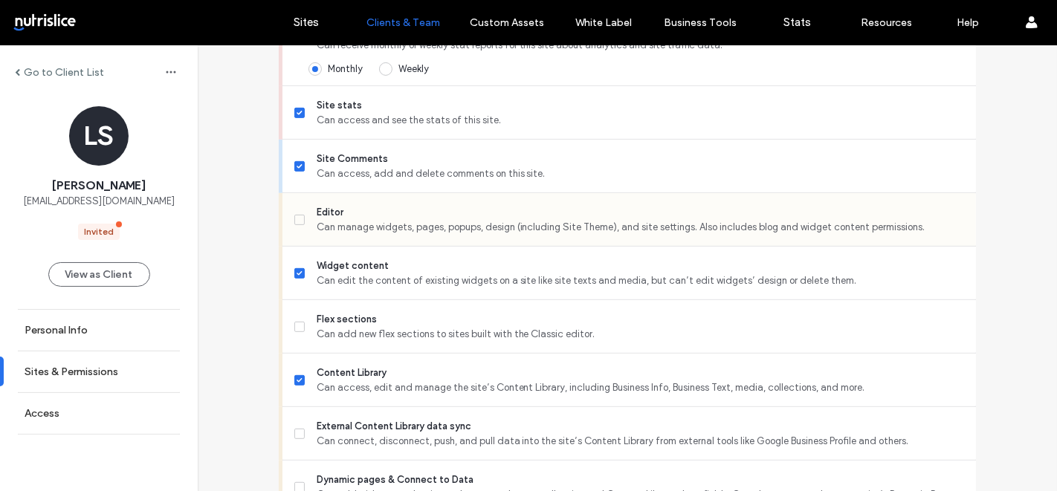
click at [445, 235] on span "Can manage widgets, pages, popups, design (including Site Theme), and site sett…" at bounding box center [641, 227] width 648 height 15
click at [430, 327] on span "Flex sections" at bounding box center [641, 319] width 648 height 15
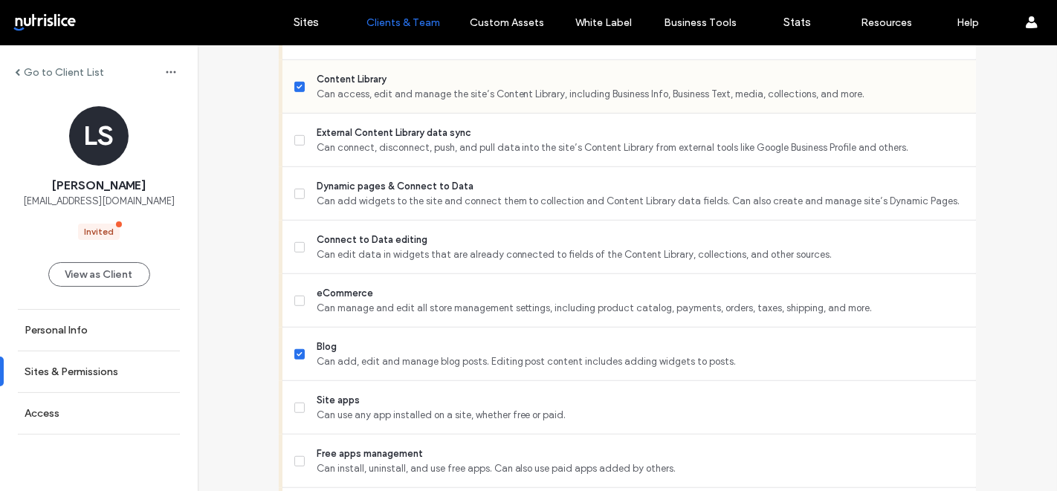
scroll to position [848, 0]
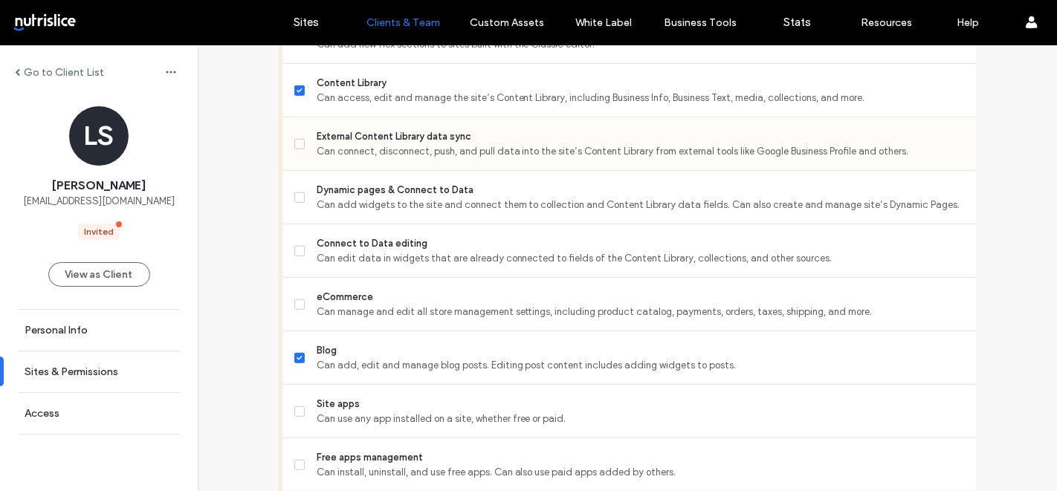
click at [464, 169] on div "External Content Library data sync Can connect, disconnect, push, and pull data…" at bounding box center [635, 143] width 682 height 53
click at [431, 155] on span "Can connect, disconnect, push, and pull data into the site’s Content Library fr…" at bounding box center [641, 151] width 648 height 15
click at [425, 209] on span "Can add widgets to the site and connect them to collection and Content Library …" at bounding box center [641, 205] width 648 height 15
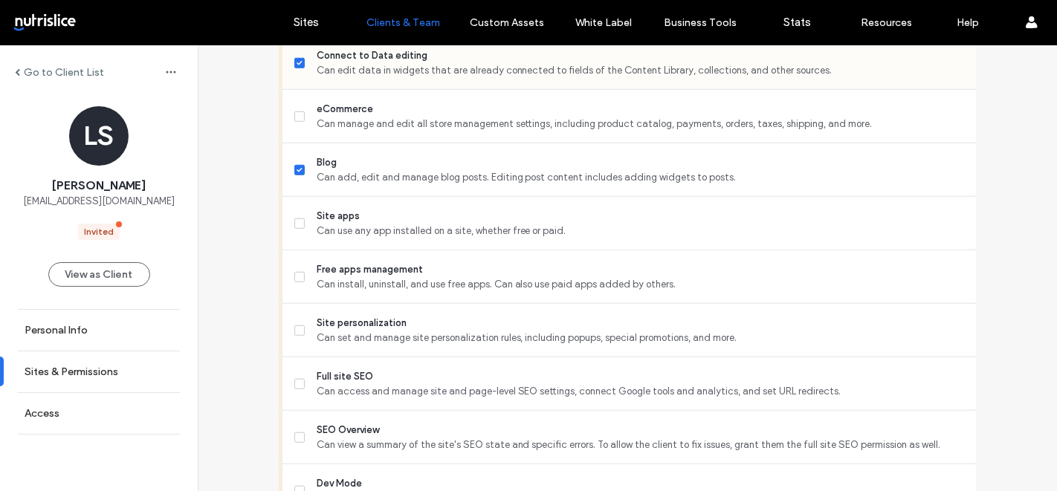
scroll to position [1034, 0]
click at [402, 238] on span "Can use any app installed on a site, whether free or paid." at bounding box center [641, 232] width 648 height 15
click at [371, 332] on span "Site personalization" at bounding box center [641, 324] width 648 height 15
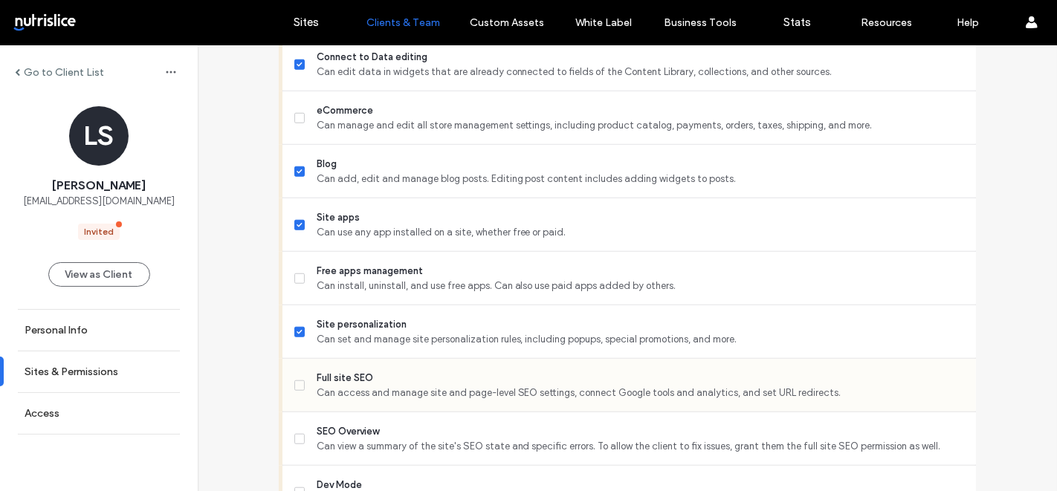
click at [378, 398] on span "Can access and manage site and page-level SEO settings, connect Google tools an…" at bounding box center [641, 393] width 648 height 15
click at [377, 436] on span "SEO Overview" at bounding box center [641, 432] width 648 height 15
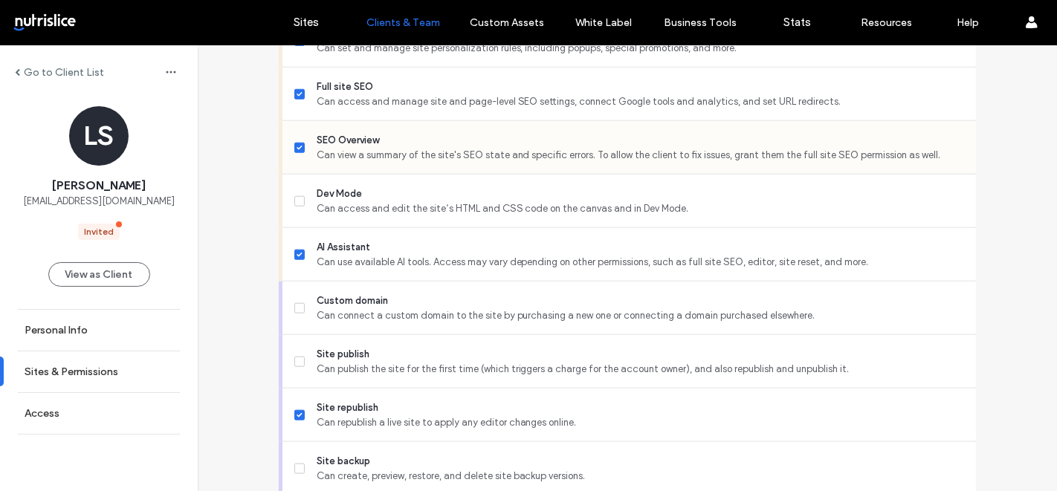
scroll to position [1344, 0]
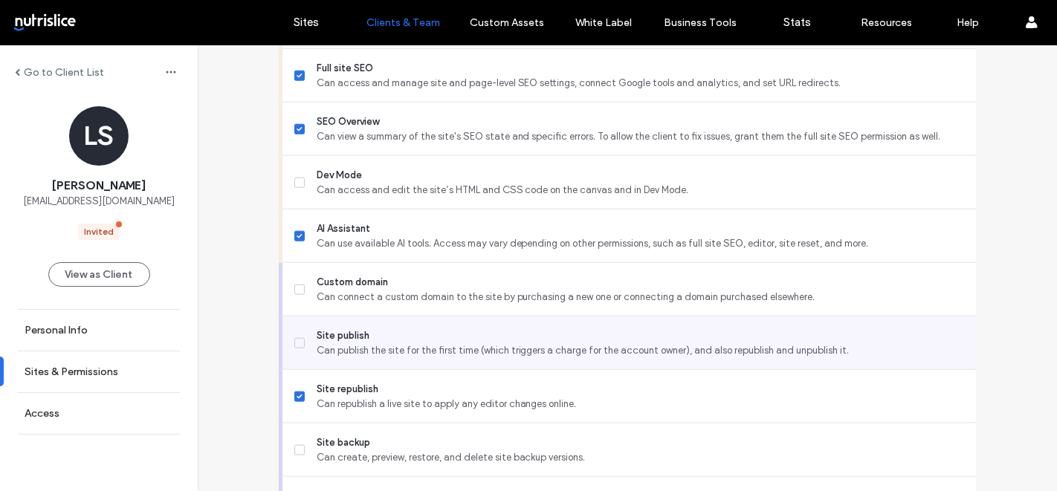
click at [378, 358] on span "Can publish the site for the first time (which triggers a charge for the accoun…" at bounding box center [641, 350] width 648 height 15
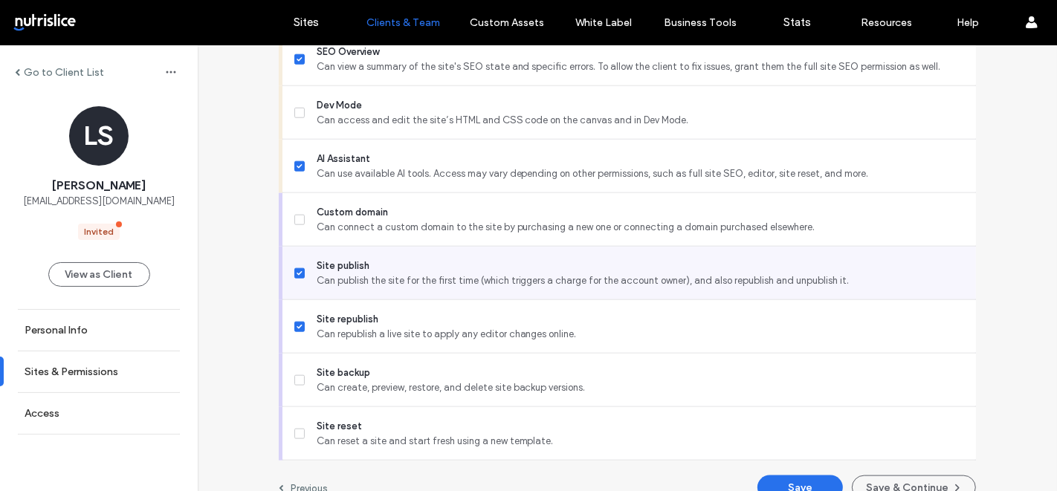
scroll to position [1447, 0]
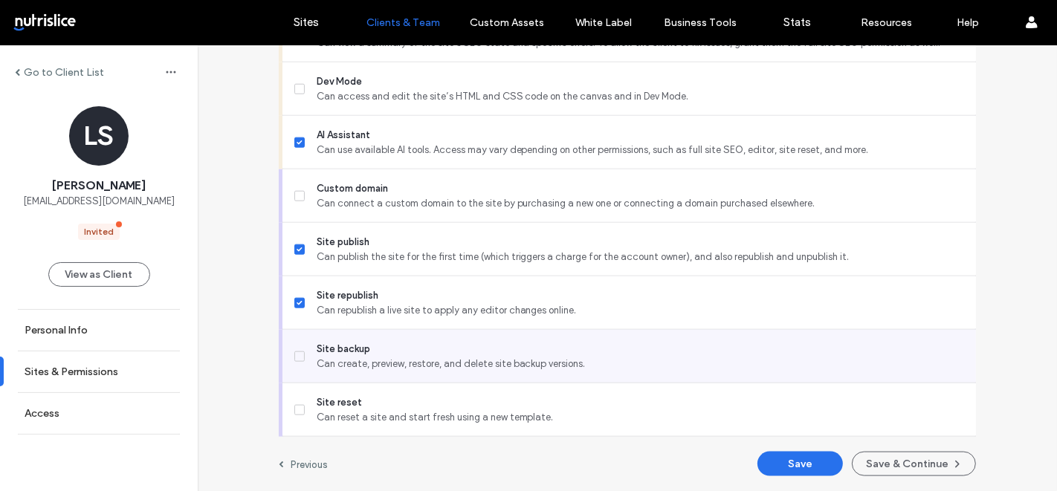
click at [373, 353] on span "Site backup" at bounding box center [641, 349] width 648 height 15
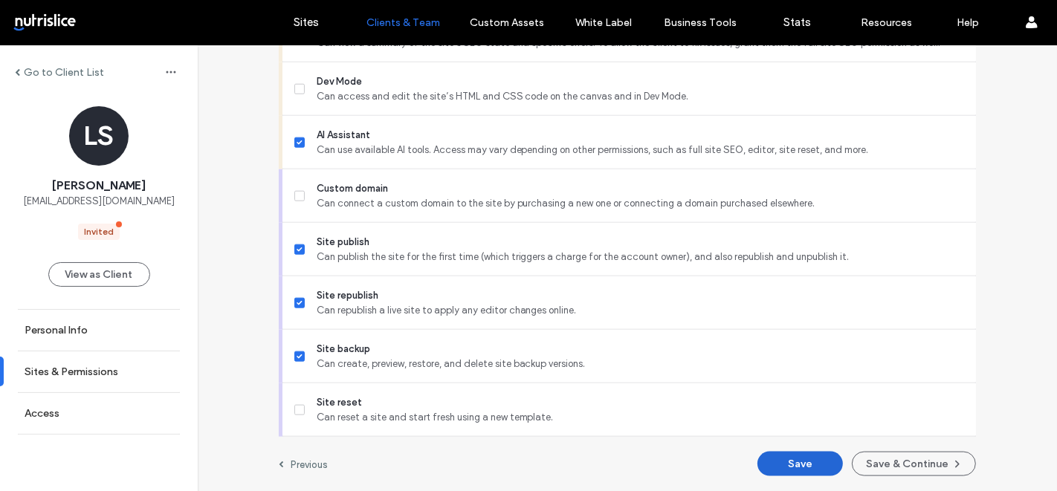
click at [797, 470] on button "Save" at bounding box center [800, 464] width 85 height 25
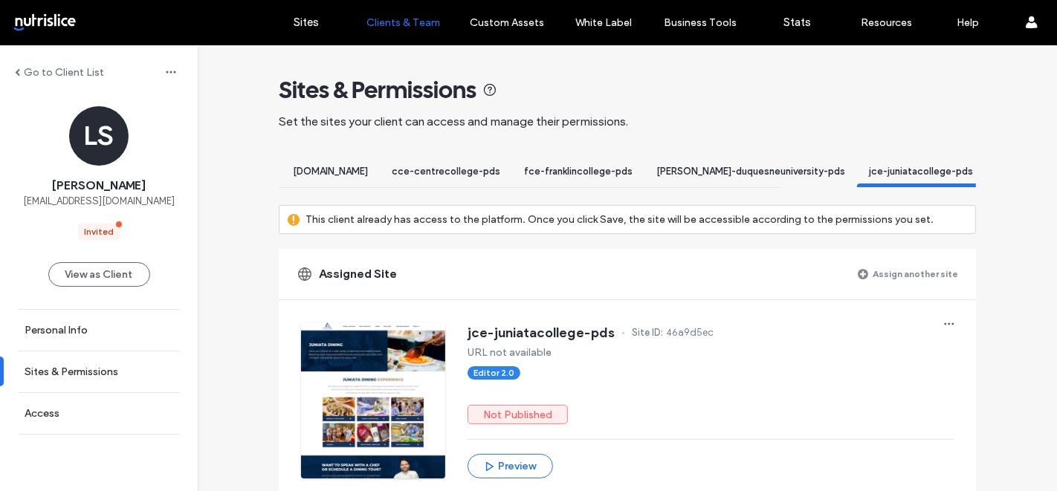
scroll to position [0, 262]
click at [880, 283] on label "Assign another site" at bounding box center [915, 274] width 85 height 26
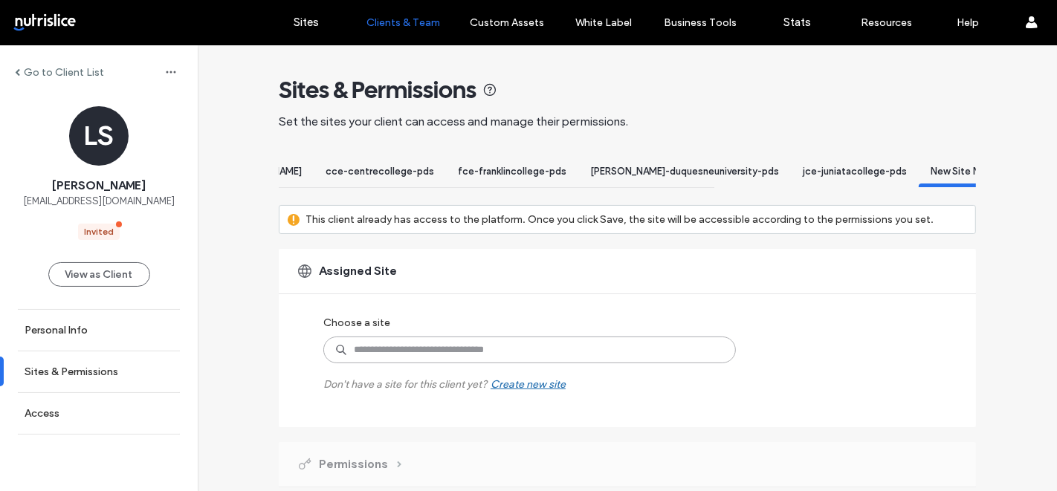
click at [459, 364] on input at bounding box center [529, 350] width 413 height 27
type input "***"
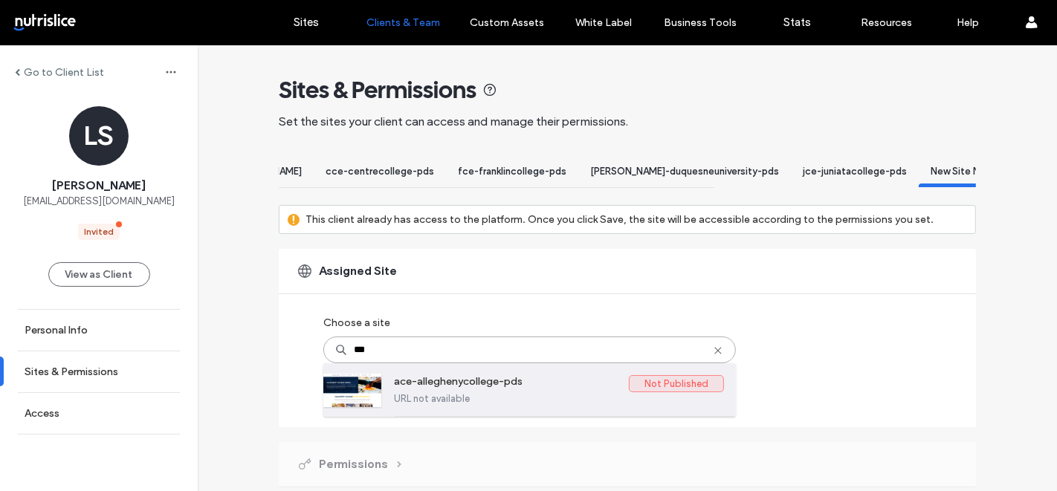
click at [404, 404] on label "URL not available" at bounding box center [559, 398] width 330 height 11
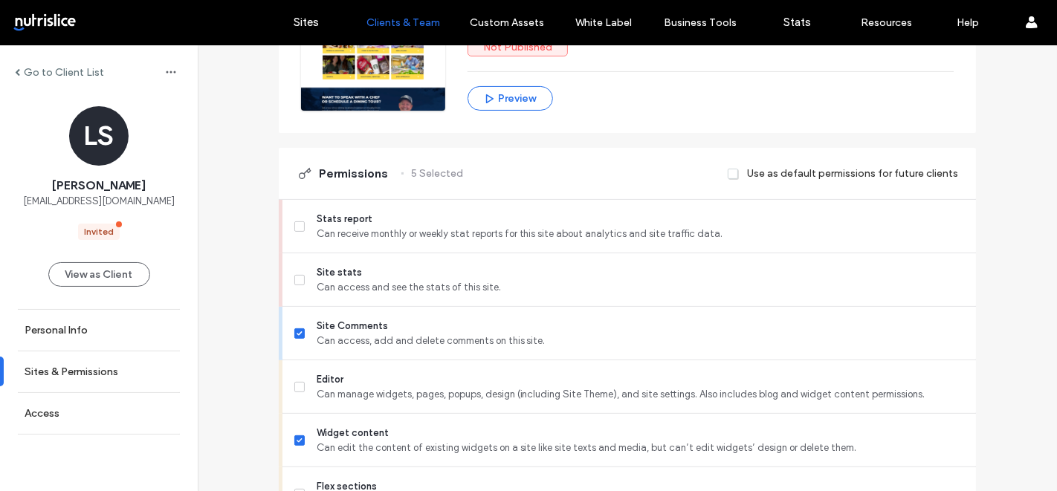
scroll to position [387, 0]
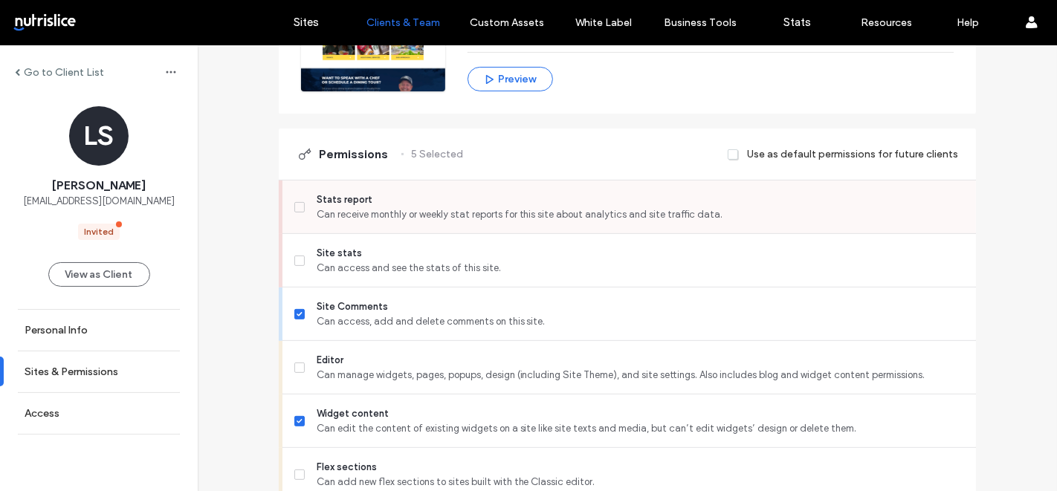
click at [407, 233] on div "Stats report Can receive monthly or weekly stat reports for this site about ana…" at bounding box center [635, 207] width 682 height 53
click at [398, 271] on span "Can access and see the stats of this site." at bounding box center [641, 268] width 648 height 15
click at [394, 233] on div "Stats report Can receive monthly or weekly stat reports for this site about ana…" at bounding box center [635, 207] width 682 height 53
click at [317, 207] on span "Stats report" at bounding box center [641, 200] width 648 height 15
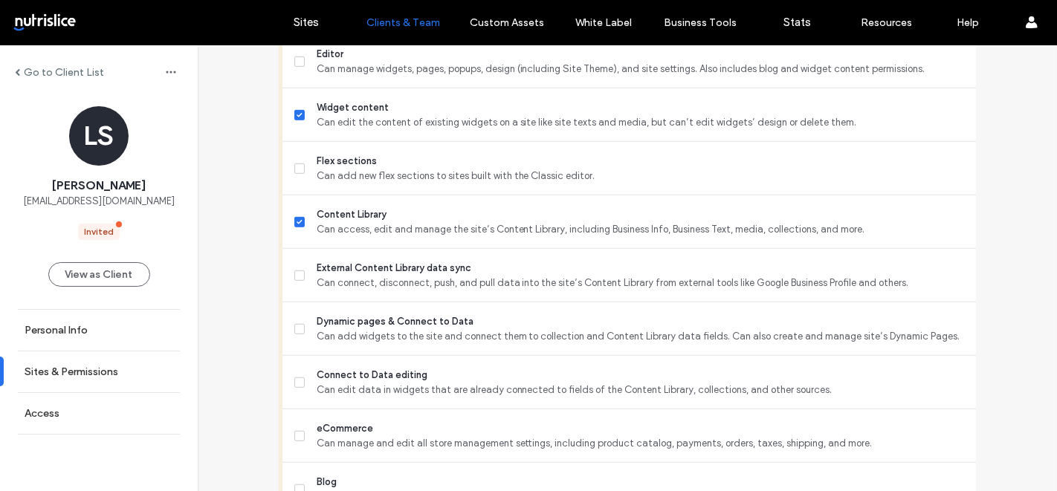
scroll to position [726, 0]
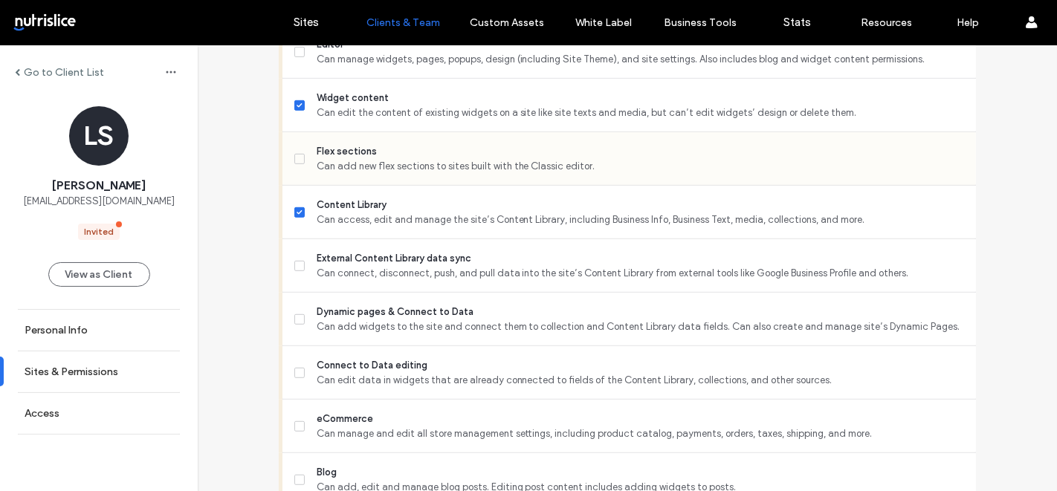
click at [386, 158] on span "Flex sections" at bounding box center [641, 151] width 648 height 15
click at [356, 266] on span "External Content Library data sync" at bounding box center [641, 258] width 648 height 15
click at [338, 320] on span "Dynamic pages & Connect to Data" at bounding box center [641, 312] width 648 height 15
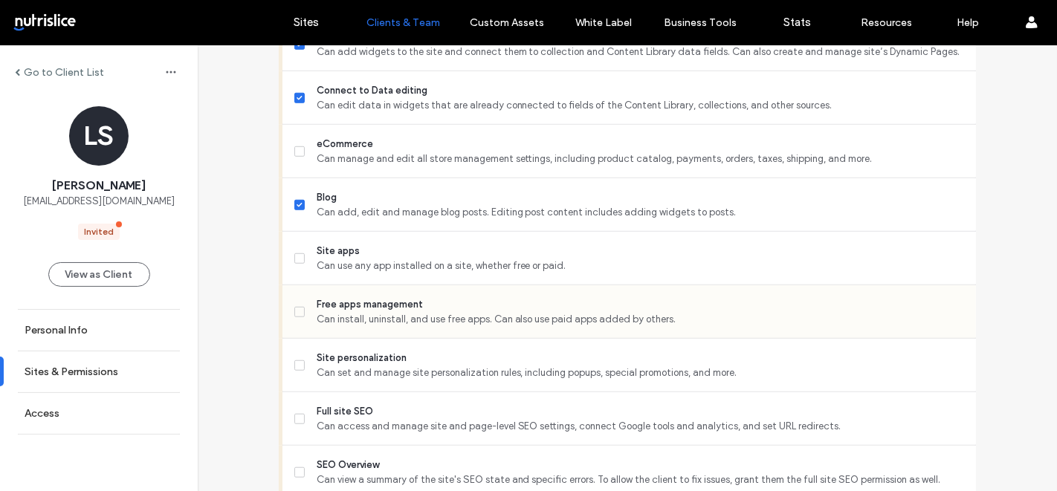
scroll to position [1001, 0]
click at [347, 273] on span "Can use any app installed on a site, whether free or paid." at bounding box center [641, 265] width 648 height 15
click at [340, 365] on span "Site personalization" at bounding box center [641, 357] width 648 height 15
click at [324, 433] on span "Can access and manage site and page-level SEO settings, connect Google tools an…" at bounding box center [641, 426] width 648 height 15
click at [322, 464] on div "SEO Overview Can view a summary of the site's SEO state and specific errors. To…" at bounding box center [635, 471] width 682 height 53
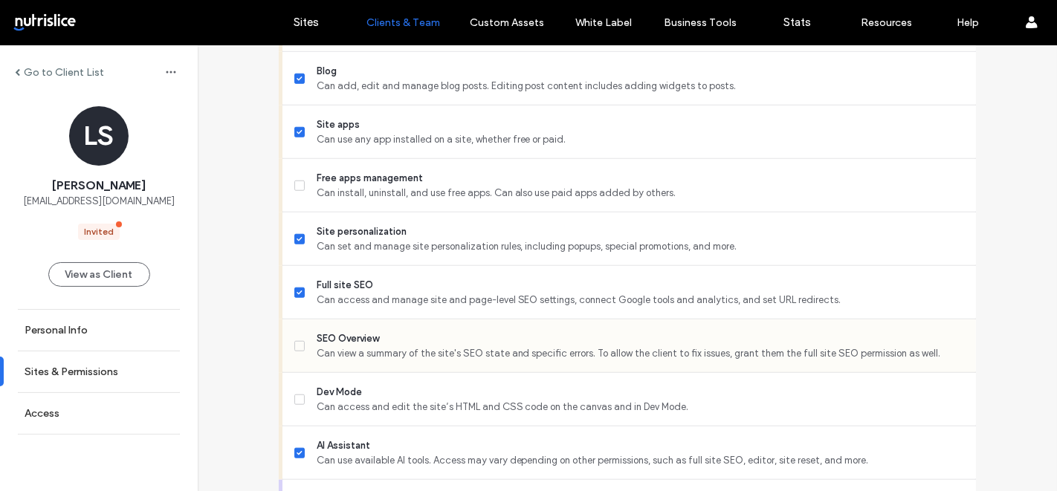
scroll to position [1135, 0]
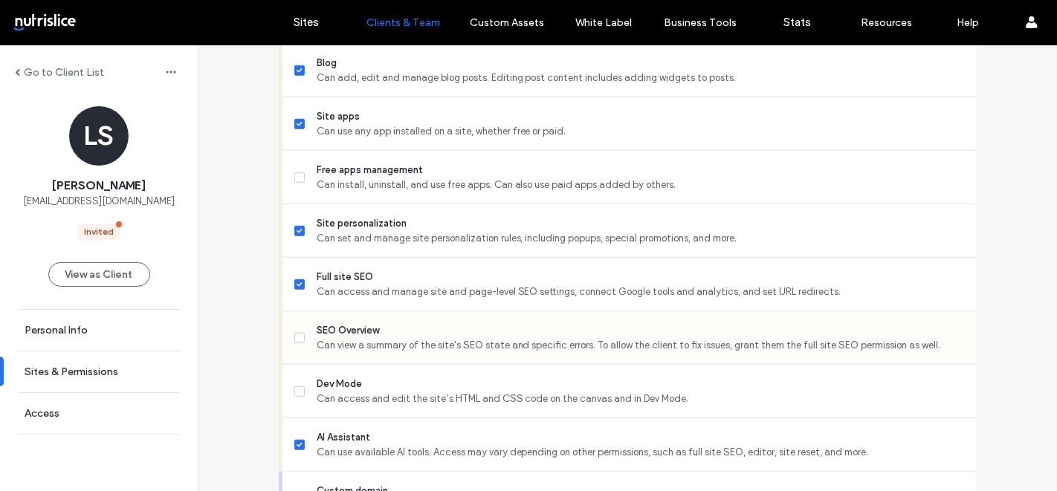
click at [318, 353] on span "Can view a summary of the site's SEO state and specific errors. To allow the cl…" at bounding box center [641, 345] width 648 height 15
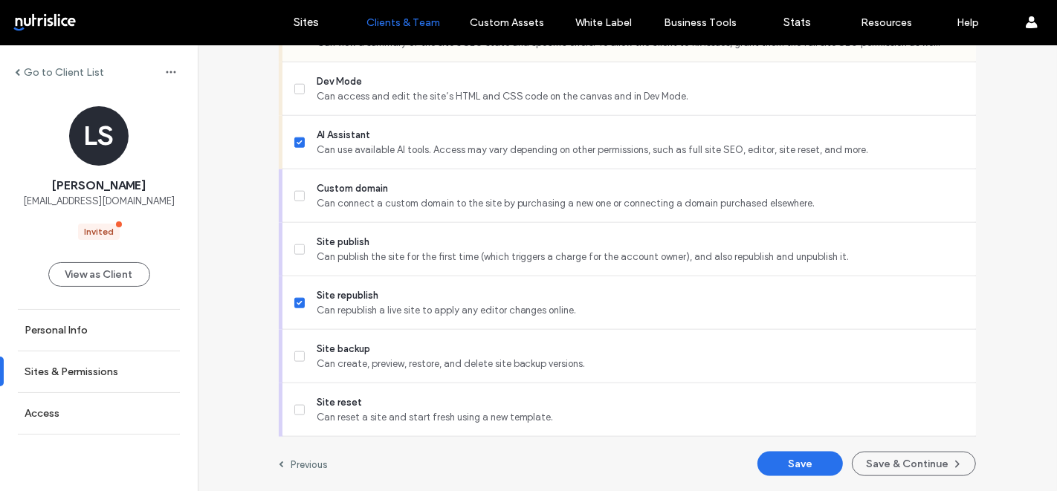
scroll to position [1437, 0]
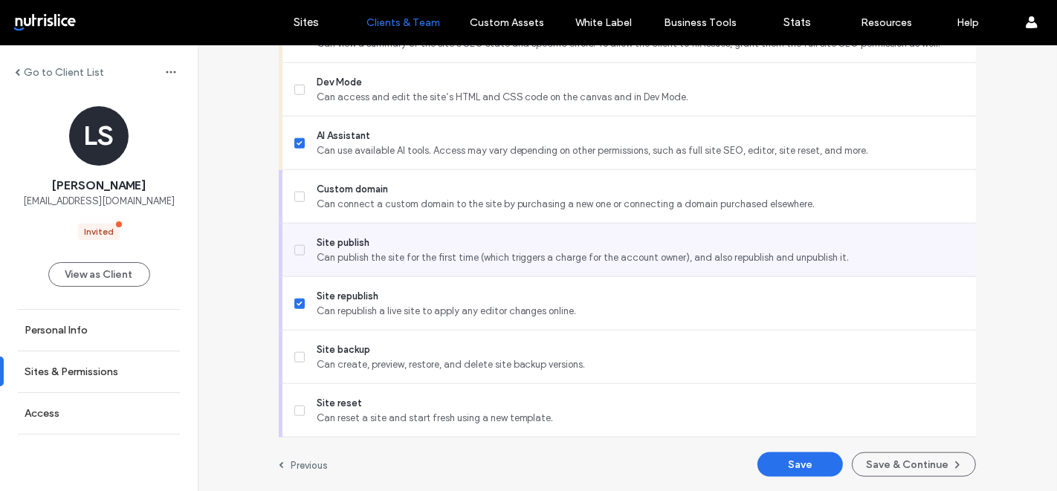
click at [354, 251] on span "Site publish" at bounding box center [641, 243] width 648 height 15
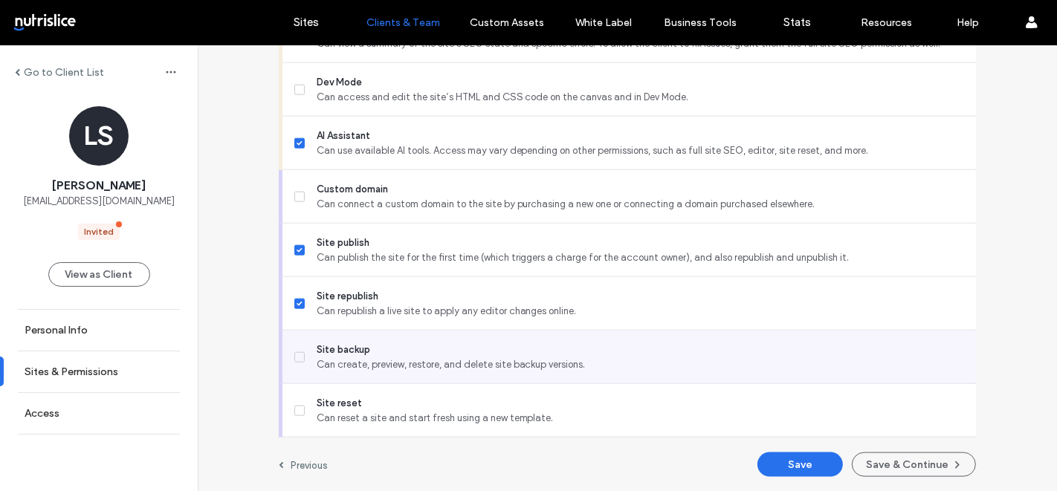
click at [342, 358] on span "Site backup" at bounding box center [641, 350] width 648 height 15
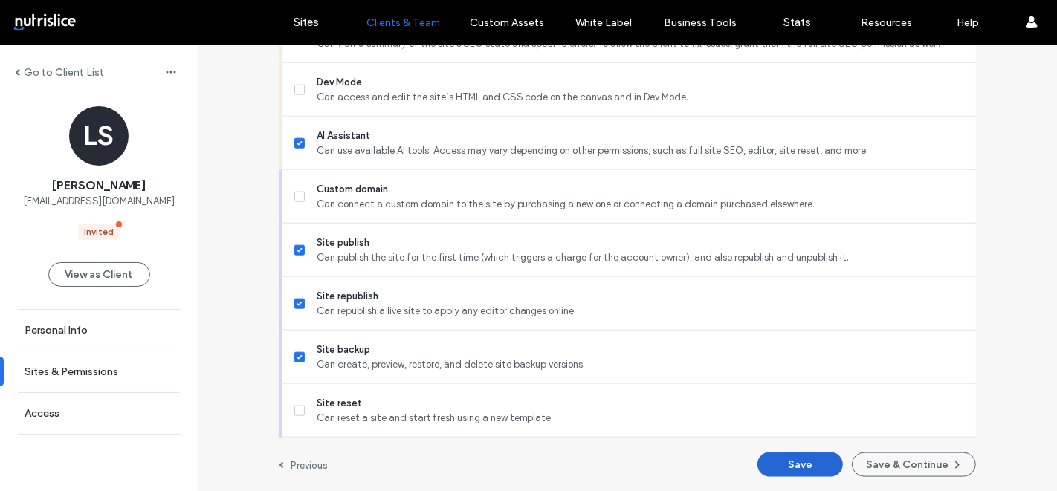
click at [778, 472] on button "Save" at bounding box center [800, 465] width 85 height 25
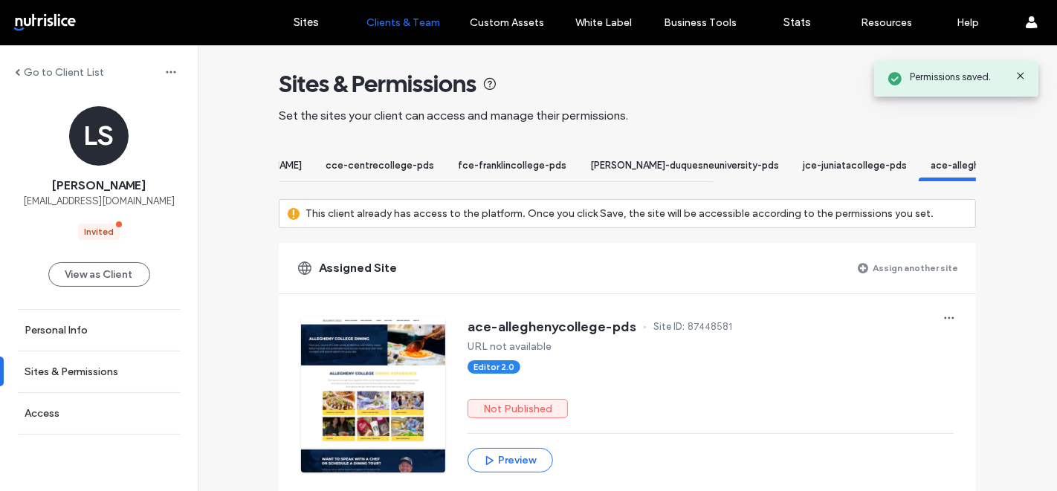
scroll to position [0, 0]
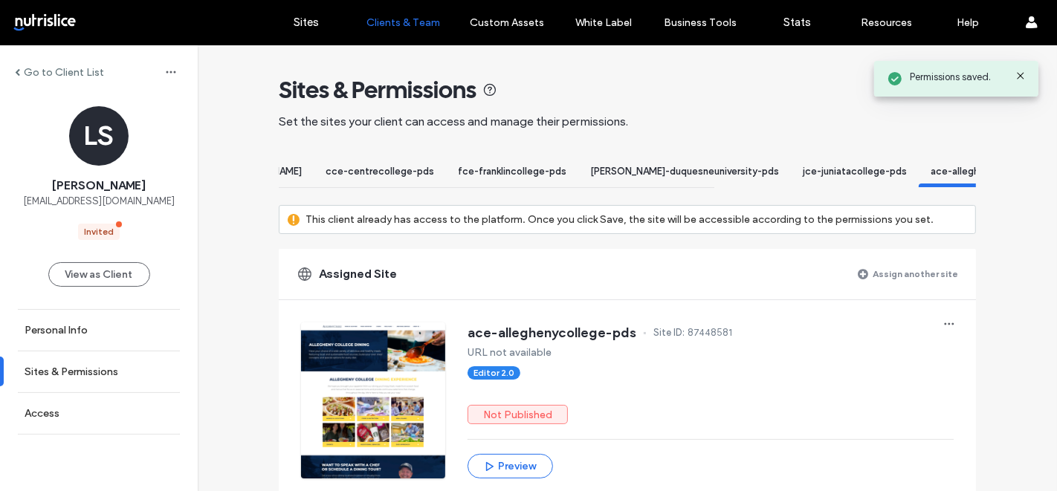
click at [897, 287] on label "Assign another site" at bounding box center [915, 274] width 85 height 26
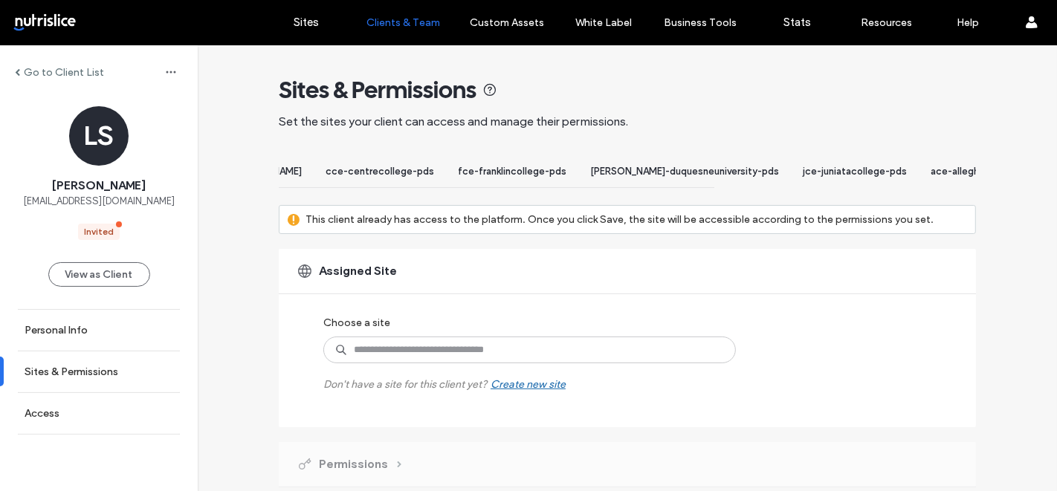
scroll to position [0, 497]
click at [491, 364] on input at bounding box center [529, 350] width 413 height 27
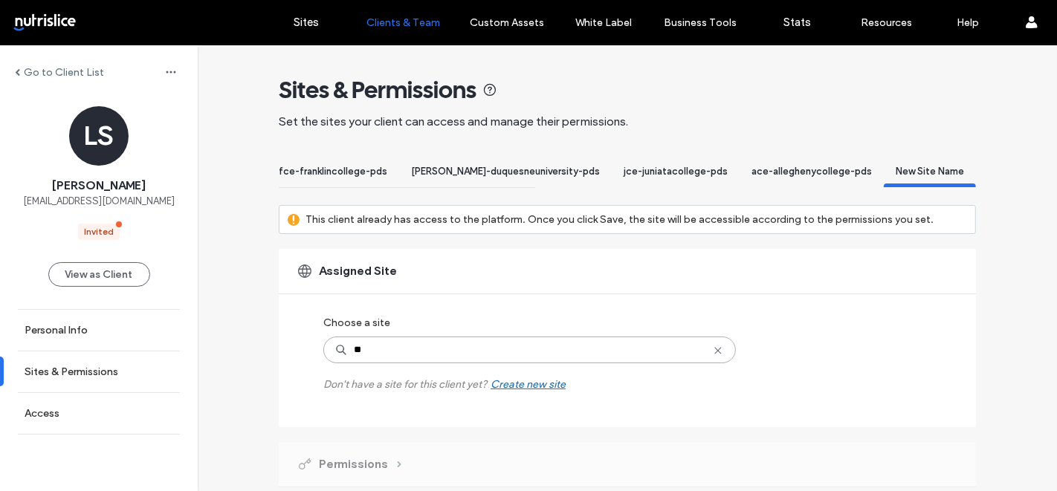
type input "***"
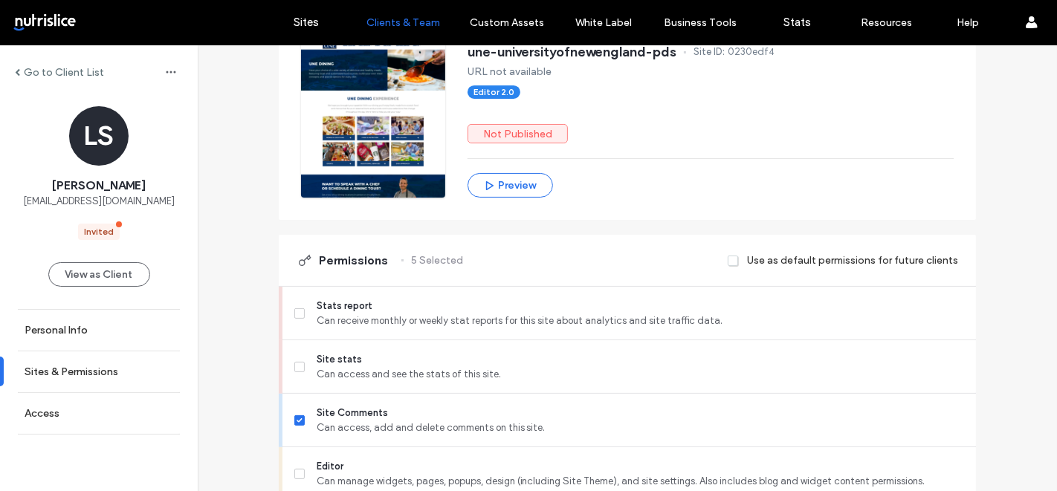
scroll to position [285, 0]
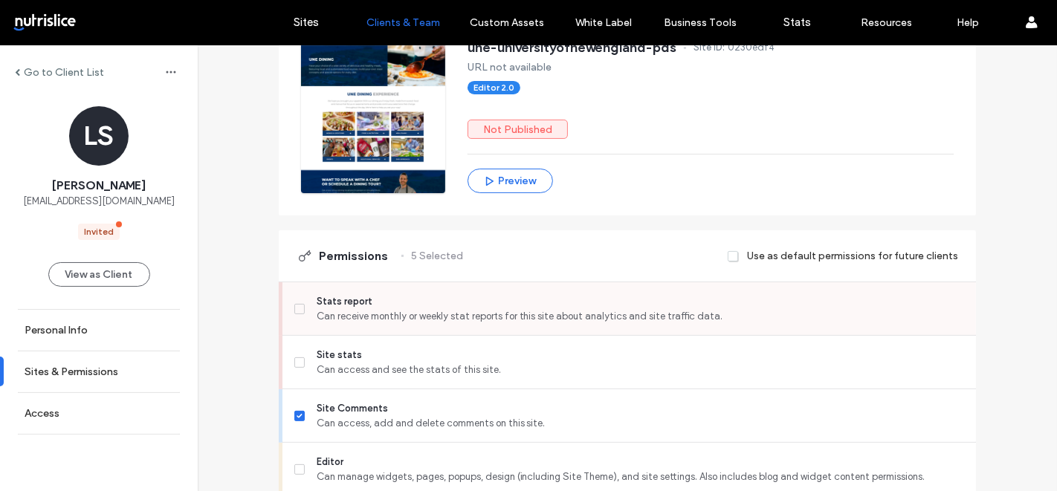
click at [390, 309] on span "Stats report" at bounding box center [641, 301] width 648 height 15
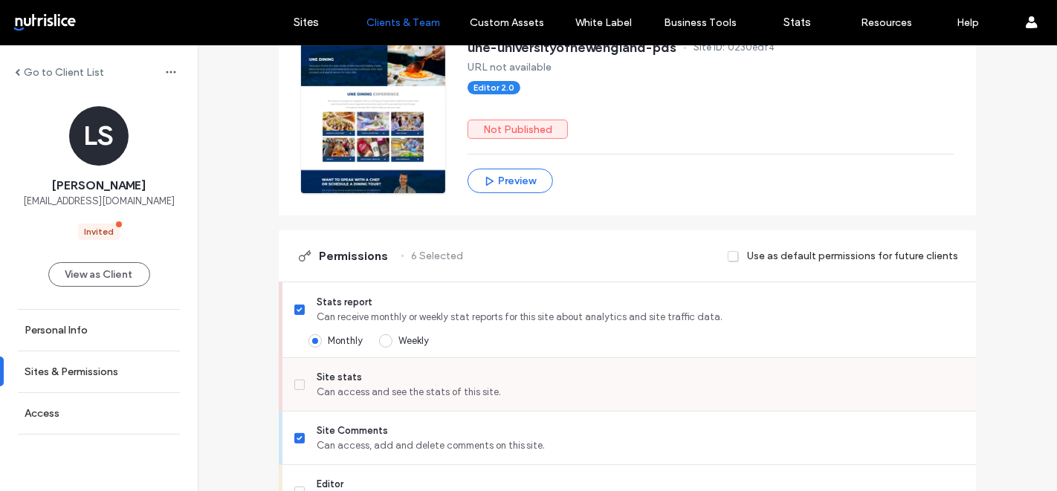
click at [384, 400] on span "Can access and see the stats of this site." at bounding box center [641, 392] width 648 height 15
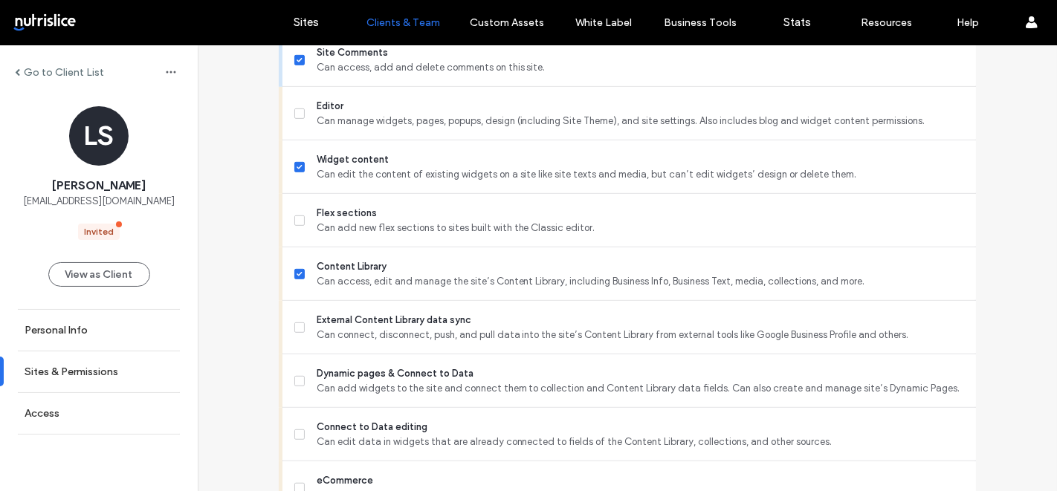
scroll to position [596, 0]
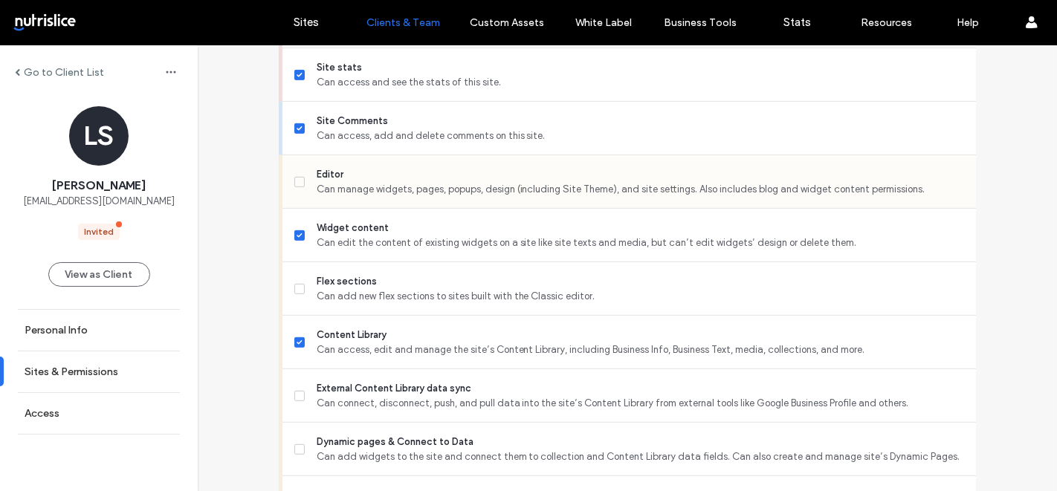
click at [390, 197] on span "Can manage widgets, pages, popups, design (including Site Theme), and site sett…" at bounding box center [641, 189] width 648 height 15
click at [384, 300] on span "Can add new flex sections to sites built with the Classic editor." at bounding box center [641, 296] width 648 height 15
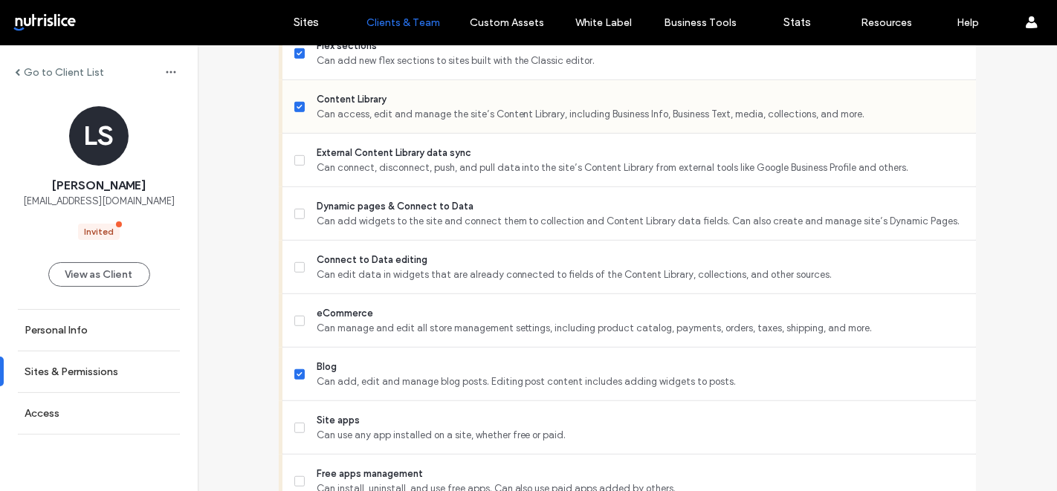
scroll to position [864, 0]
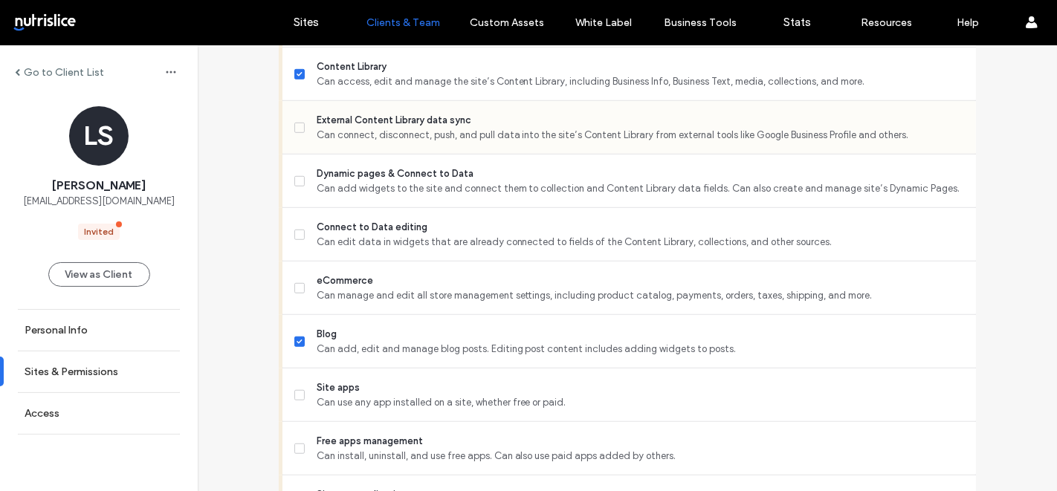
click at [384, 143] on span "Can connect, disconnect, push, and pull data into the site’s Content Library fr…" at bounding box center [641, 135] width 648 height 15
click at [390, 196] on span "Can add widgets to the site and connect them to collection and Content Library …" at bounding box center [641, 188] width 648 height 15
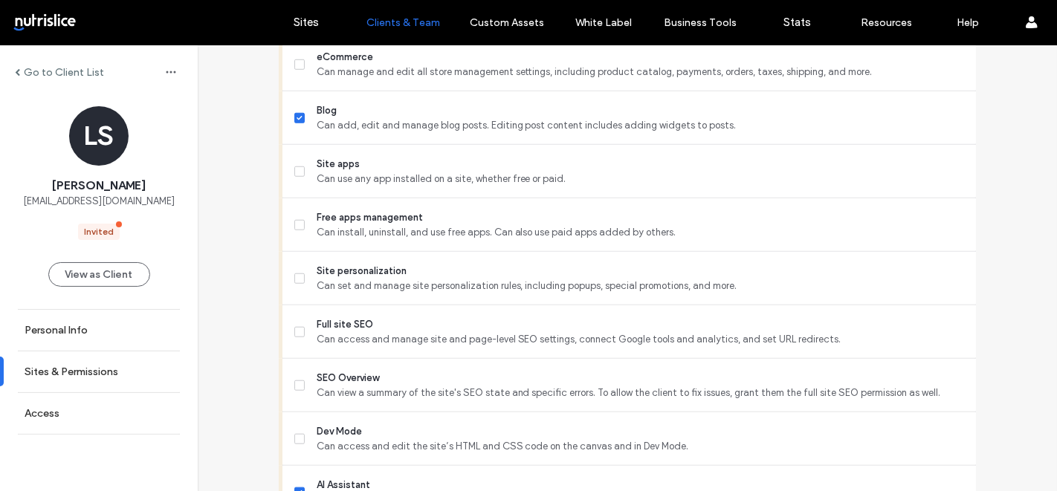
scroll to position [1095, 0]
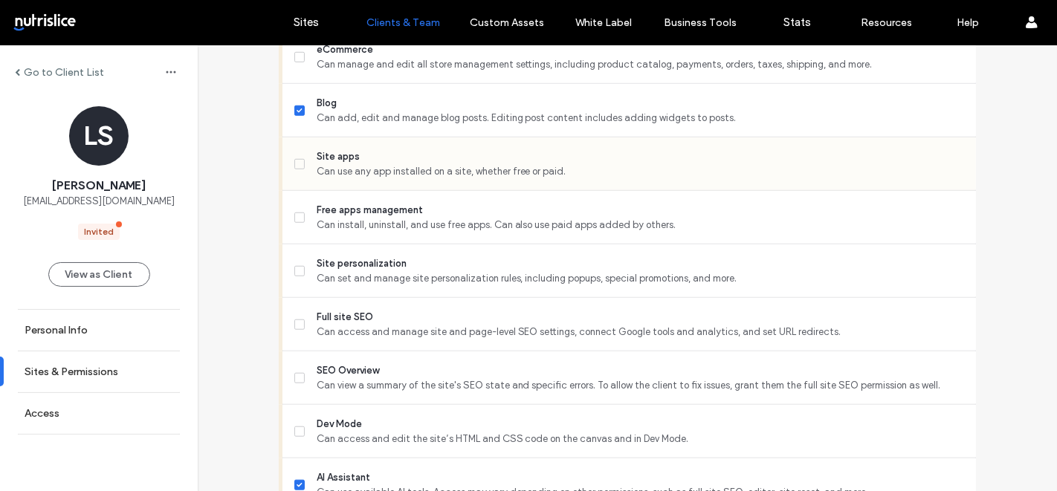
click at [383, 174] on span "Can use any app installed on a site, whether free or paid." at bounding box center [641, 171] width 648 height 15
click at [381, 233] on span "Can install, uninstall, and use free apps. Can also use paid apps added by othe…" at bounding box center [641, 225] width 648 height 15
click at [378, 271] on span "Site personalization" at bounding box center [641, 263] width 648 height 15
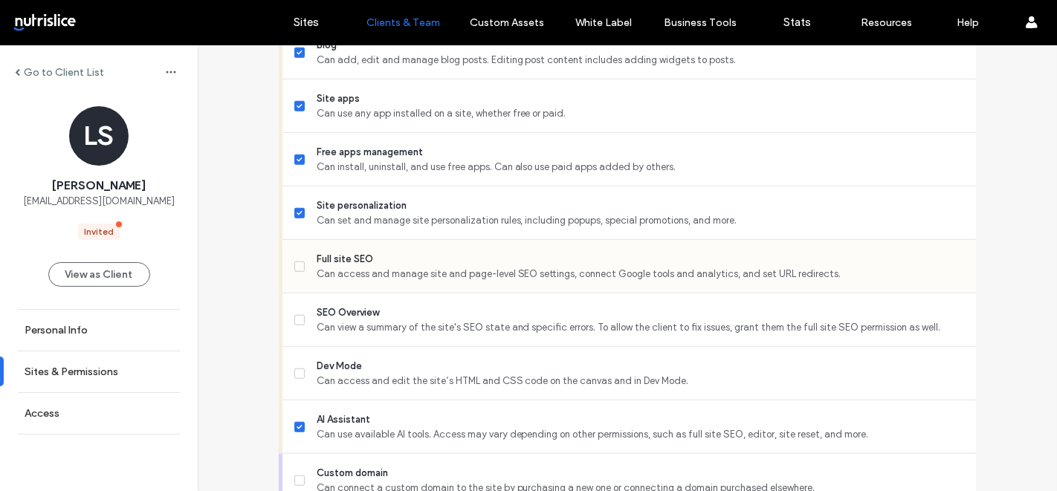
scroll to position [1154, 0]
click at [366, 281] on span "Can access and manage site and page-level SEO settings, connect Google tools an…" at bounding box center [641, 273] width 648 height 15
click at [382, 335] on span "Can view a summary of the site's SEO state and specific errors. To allow the cl…" at bounding box center [641, 327] width 648 height 15
click at [343, 174] on span "Can install, uninstall, and use free apps. Can also use paid apps added by othe…" at bounding box center [641, 166] width 648 height 15
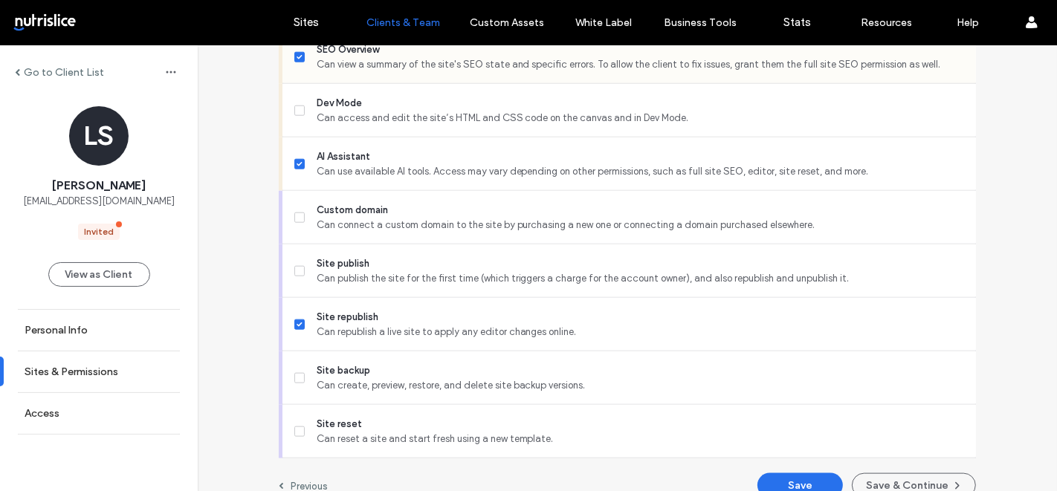
scroll to position [1410, 0]
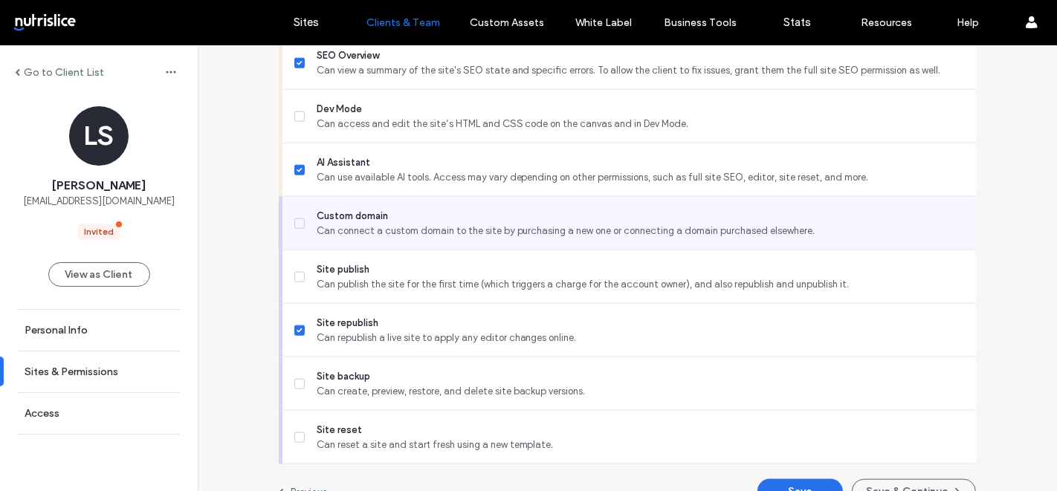
click at [382, 250] on div "Custom domain Can connect a custom domain to the site by purchasing a new one o…" at bounding box center [635, 223] width 682 height 53
click at [360, 237] on span "Can connect a custom domain to the site by purchasing a new one or connecting a…" at bounding box center [641, 231] width 648 height 15
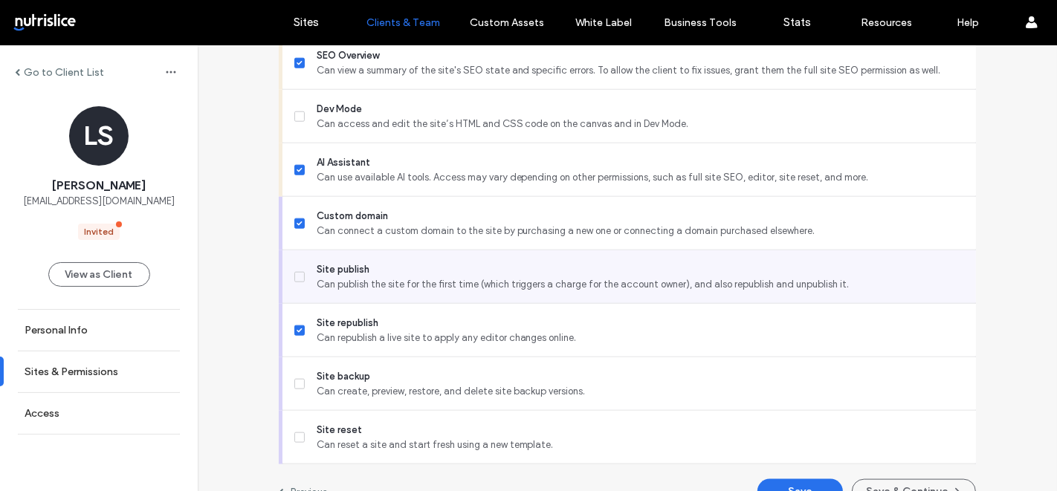
click at [384, 292] on span "Can publish the site for the first time (which triggers a charge for the accoun…" at bounding box center [641, 284] width 648 height 15
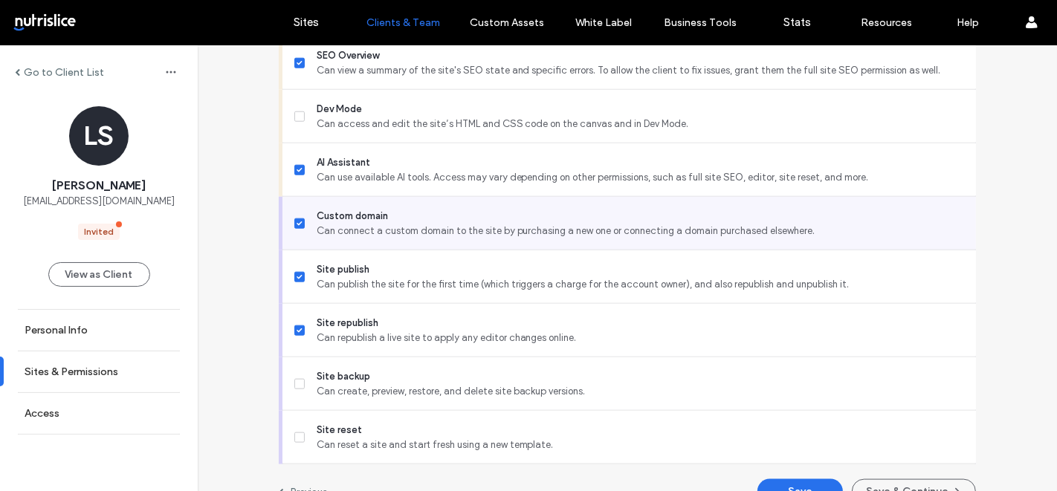
click at [370, 239] on span "Can connect a custom domain to the site by purchasing a new one or connecting a…" at bounding box center [641, 231] width 648 height 15
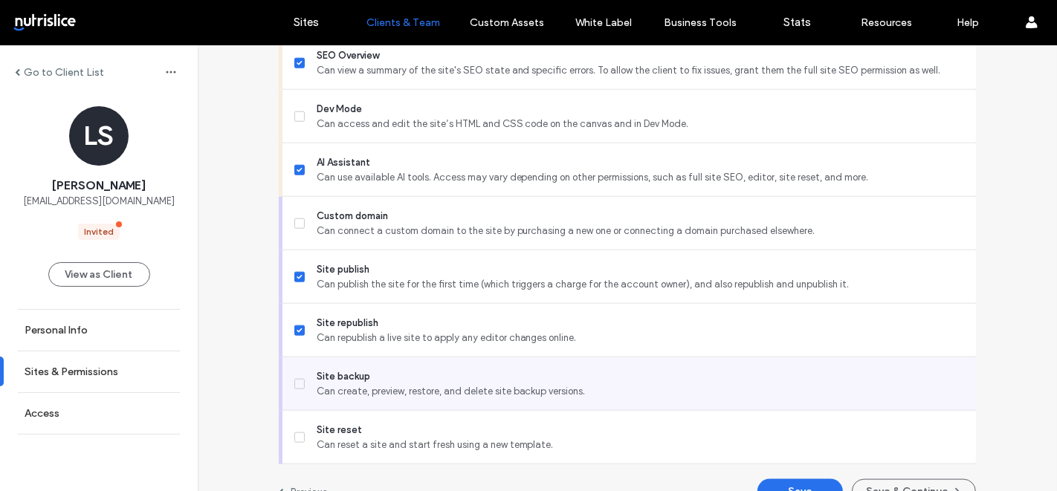
click at [387, 398] on span "Can create, preview, restore, and delete site backup versions." at bounding box center [641, 391] width 648 height 15
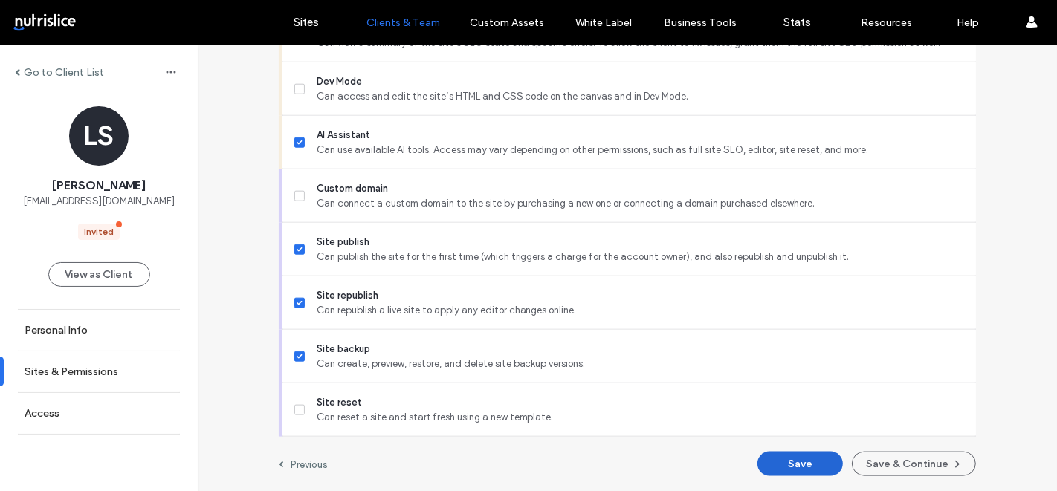
click at [784, 457] on button "Save" at bounding box center [800, 464] width 85 height 25
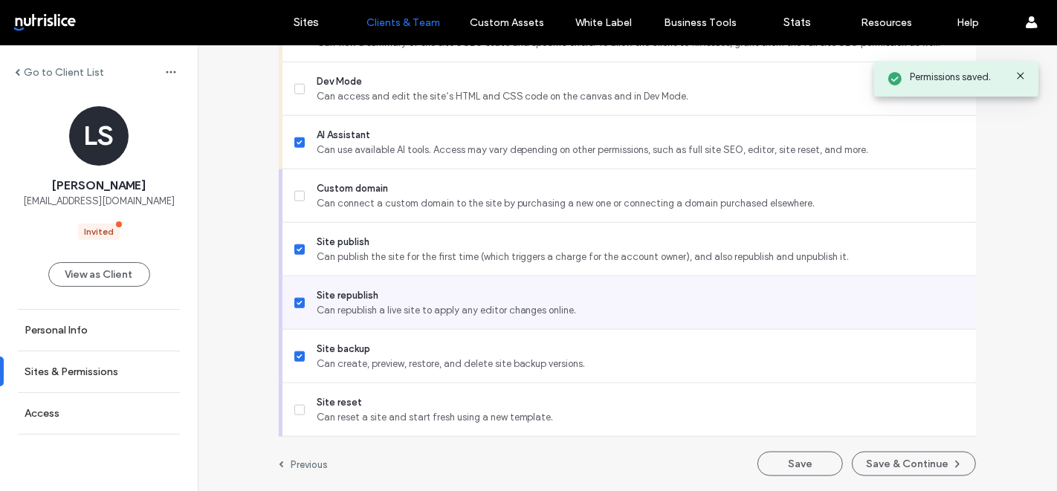
scroll to position [0, 0]
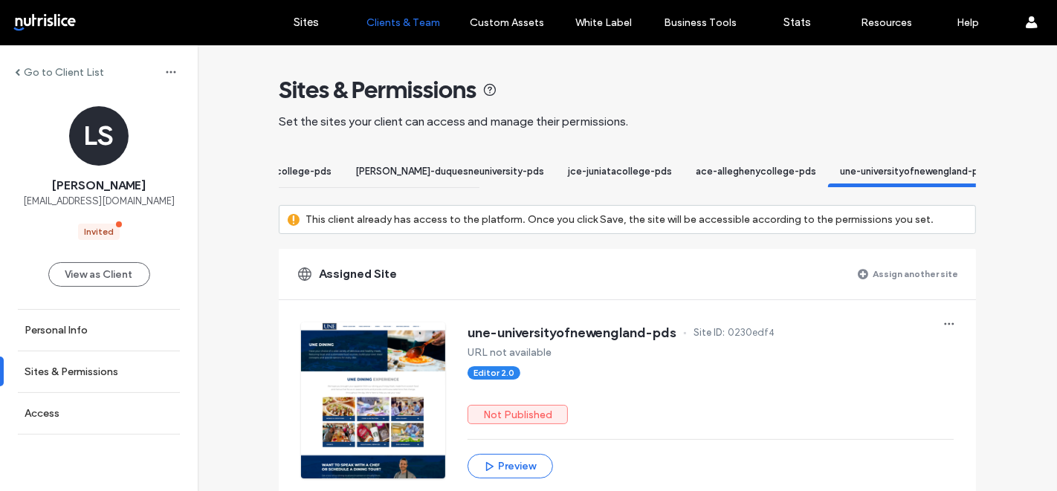
click at [896, 287] on label "Assign another site" at bounding box center [915, 274] width 85 height 26
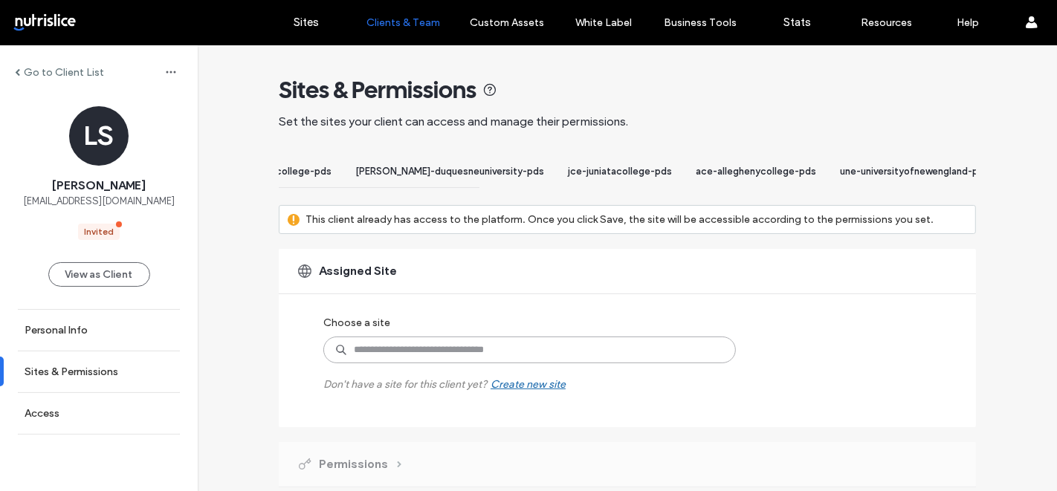
click at [465, 364] on input at bounding box center [529, 350] width 413 height 27
type input "***"
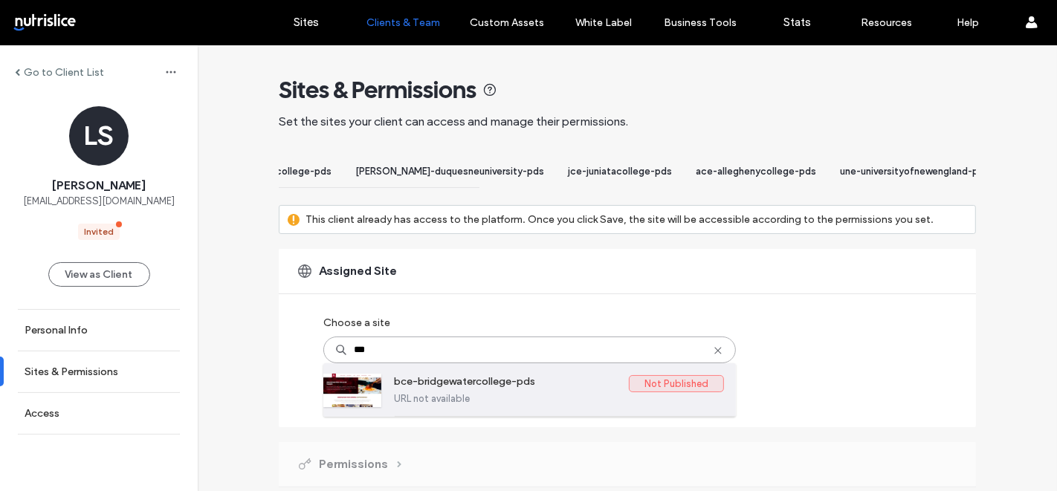
click at [486, 404] on label "URL not available" at bounding box center [559, 398] width 330 height 11
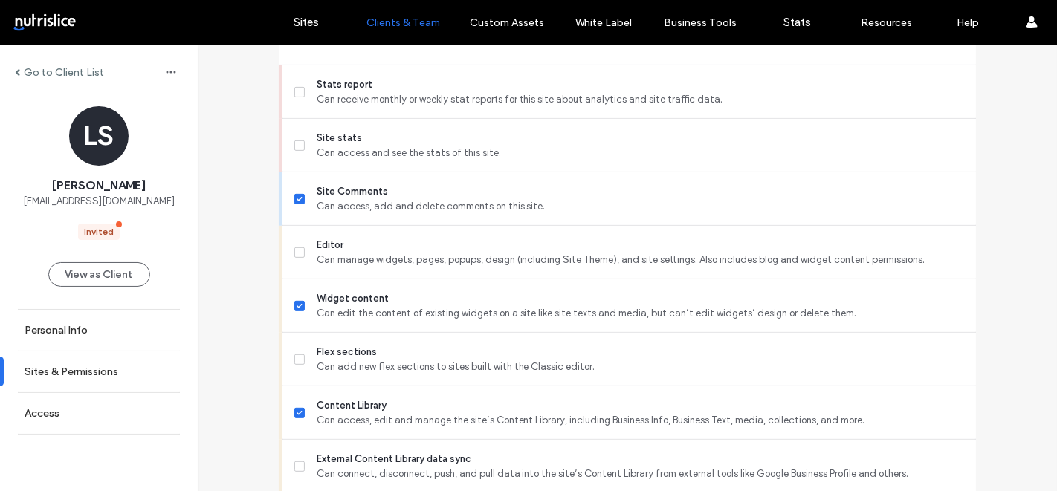
scroll to position [491, 0]
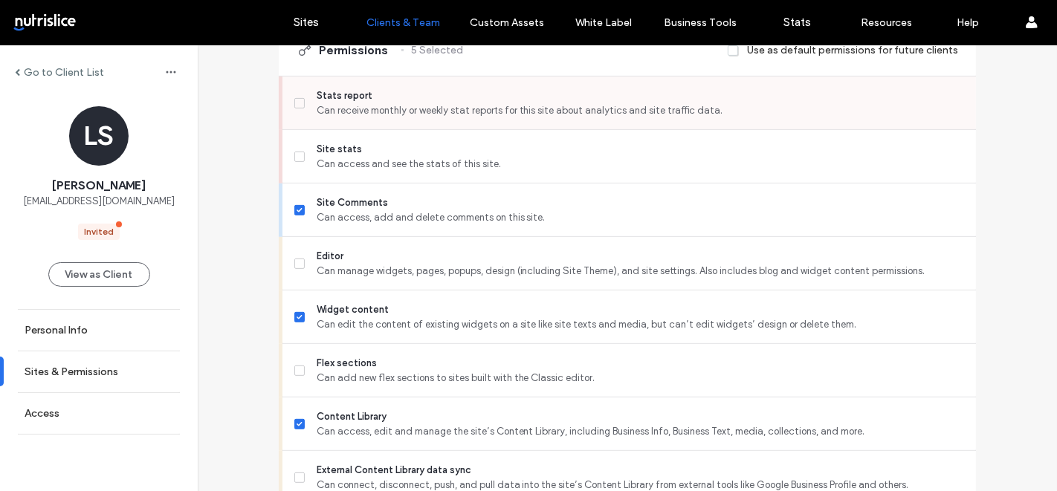
click at [416, 118] on span "Can receive monthly or weekly stat reports for this site about analytics and si…" at bounding box center [641, 110] width 648 height 15
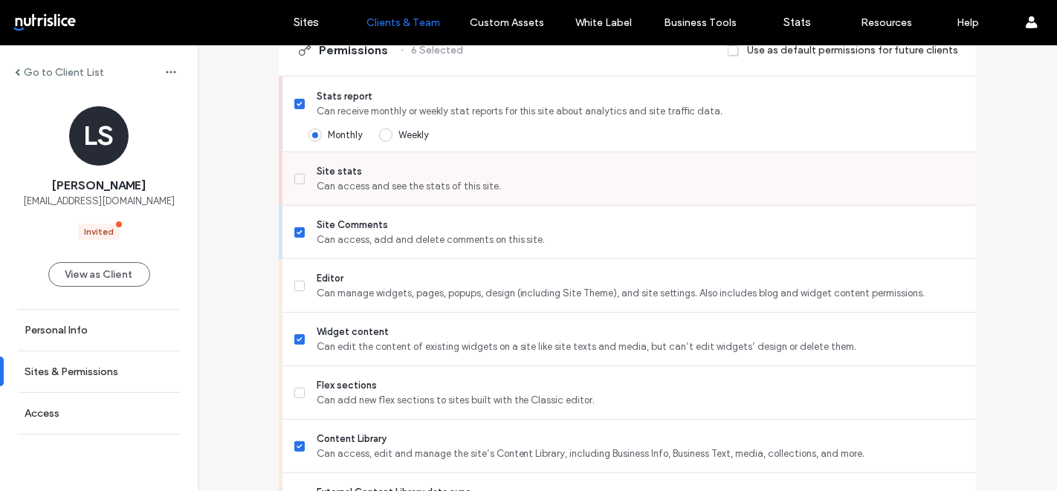
click at [398, 179] on span "Site stats" at bounding box center [641, 171] width 648 height 15
click at [419, 312] on div "Editor Can manage widgets, pages, popups, design (including Site Theme), and si…" at bounding box center [635, 285] width 682 height 53
click at [407, 271] on div "Editor Can manage widgets, pages, popups, design (including Site Theme), and si…" at bounding box center [635, 285] width 682 height 53
click at [397, 301] on span "Can manage widgets, pages, popups, design (including Site Theme), and site sett…" at bounding box center [641, 293] width 648 height 15
click at [396, 408] on span "Can add new flex sections to sites built with the Classic editor." at bounding box center [641, 400] width 648 height 15
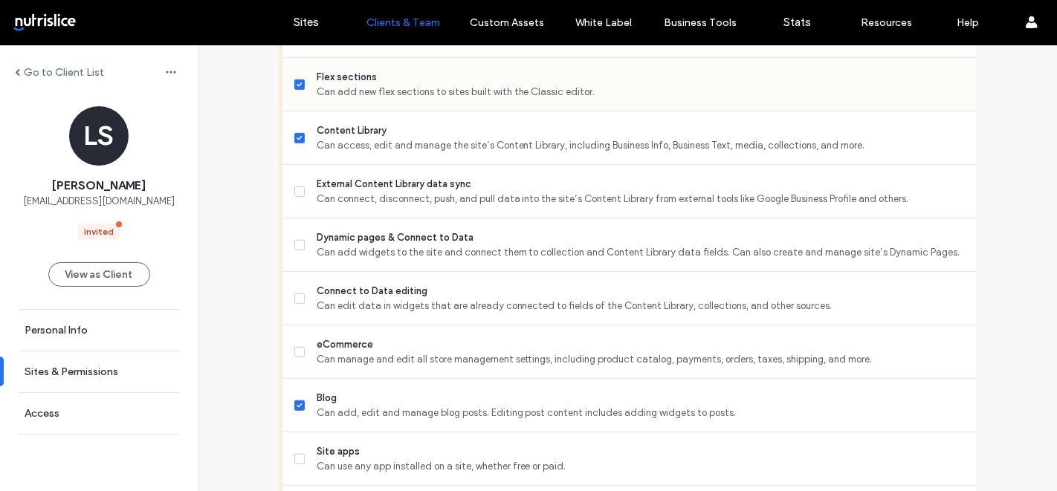
scroll to position [863, 0]
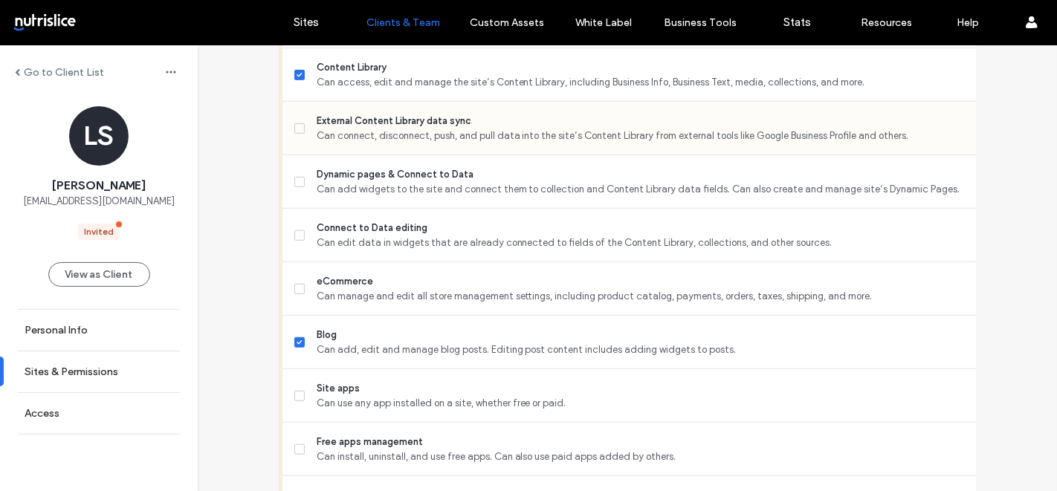
click at [414, 143] on span "Can connect, disconnect, push, and pull data into the site’s Content Library fr…" at bounding box center [641, 136] width 648 height 15
click at [413, 182] on span "Dynamic pages & Connect to Data" at bounding box center [641, 174] width 648 height 15
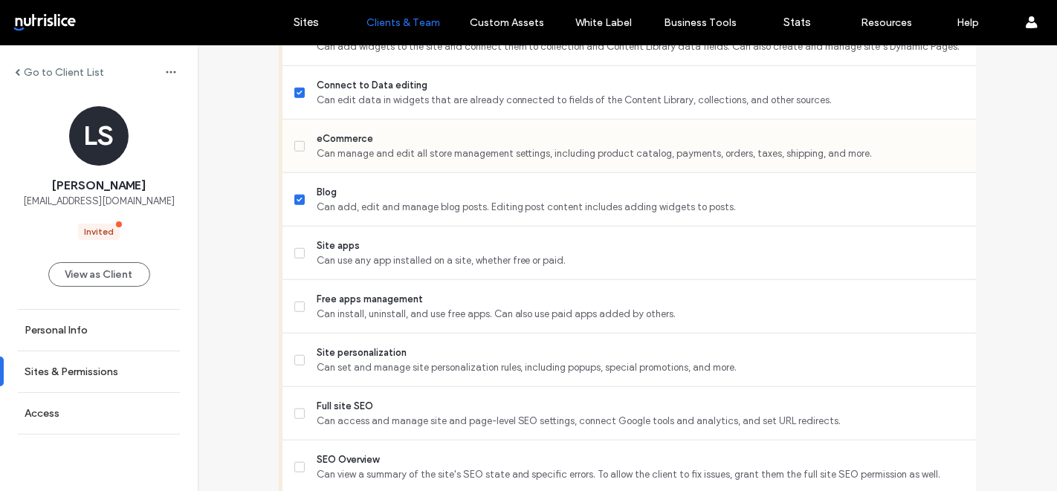
scroll to position [1016, 0]
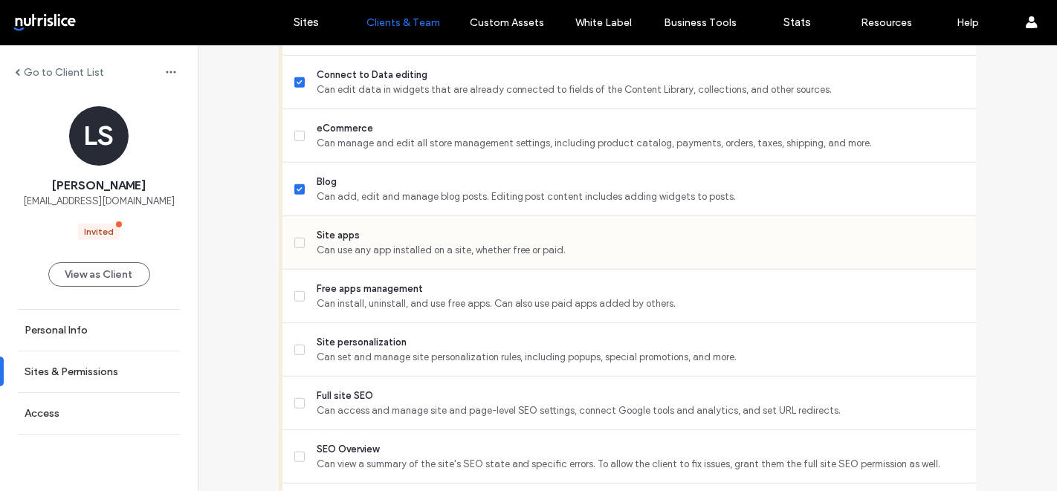
click at [393, 254] on span "Can use any app installed on a site, whether free or paid." at bounding box center [641, 250] width 648 height 15
click at [391, 361] on span "Can set and manage site personalization rules, including popups, special promot…" at bounding box center [641, 357] width 648 height 15
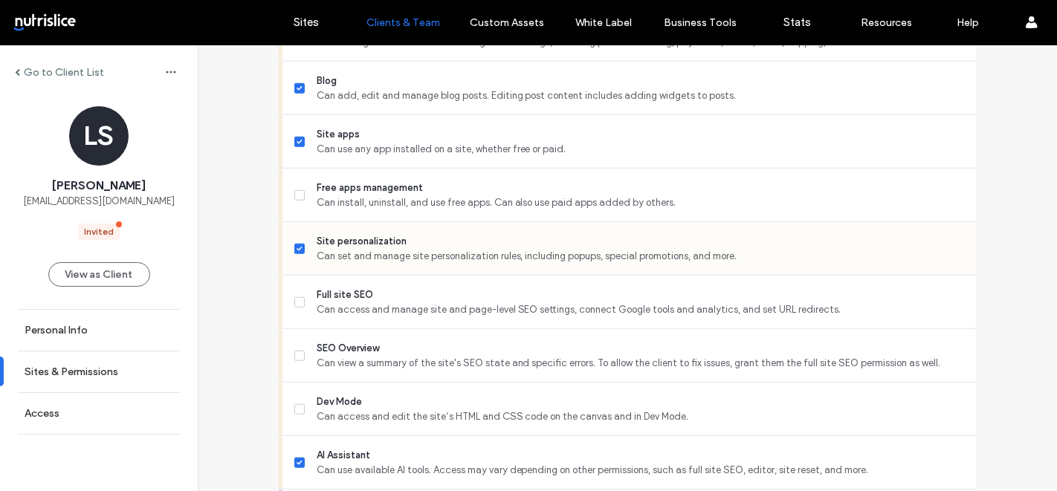
scroll to position [1155, 0]
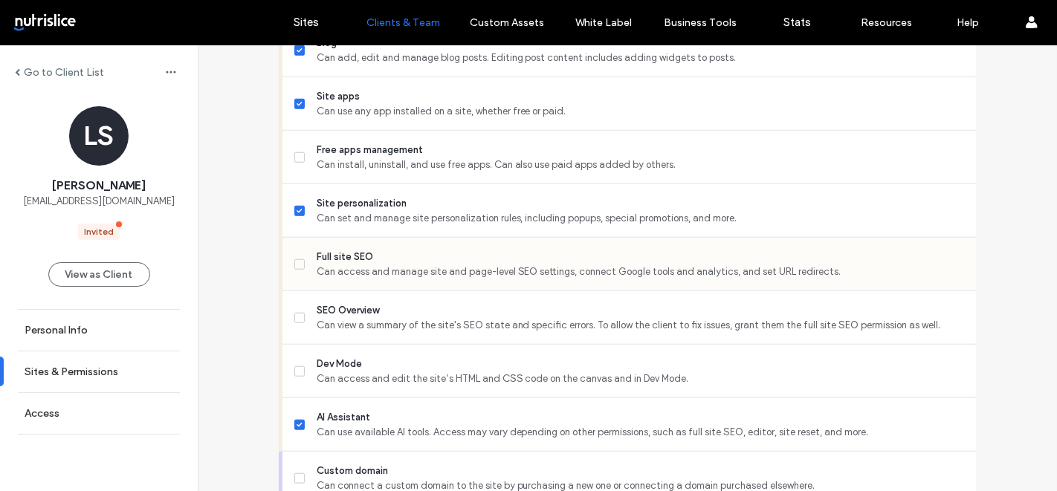
click at [368, 280] on span "Can access and manage site and page-level SEO settings, connect Google tools an…" at bounding box center [641, 272] width 648 height 15
click at [367, 318] on span "SEO Overview" at bounding box center [641, 310] width 648 height 15
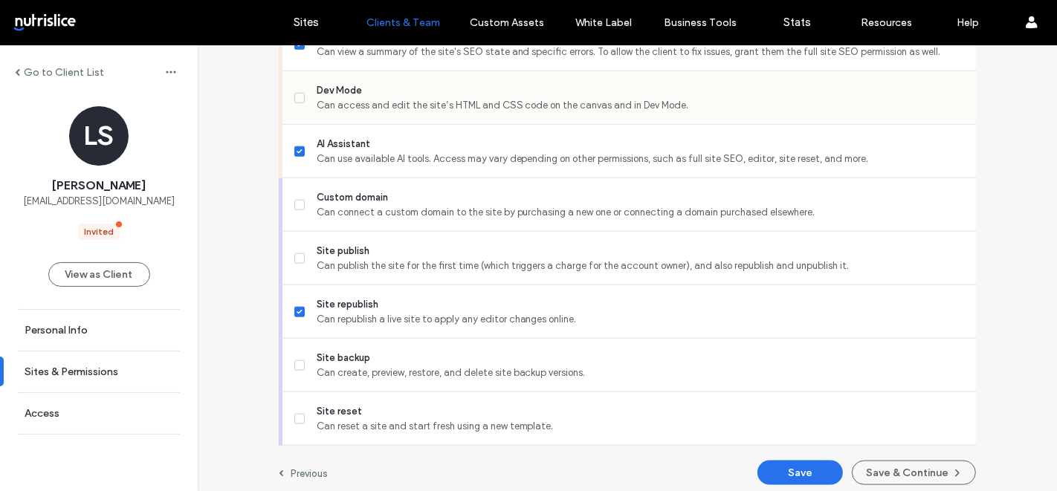
scroll to position [1447, 0]
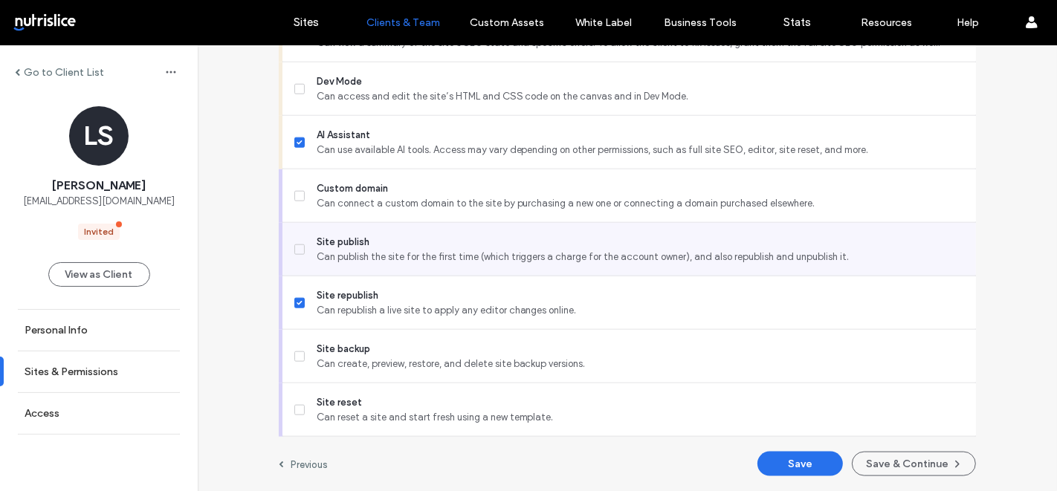
click at [379, 246] on span "Site publish" at bounding box center [641, 242] width 648 height 15
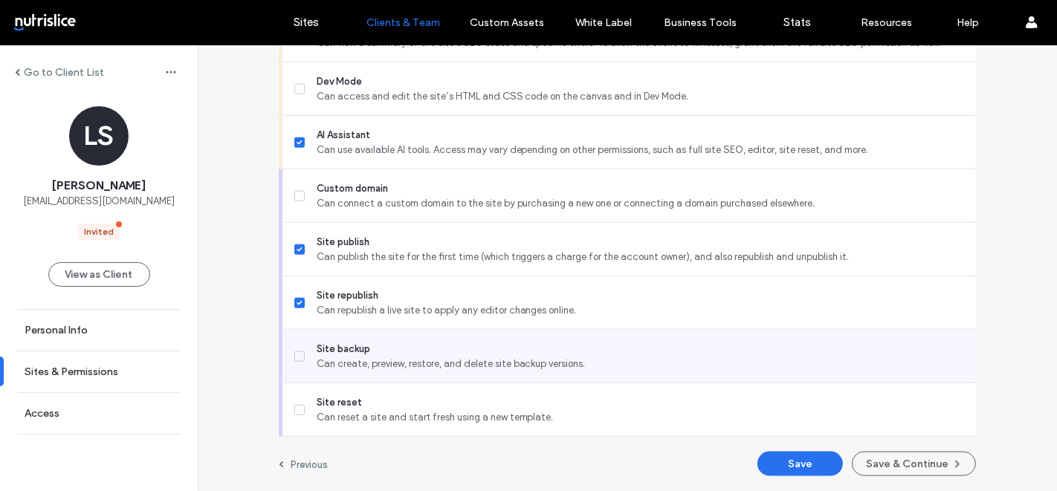
click at [355, 348] on span "Site backup" at bounding box center [641, 349] width 648 height 15
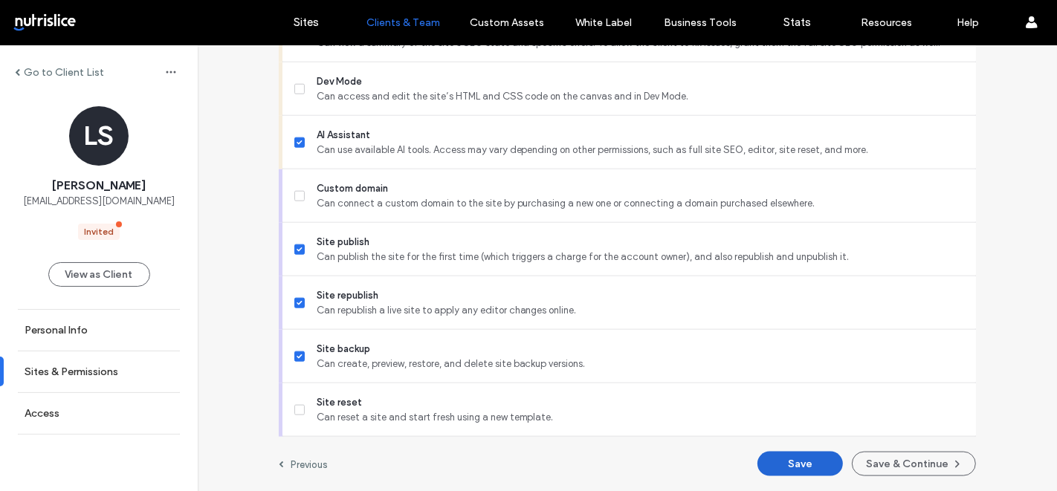
click at [788, 465] on button "Save" at bounding box center [800, 464] width 85 height 25
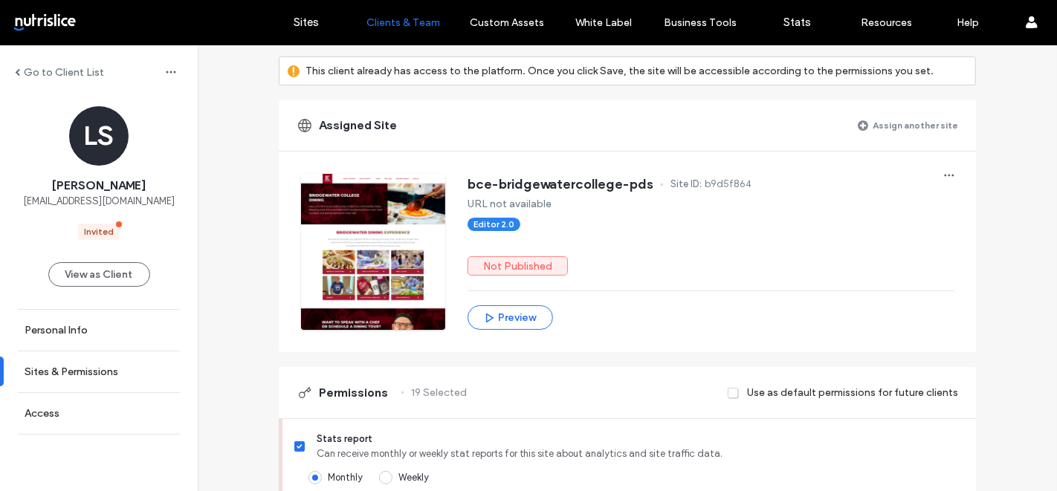
scroll to position [0, 0]
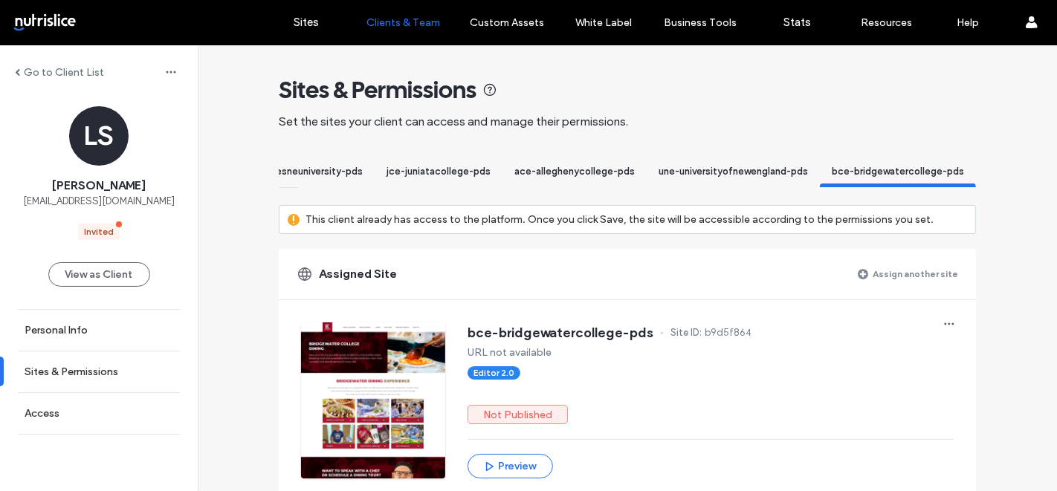
click at [911, 278] on label "Assign another site" at bounding box center [915, 274] width 85 height 26
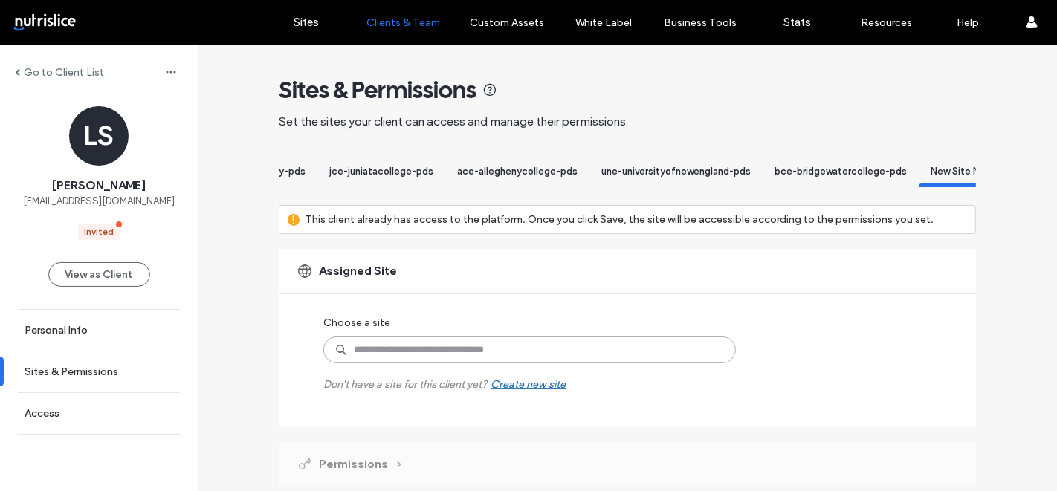
click at [412, 364] on input at bounding box center [529, 350] width 413 height 27
type input "******"
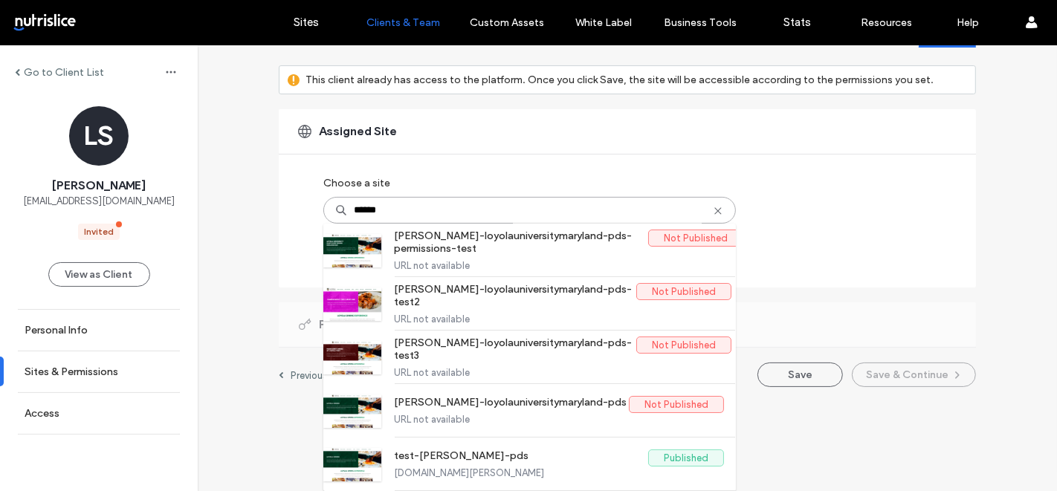
scroll to position [151, 0]
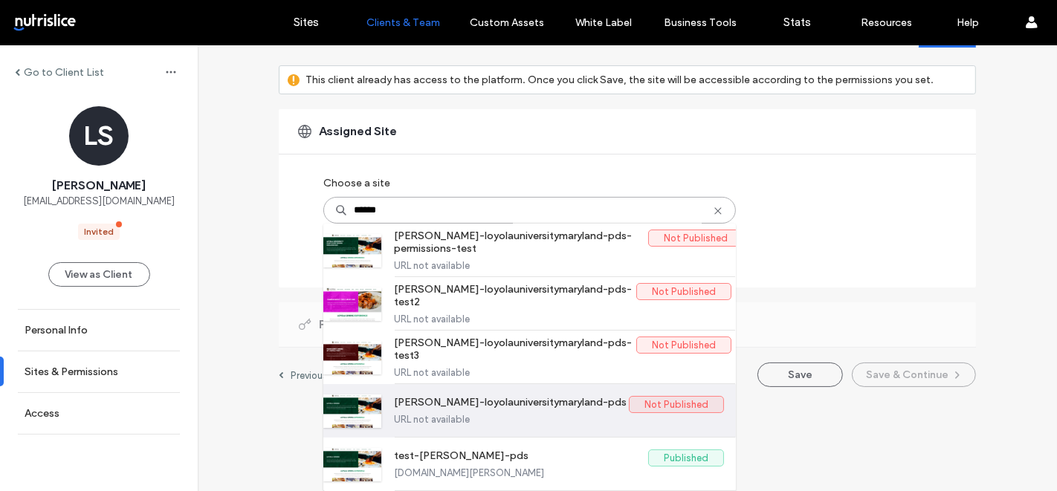
click at [506, 420] on label "URL not available" at bounding box center [559, 419] width 330 height 11
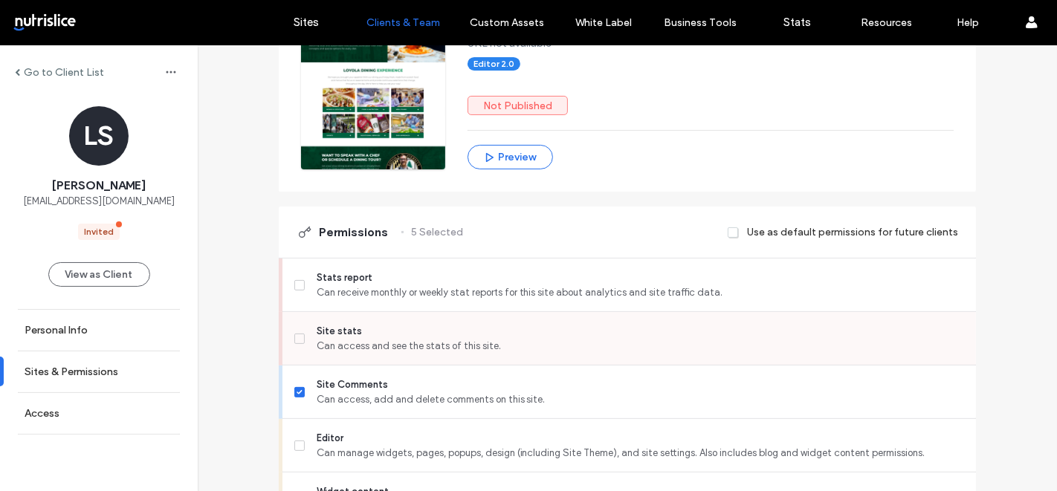
scroll to position [312, 0]
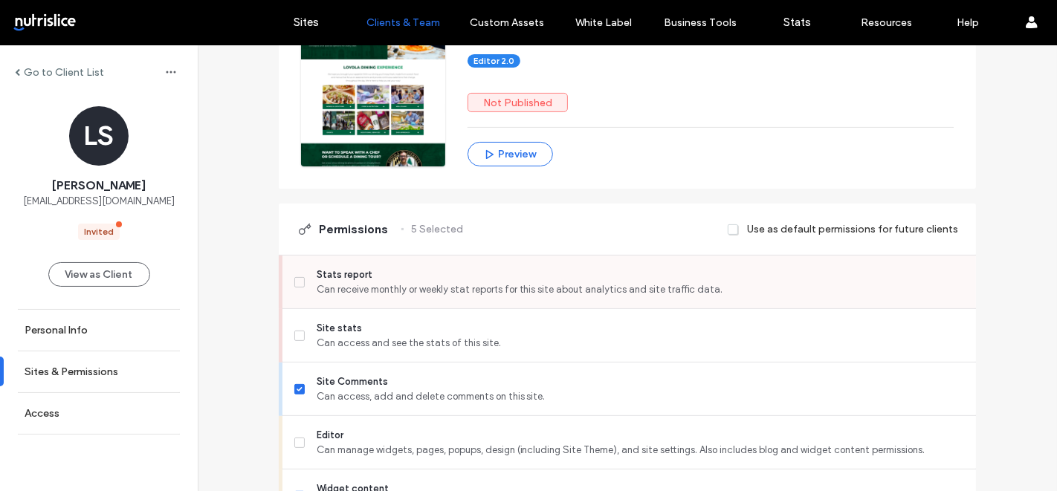
click at [457, 297] on span "Can receive monthly or weekly stat reports for this site about analytics and si…" at bounding box center [641, 290] width 648 height 15
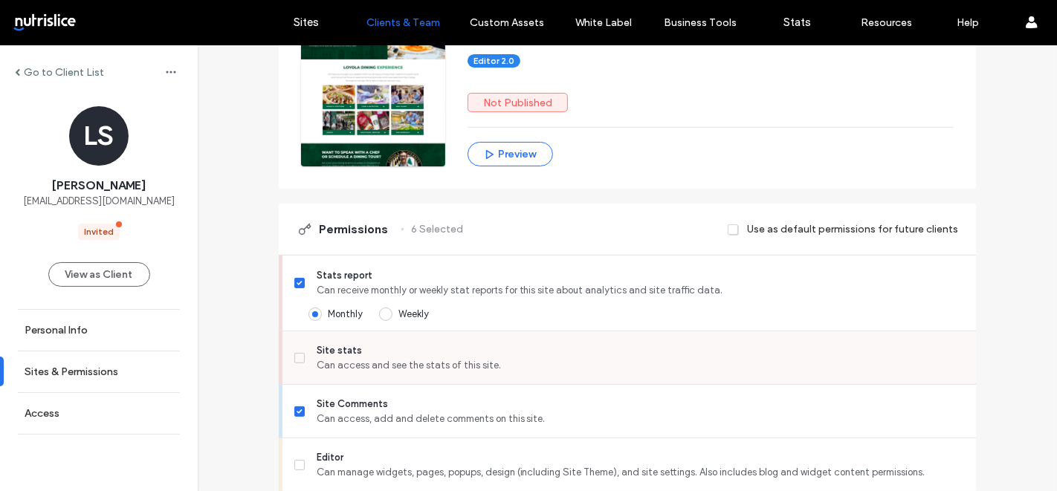
click at [434, 373] on span "Can access and see the stats of this site." at bounding box center [641, 365] width 648 height 15
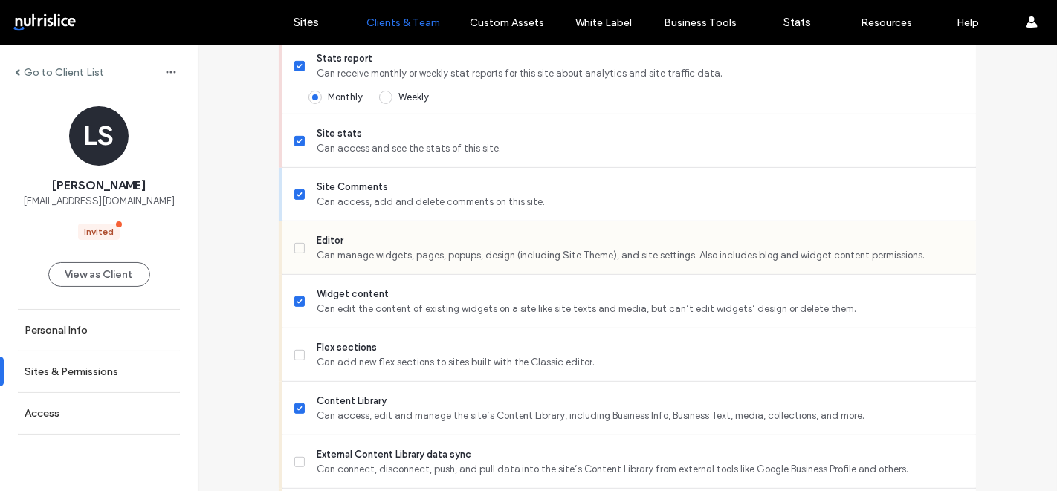
scroll to position [645, 0]
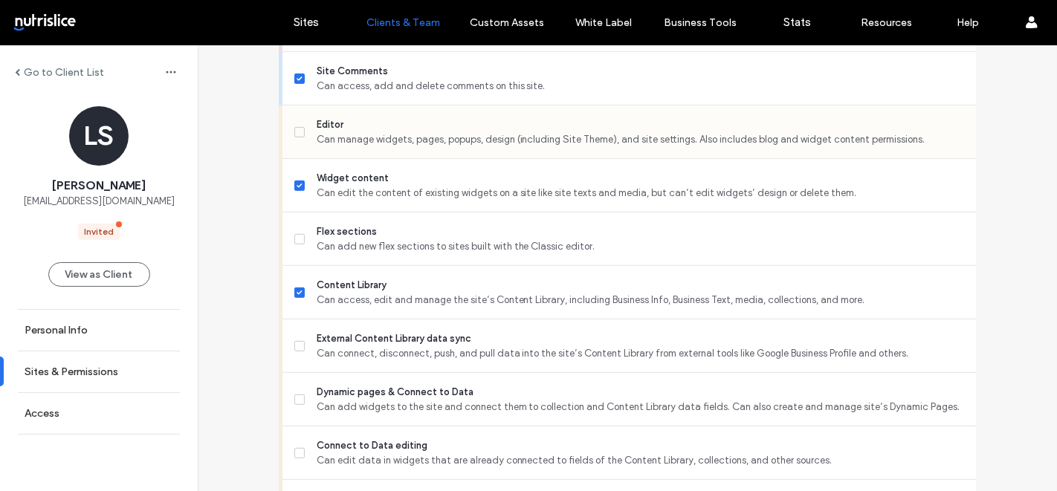
click at [398, 132] on span "Editor" at bounding box center [641, 124] width 648 height 15
click at [375, 252] on span "Can add new flex sections to sites built with the Classic editor." at bounding box center [641, 246] width 648 height 15
click at [392, 346] on span "External Content Library data sync" at bounding box center [641, 339] width 648 height 15
click at [381, 400] on span "Dynamic pages & Connect to Data" at bounding box center [641, 392] width 648 height 15
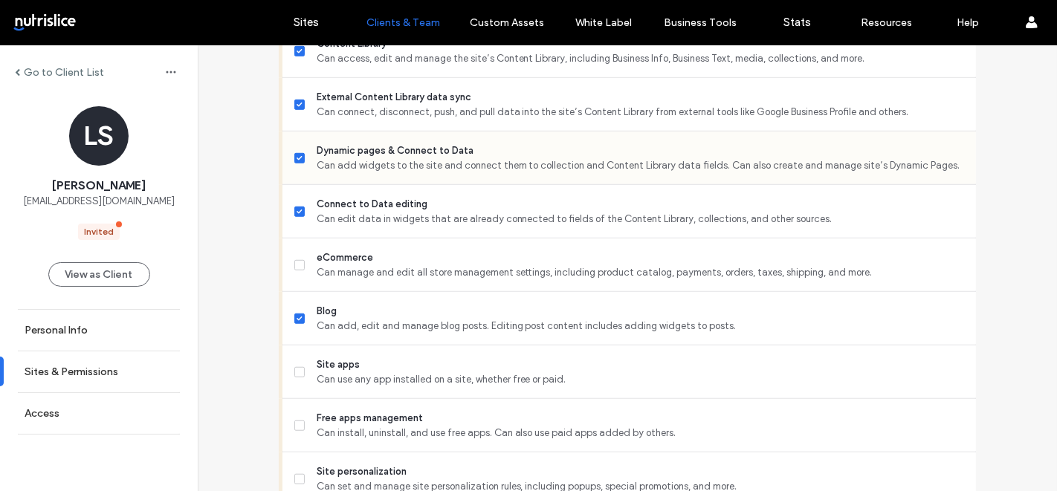
scroll to position [897, 0]
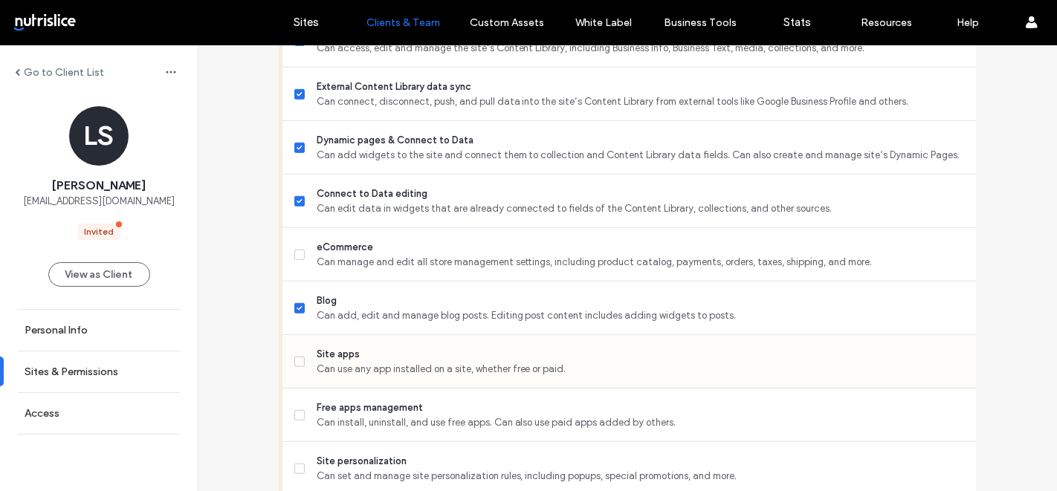
click at [363, 377] on span "Can use any app installed on a site, whether free or paid." at bounding box center [641, 369] width 648 height 15
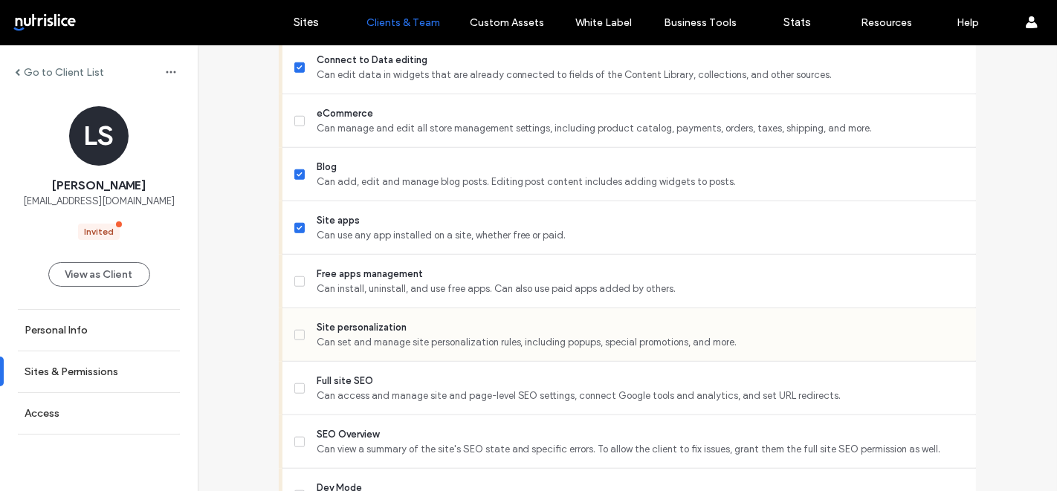
scroll to position [1042, 0]
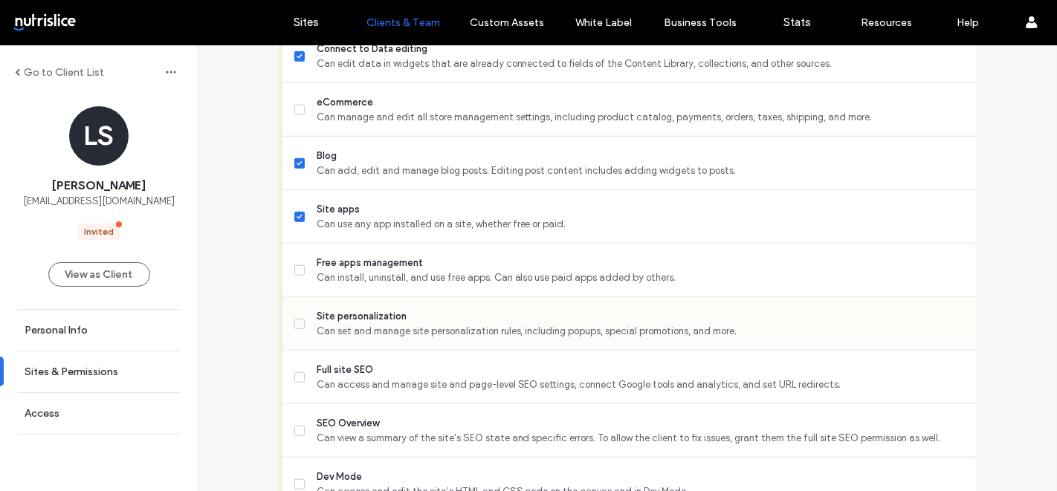
click at [348, 324] on span "Site personalization" at bounding box center [641, 316] width 648 height 15
click at [346, 378] on span "Full site SEO" at bounding box center [641, 370] width 648 height 15
click at [346, 431] on span "SEO Overview" at bounding box center [641, 423] width 648 height 15
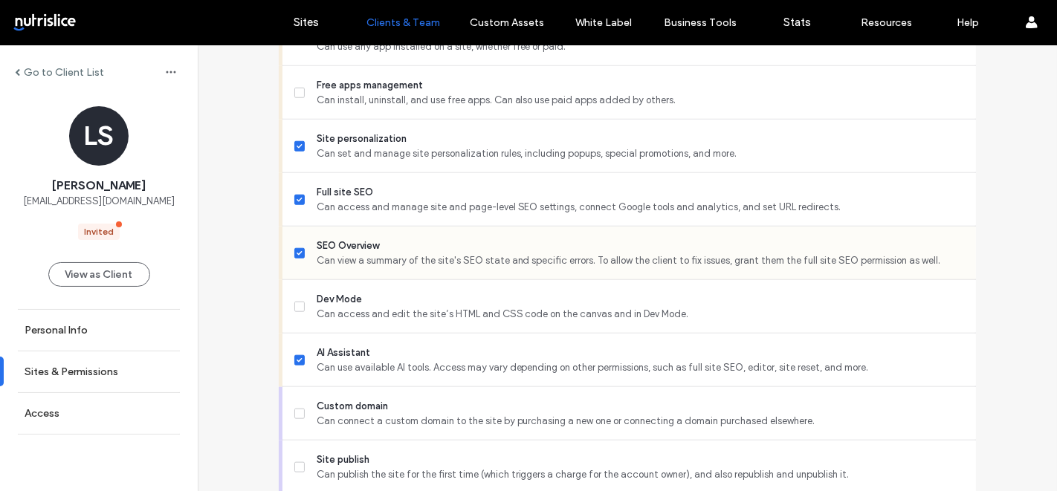
scroll to position [1233, 0]
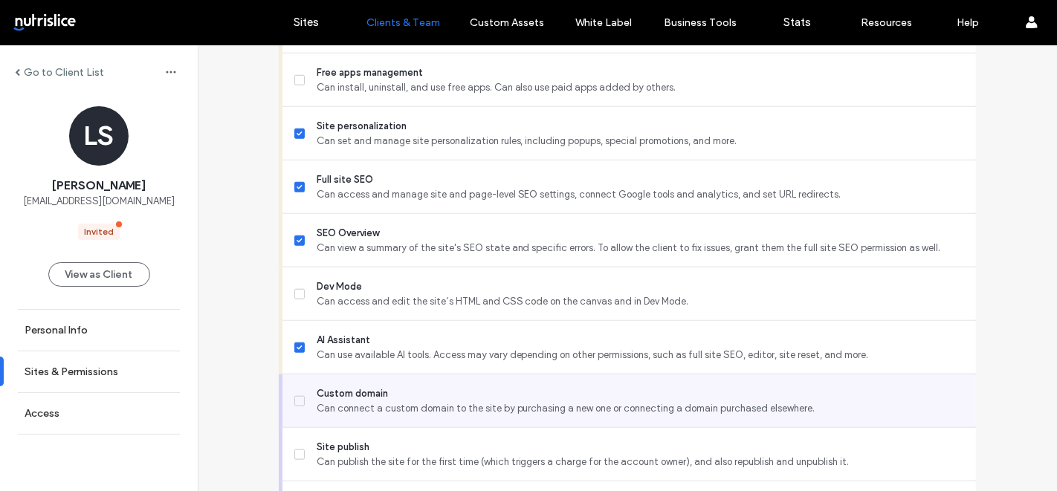
click at [345, 416] on span "Can connect a custom domain to the site by purchasing a new one or connecting a…" at bounding box center [641, 408] width 648 height 15
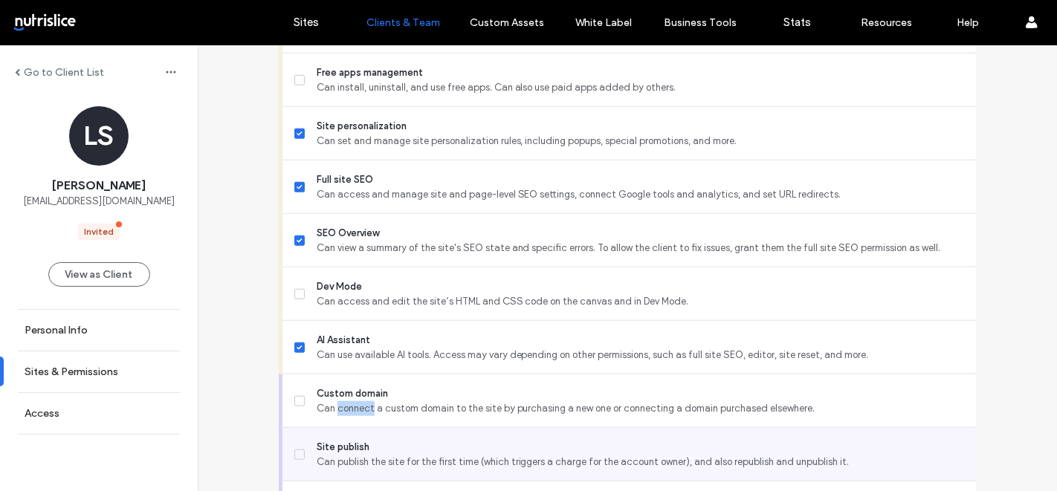
click at [343, 467] on span "Can publish the site for the first time (which triggers a charge for the accoun…" at bounding box center [641, 462] width 648 height 15
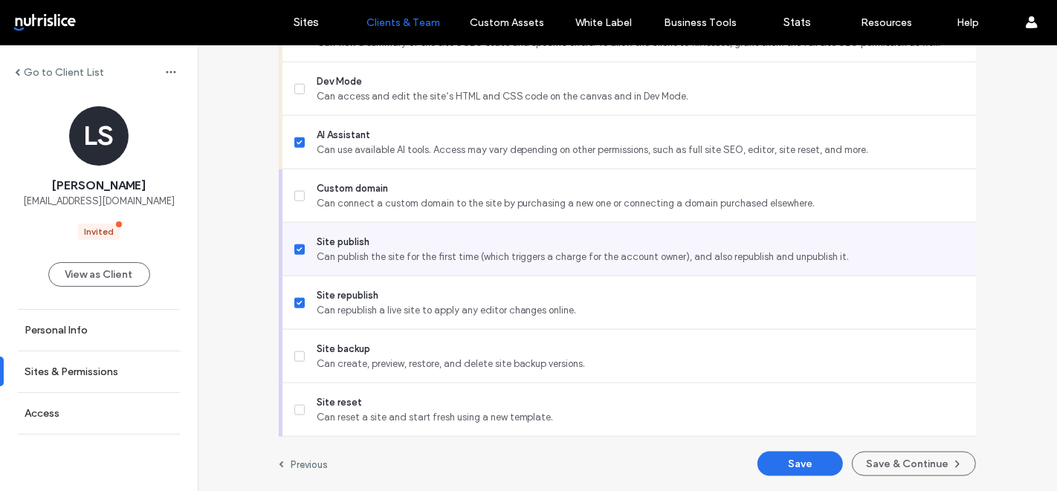
scroll to position [1447, 0]
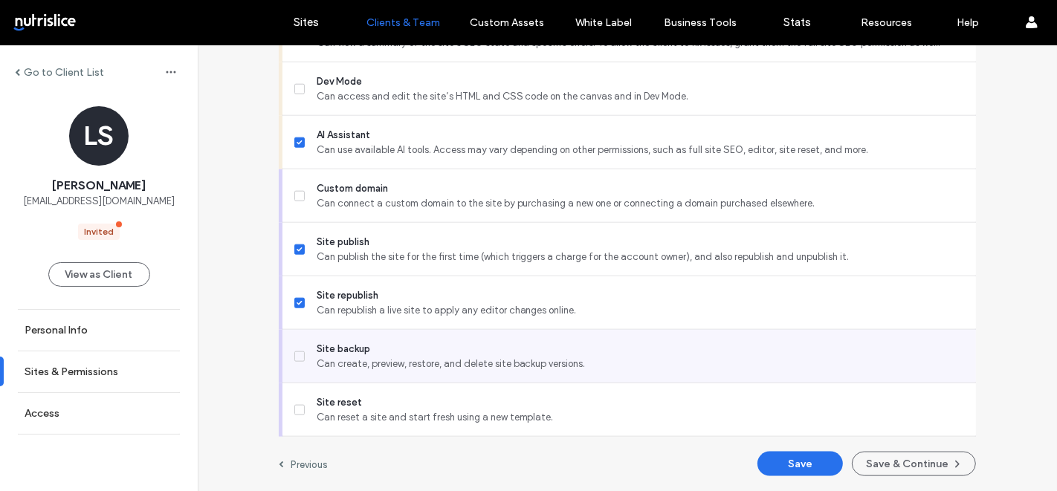
click at [339, 365] on span "Can create, preview, restore, and delete site backup versions." at bounding box center [641, 364] width 648 height 15
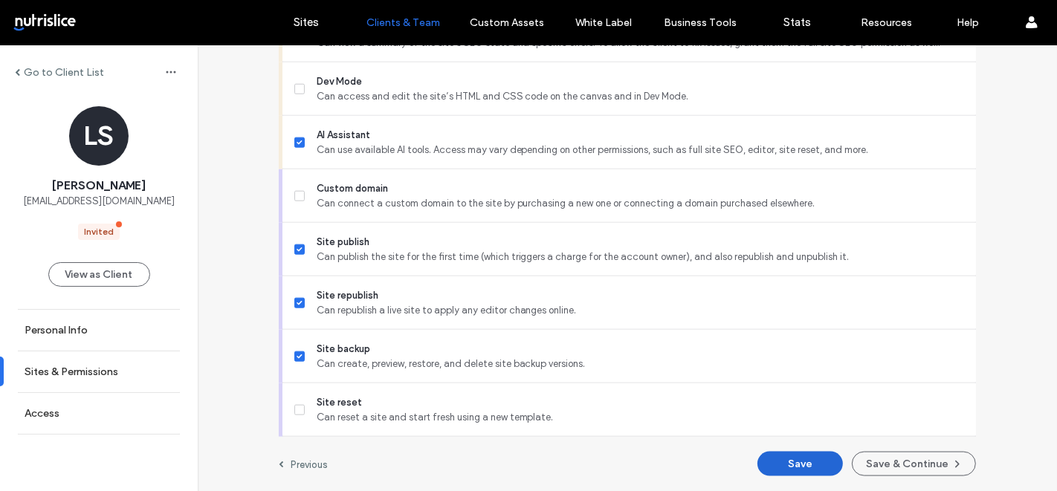
click at [773, 460] on button "Save" at bounding box center [800, 464] width 85 height 25
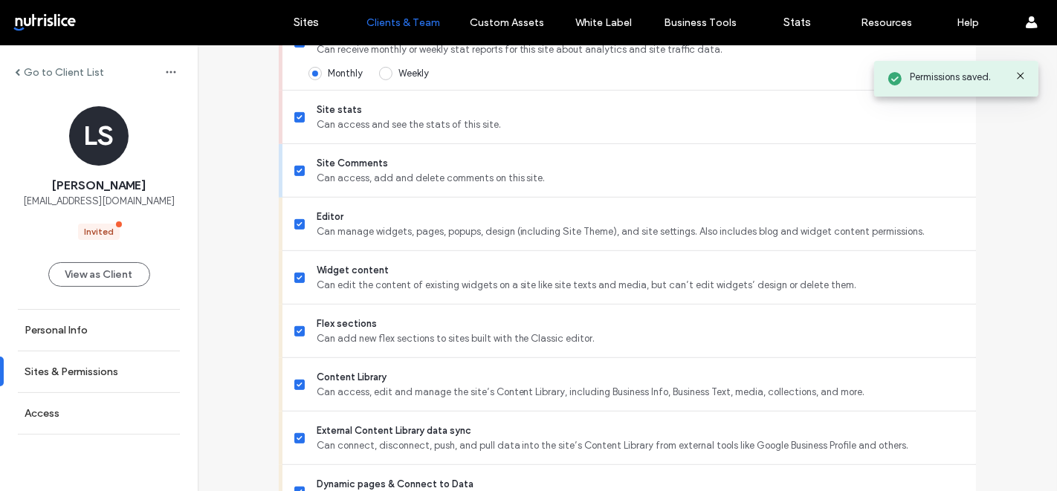
scroll to position [0, 0]
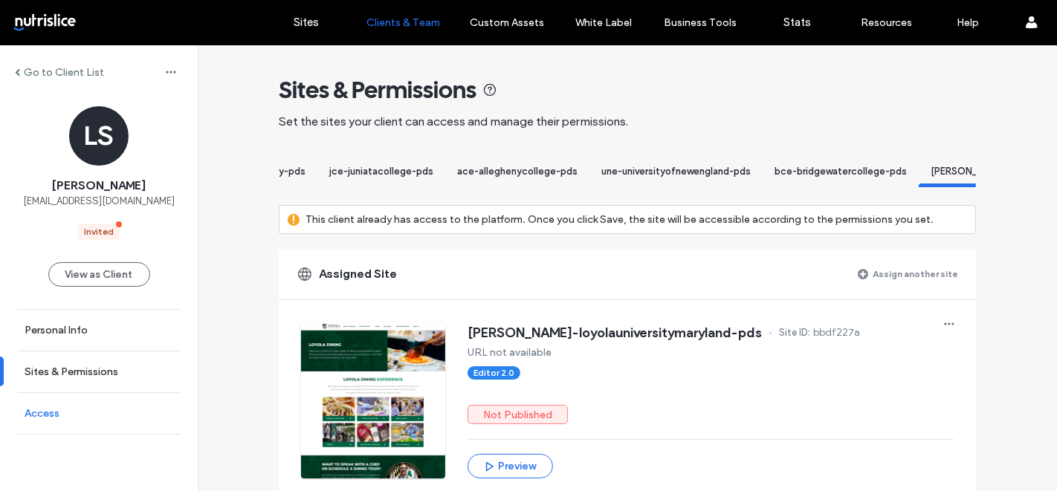
click at [98, 407] on link "Access" at bounding box center [99, 413] width 198 height 41
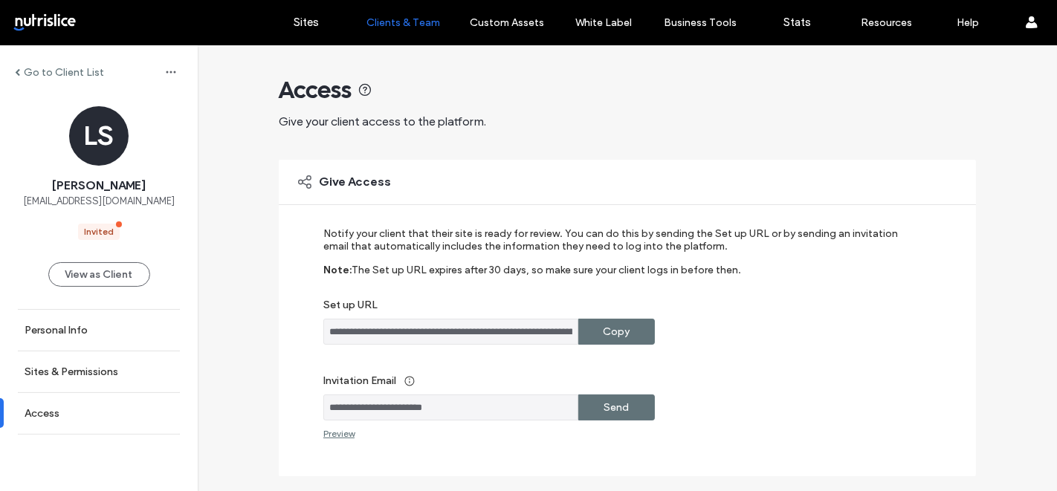
click at [607, 328] on label "Copy" at bounding box center [617, 332] width 27 height 28
click at [79, 377] on label "Sites & Permissions" at bounding box center [72, 372] width 94 height 13
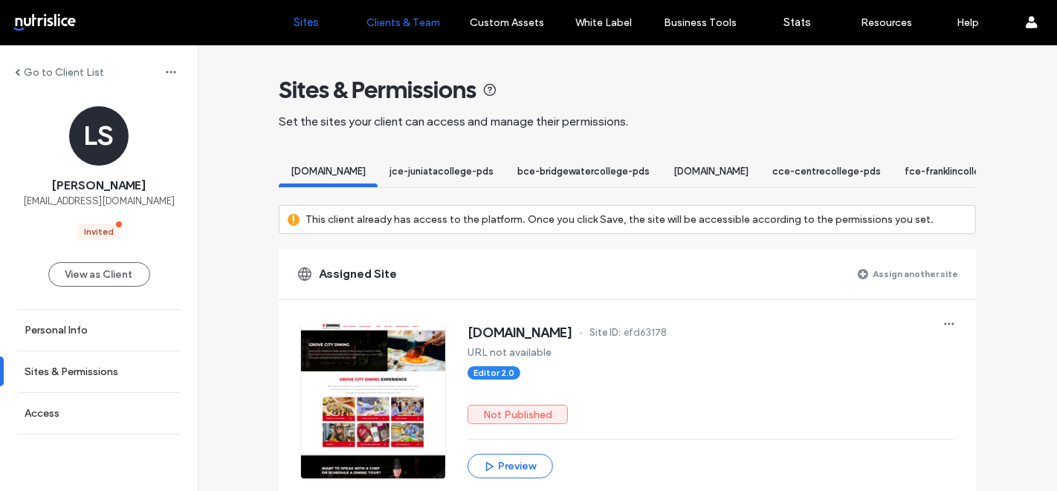
click at [310, 28] on label "Sites" at bounding box center [306, 22] width 25 height 13
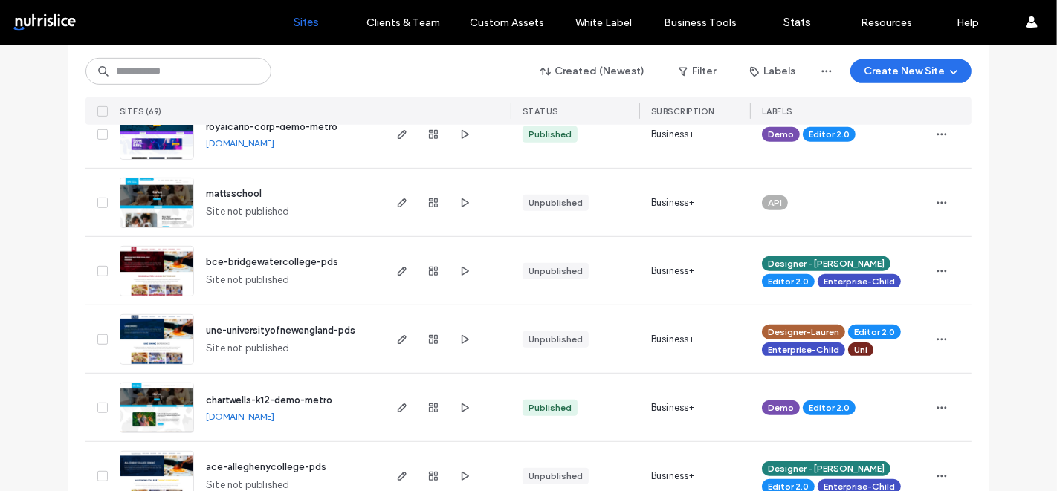
scroll to position [675, 0]
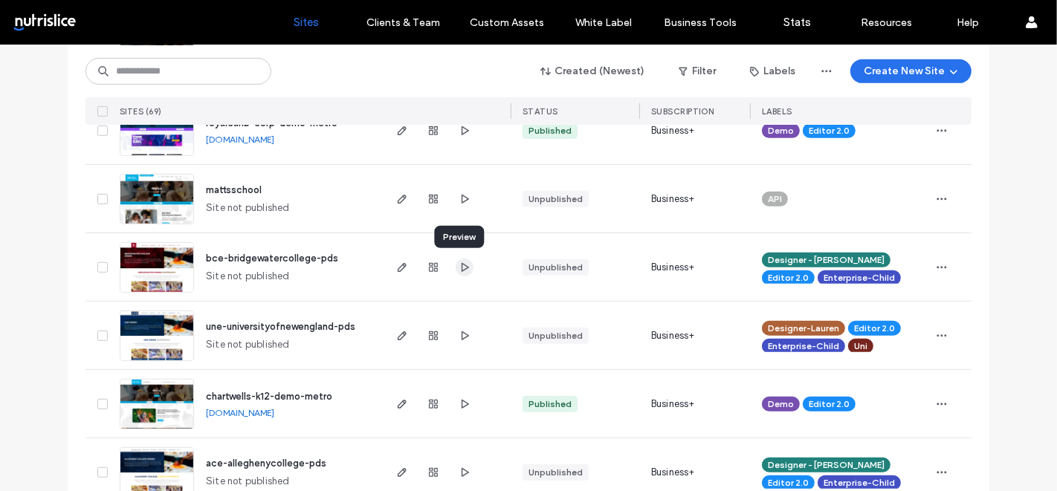
click at [461, 265] on icon "button" at bounding box center [465, 268] width 12 height 12
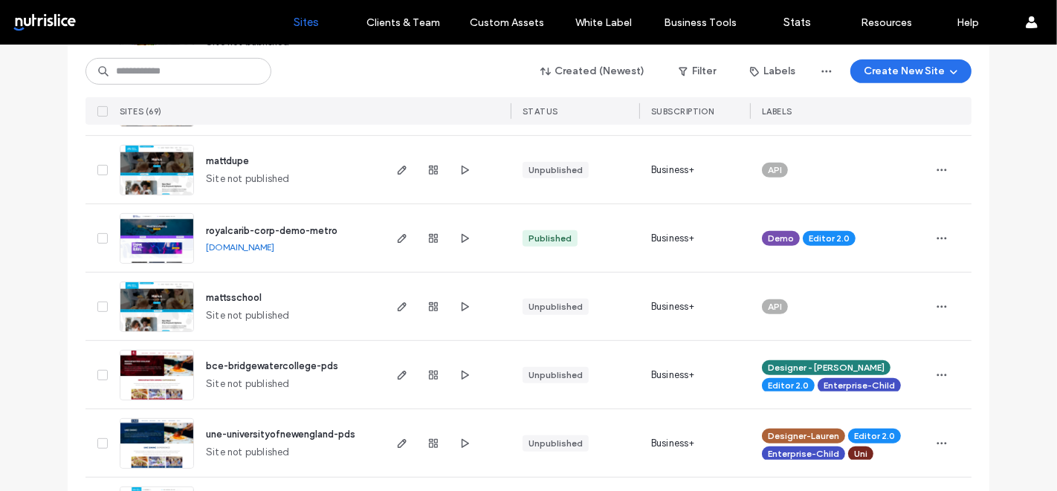
scroll to position [566, 0]
